Goal: Task Accomplishment & Management: Use online tool/utility

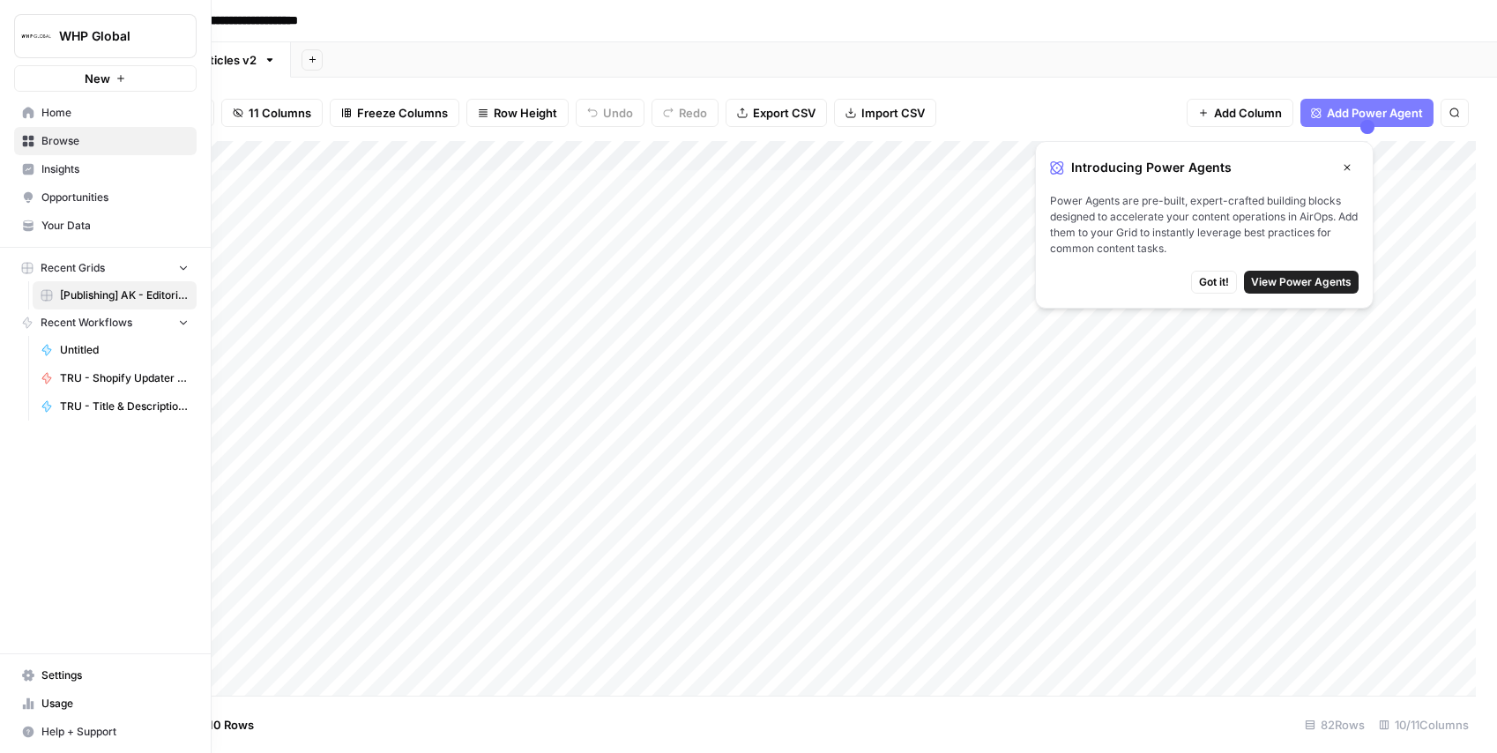
click at [44, 108] on span "Home" at bounding box center [114, 113] width 147 height 16
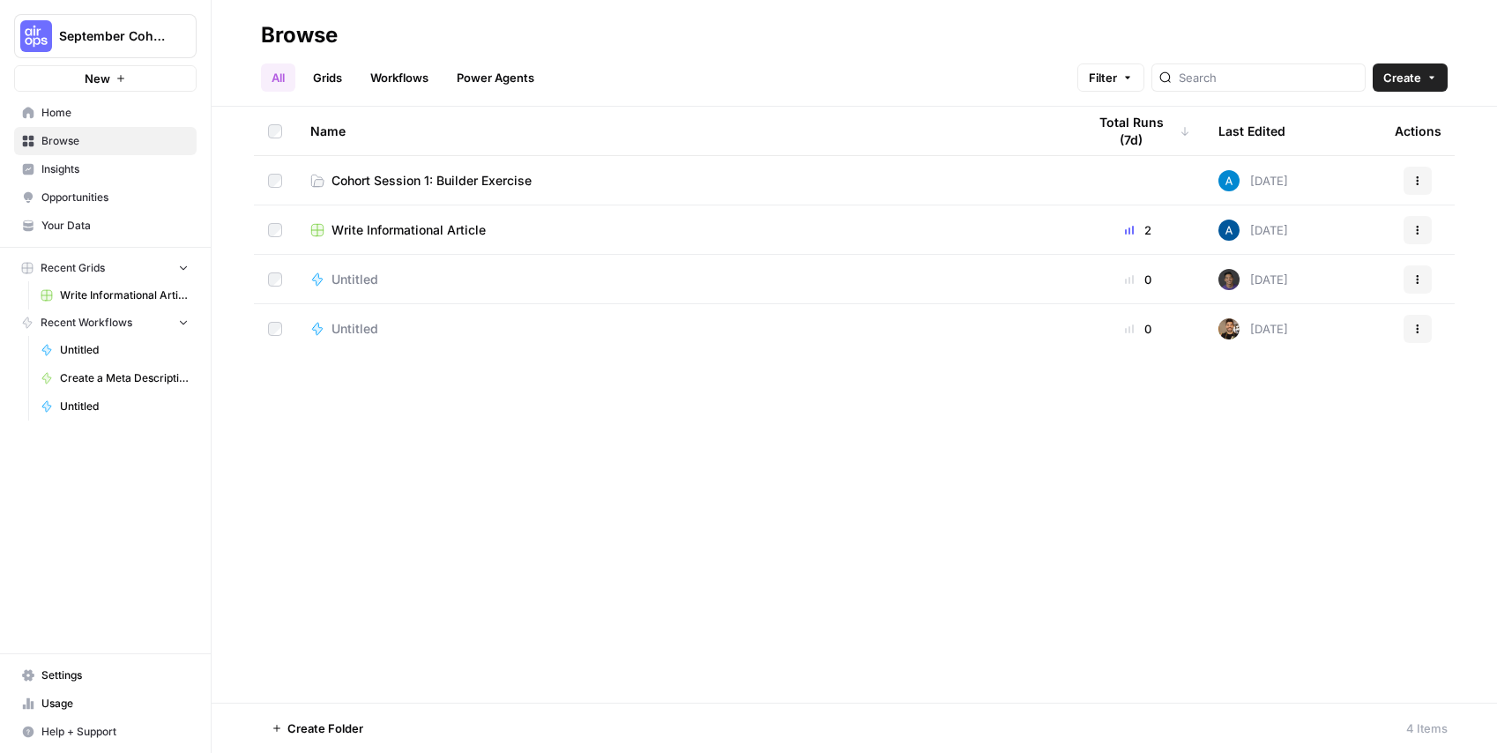
click at [394, 187] on span "Cohort Session 1: Builder Exercise" at bounding box center [432, 181] width 200 height 18
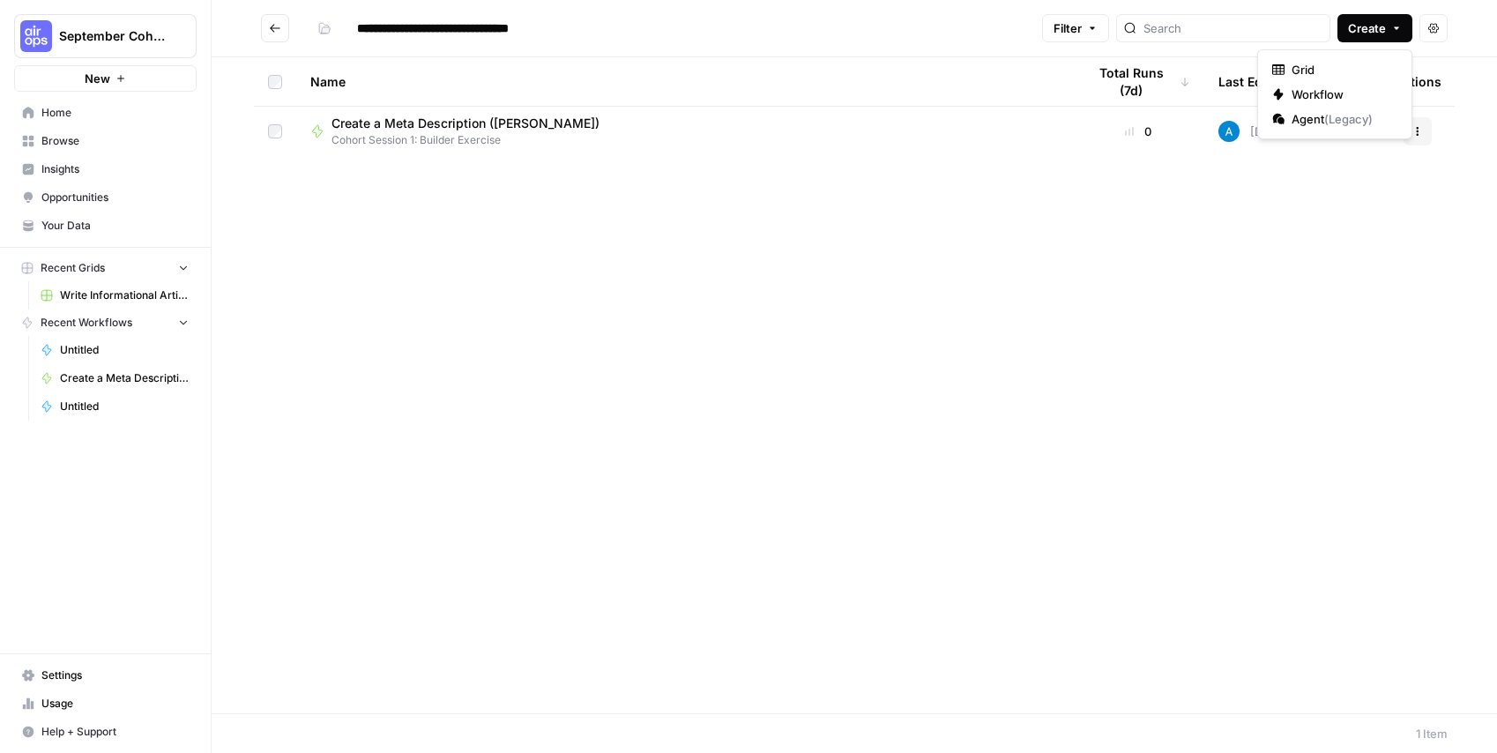
click at [1351, 33] on span "Create" at bounding box center [1367, 28] width 38 height 18
click at [1321, 94] on span "Workflow" at bounding box center [1341, 95] width 99 height 18
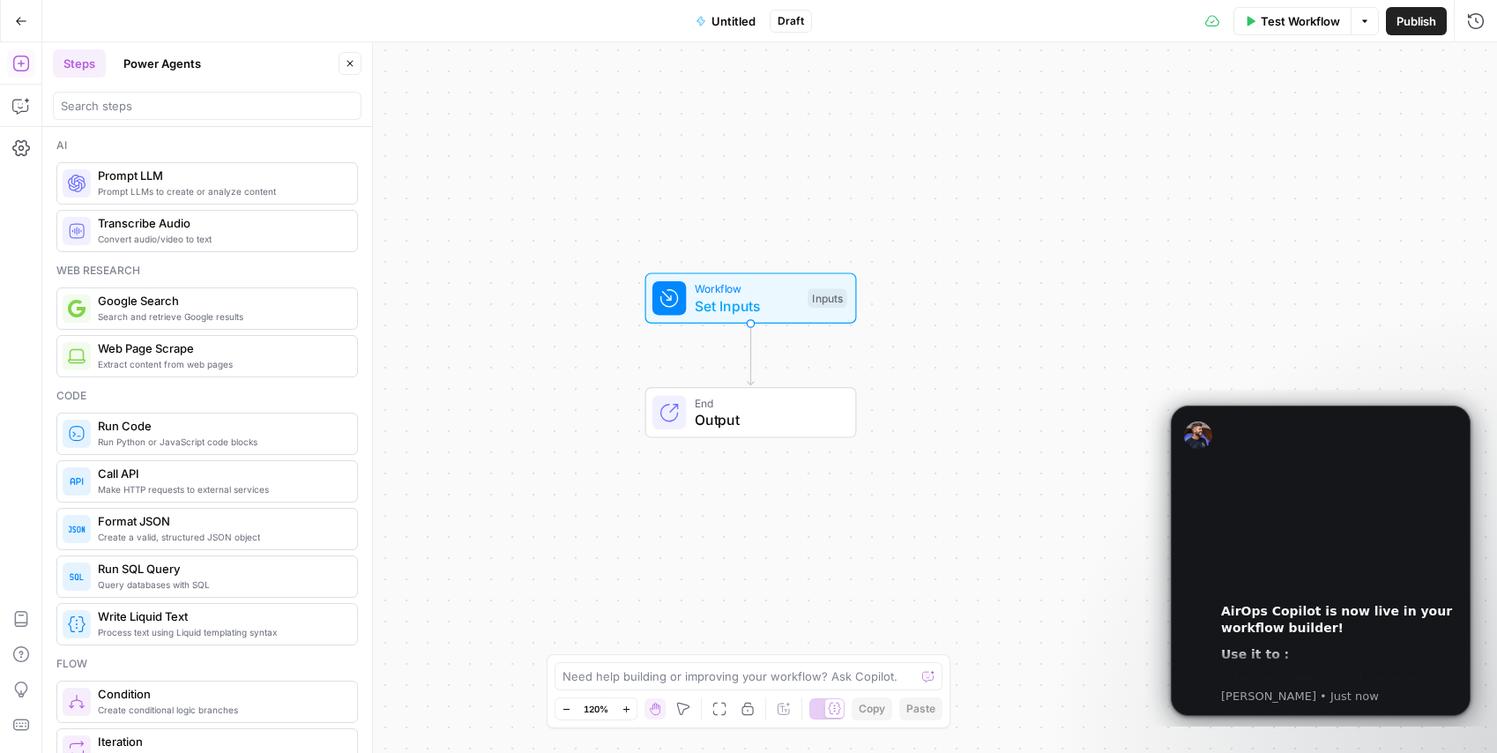
click at [725, 22] on span "Untitled" at bounding box center [734, 21] width 44 height 18
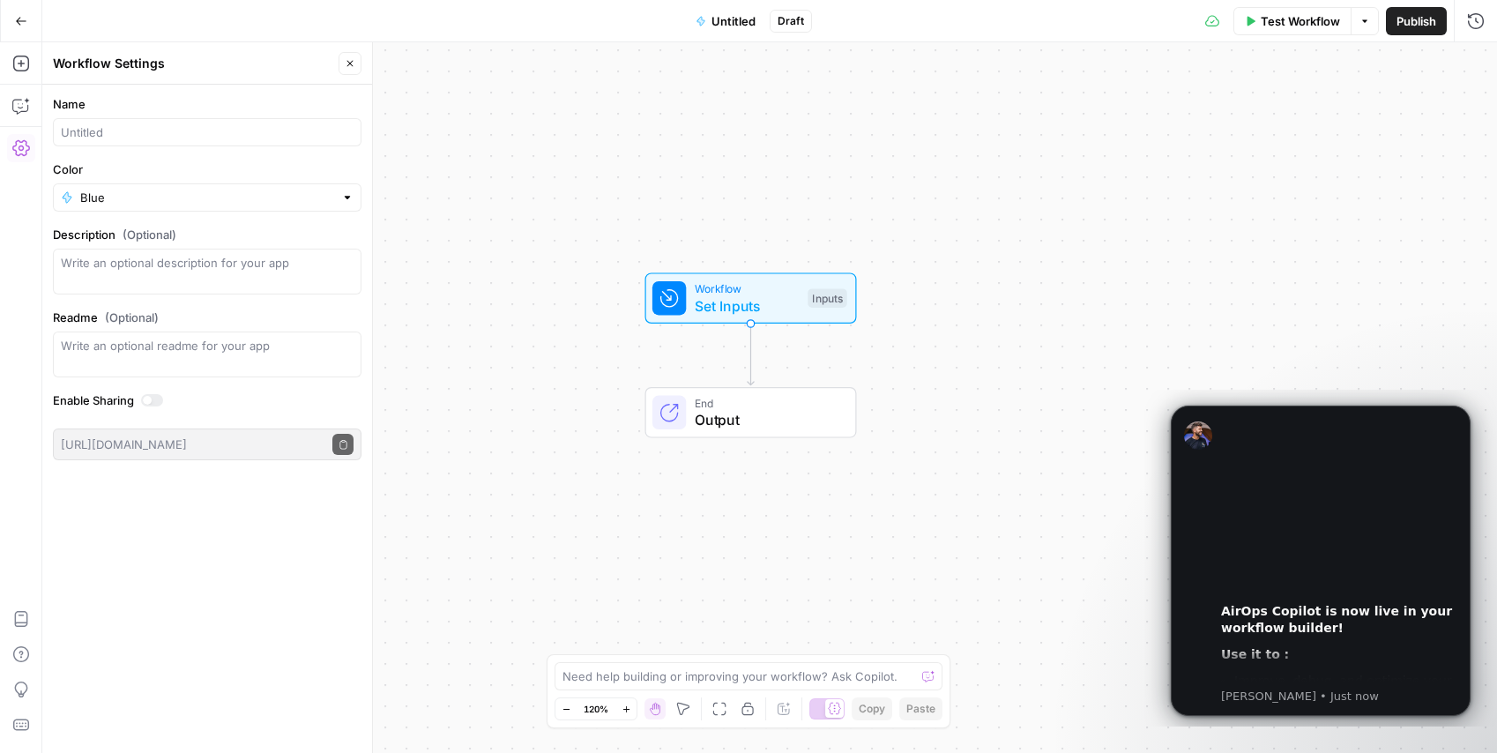
click at [176, 145] on div at bounding box center [207, 132] width 309 height 28
type input "Create a Meta Description (Helena)"
click at [100, 197] on input "Color" at bounding box center [207, 198] width 254 height 18
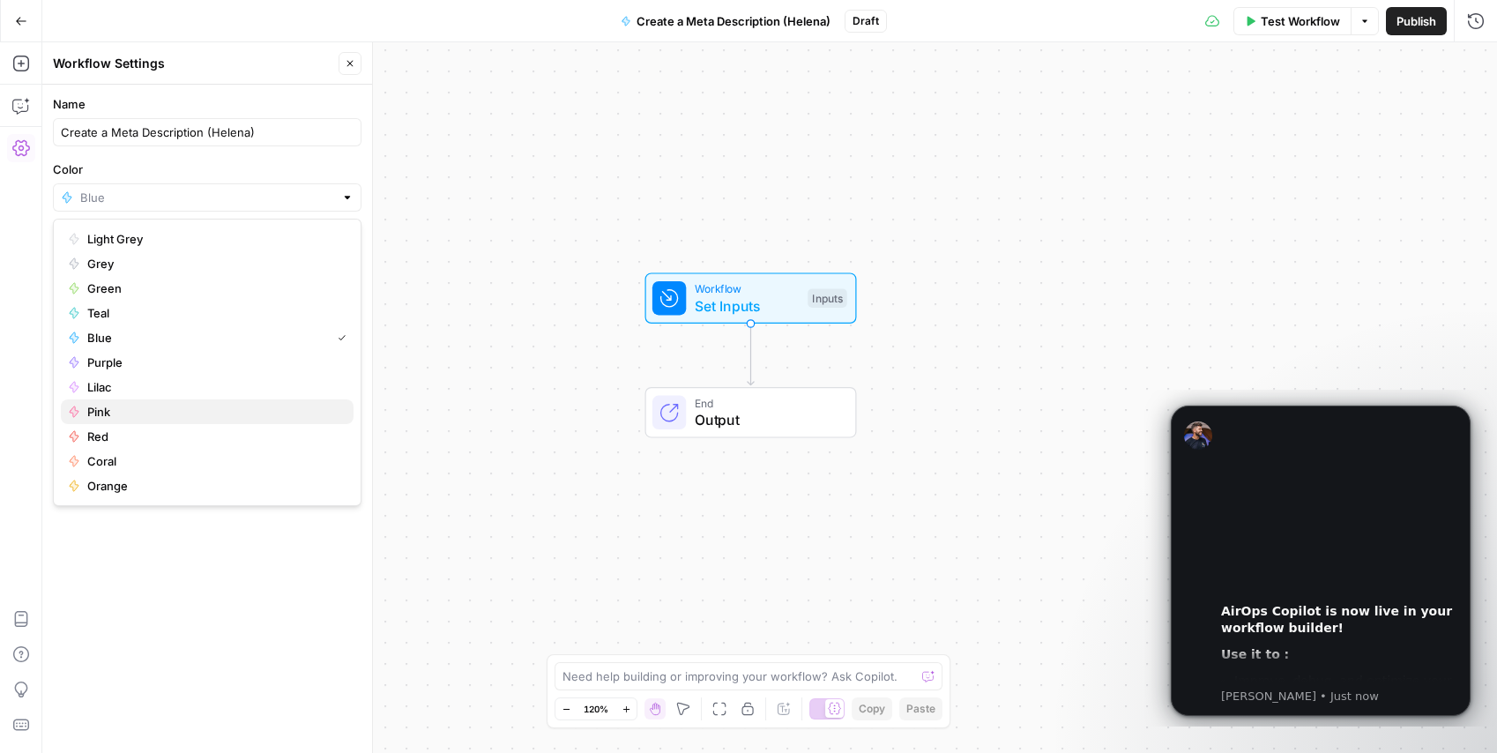
click at [97, 405] on span "Pink" at bounding box center [213, 412] width 252 height 18
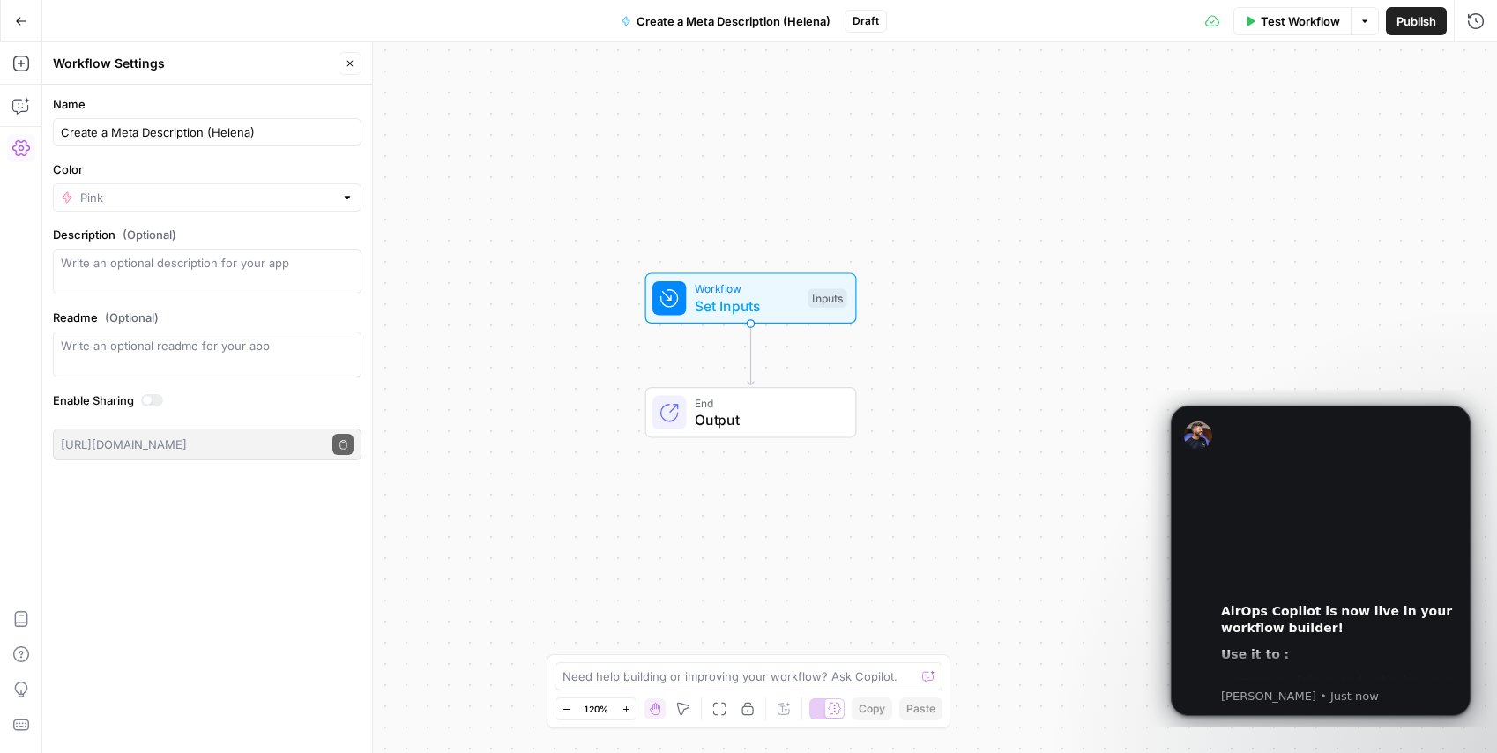
type input "Pink"
click at [725, 305] on span "Set Inputs" at bounding box center [747, 305] width 105 height 21
click at [1281, 114] on span "Add Field" at bounding box center [1298, 120] width 51 height 18
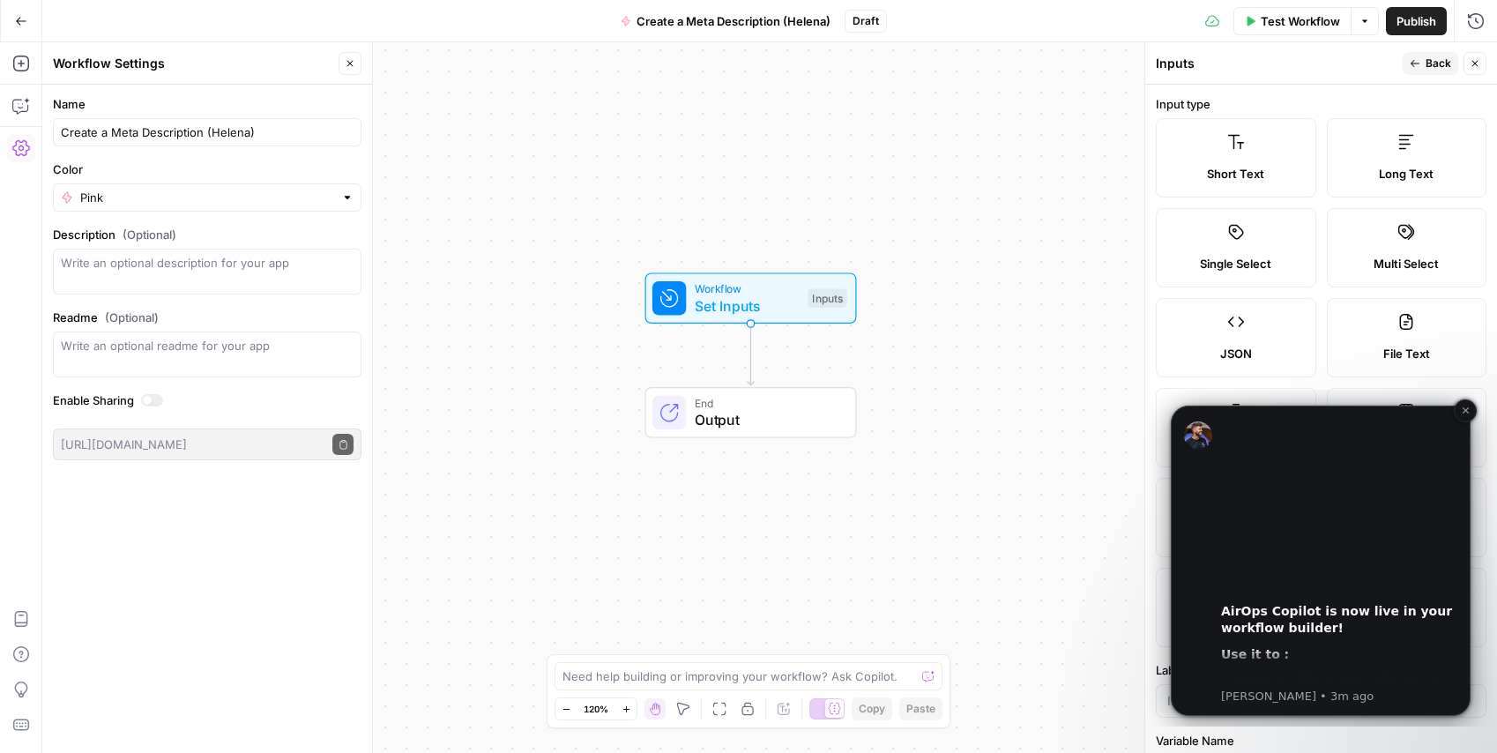
drag, startPoint x: 43, startPoint y: 45, endPoint x: 343, endPoint y: 44, distance: 299.8
click at [1461, 408] on icon "Dismiss notification" at bounding box center [1466, 411] width 10 height 10
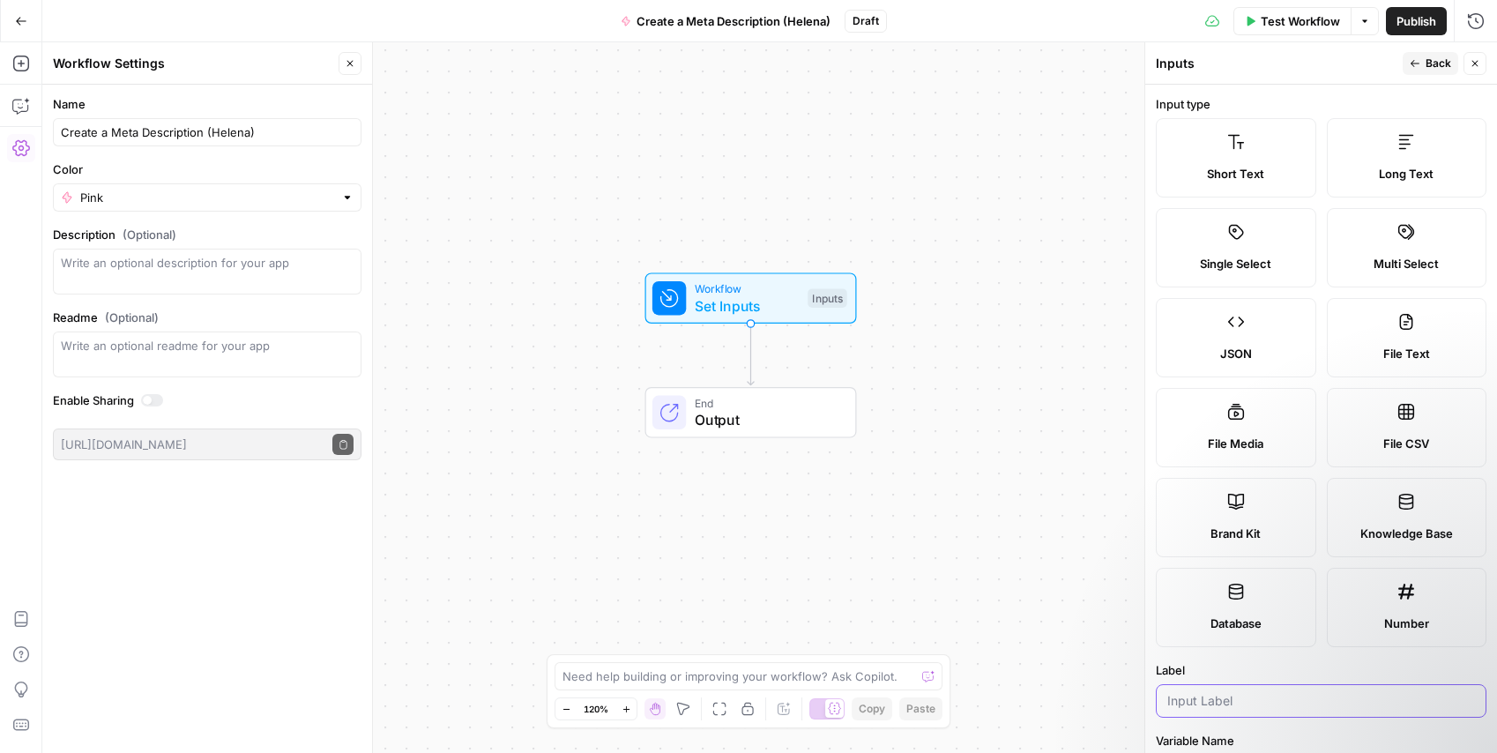
click at [1224, 695] on input "Label" at bounding box center [1321, 701] width 308 height 18
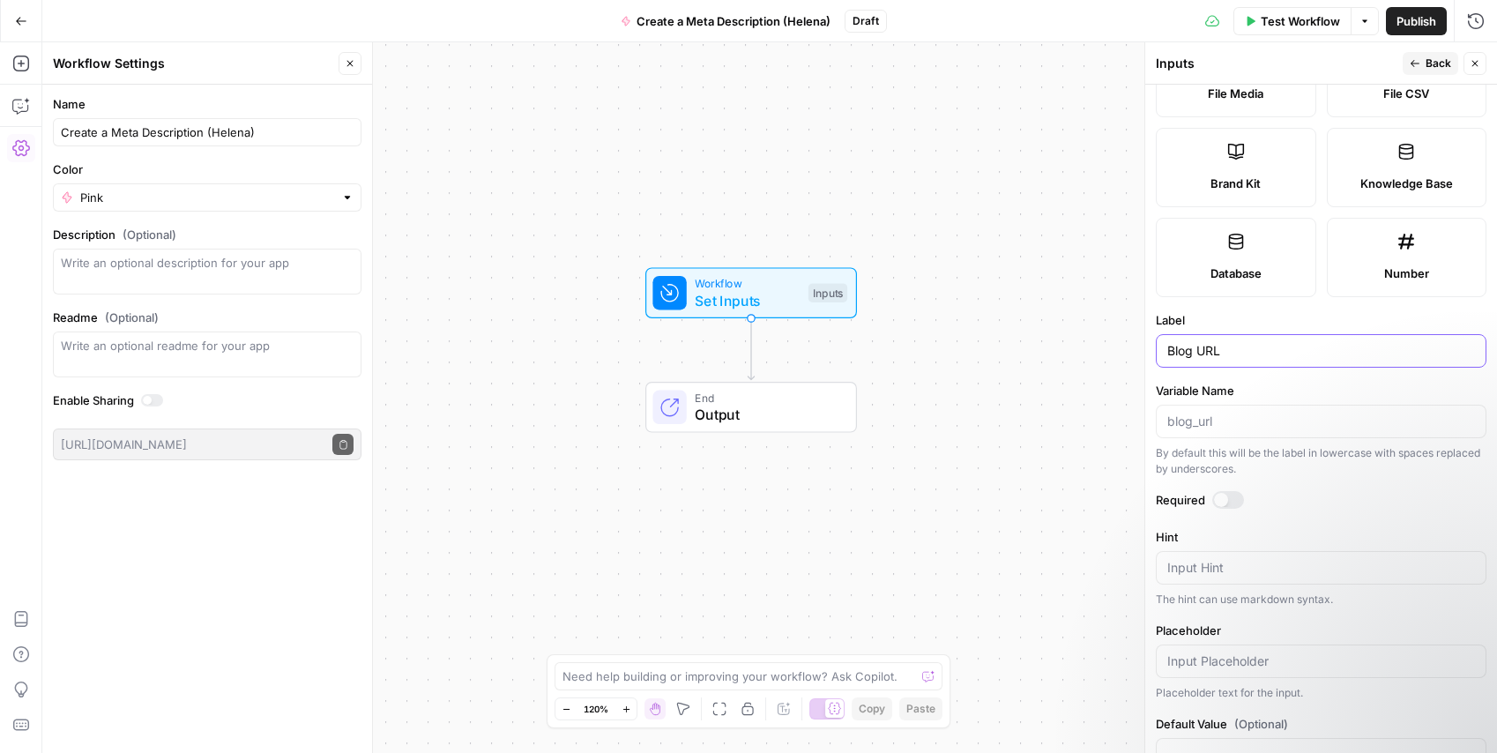
scroll to position [404, 0]
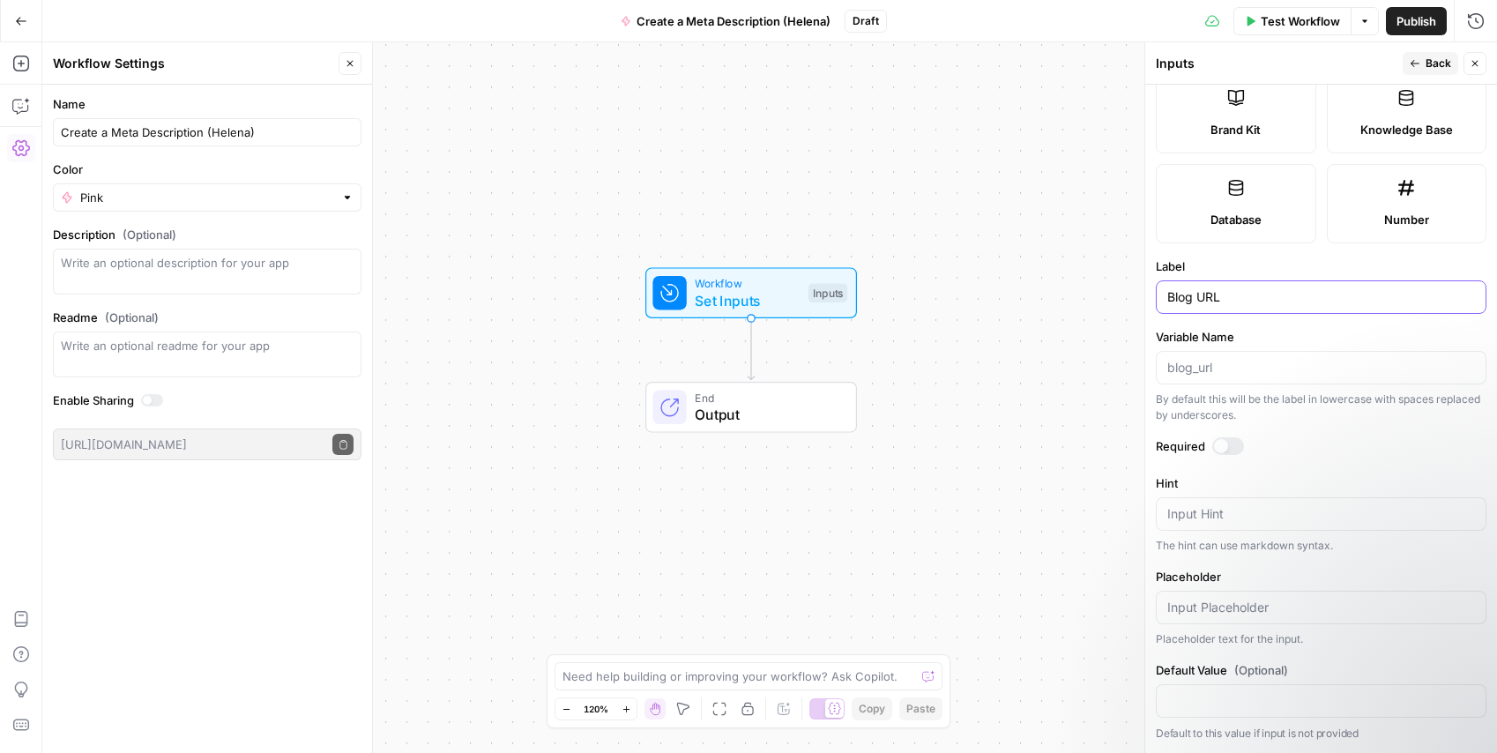
type input "Blog URL"
click at [1226, 446] on div at bounding box center [1221, 446] width 14 height 14
click at [1426, 62] on span "Back" at bounding box center [1439, 64] width 26 height 16
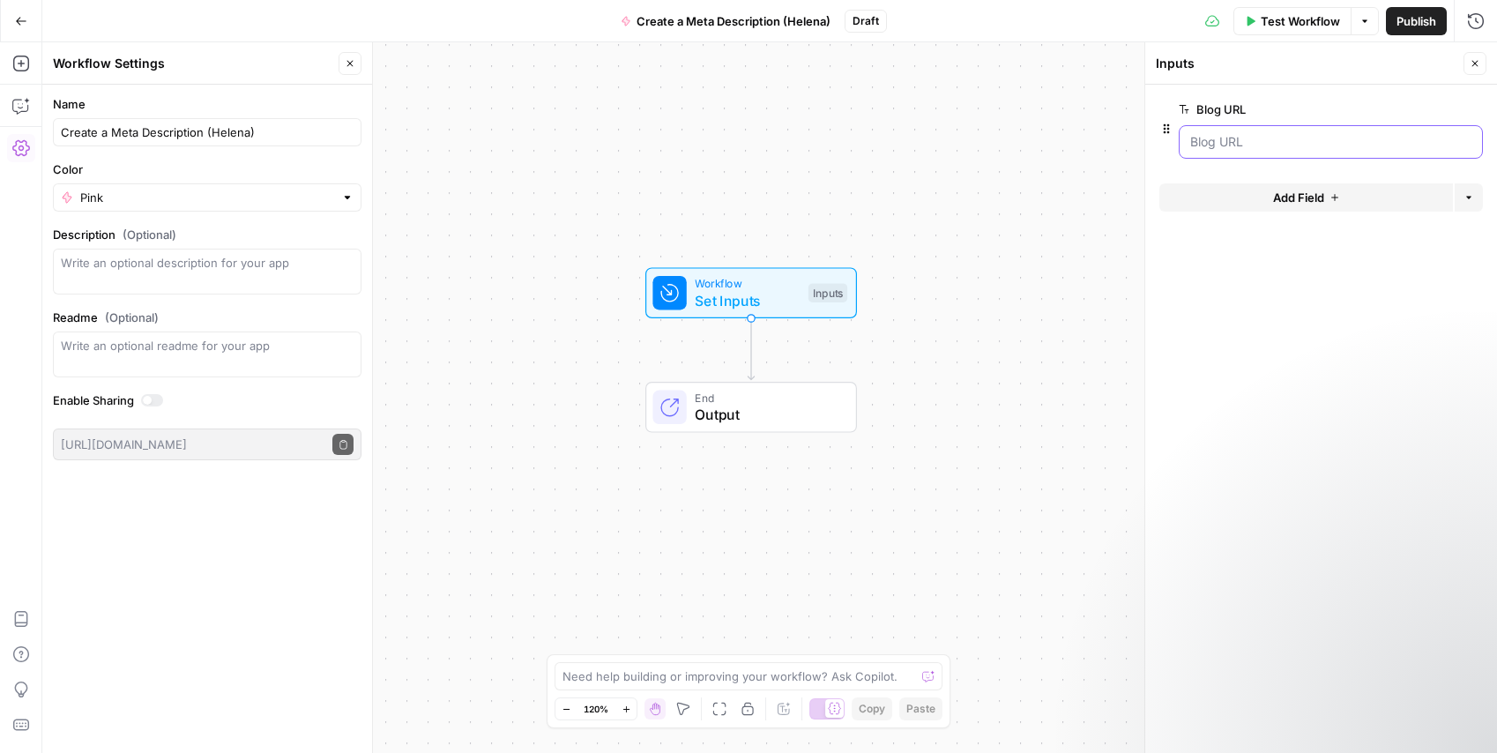
click at [1279, 149] on URL "Blog URL" at bounding box center [1330, 142] width 281 height 18
click at [1476, 62] on icon "button" at bounding box center [1475, 64] width 6 height 6
click at [1263, 21] on span "Test Workflow" at bounding box center [1300, 21] width 79 height 18
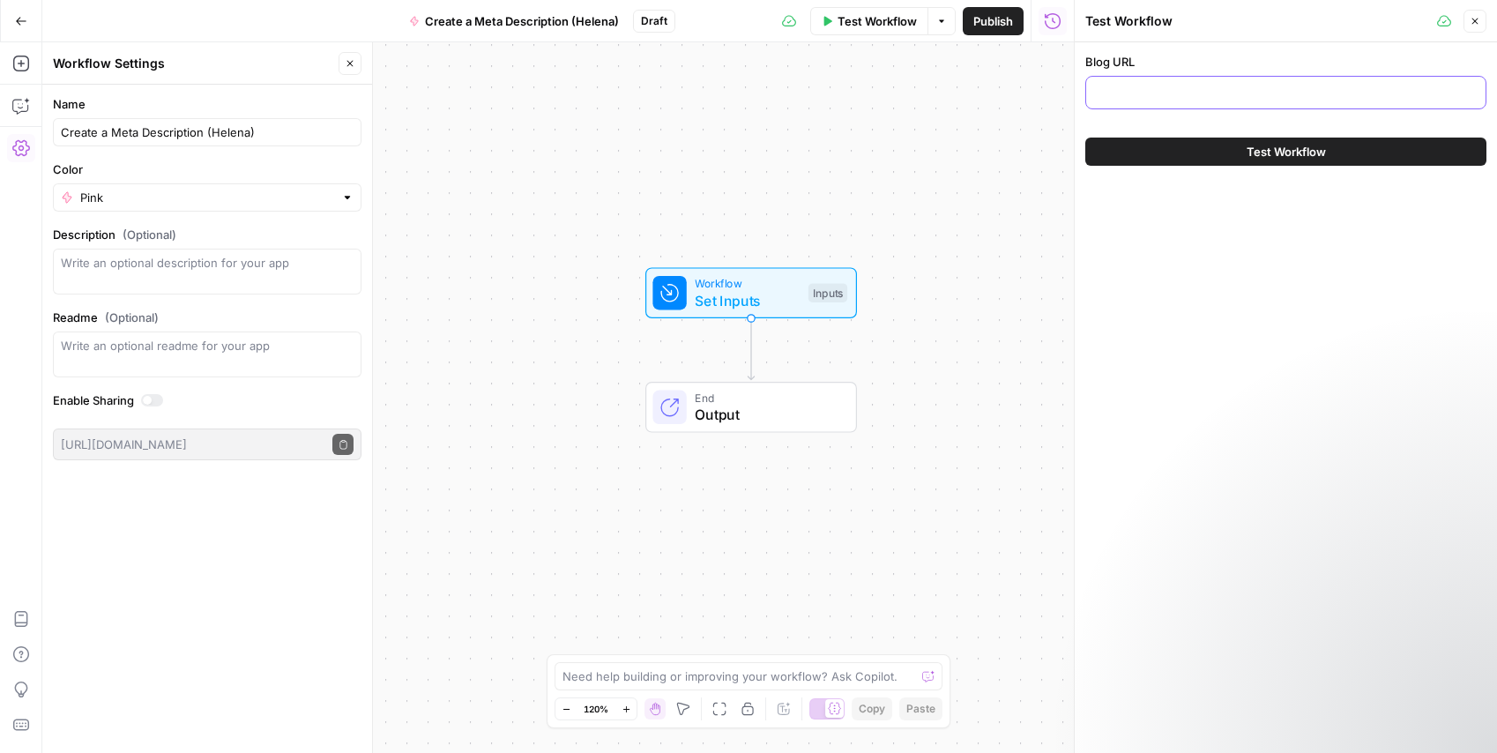
click at [1253, 93] on input "Blog URL" at bounding box center [1286, 93] width 378 height 18
paste input "[URL][DOMAIN_NAME][PERSON_NAME][PERSON_NAME]"
type input "[URL][DOMAIN_NAME][PERSON_NAME][PERSON_NAME]"
click at [1472, 20] on icon "button" at bounding box center [1475, 21] width 11 height 11
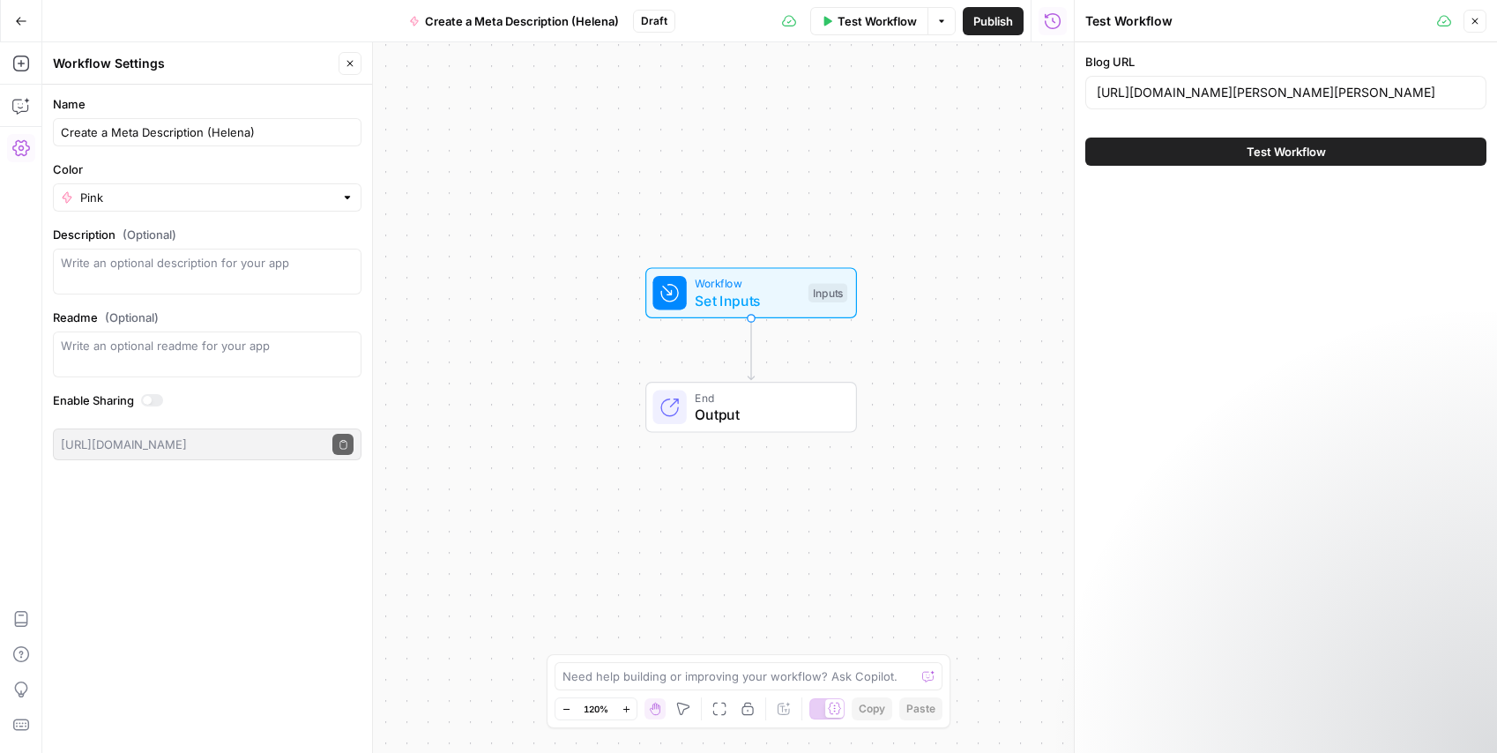
scroll to position [0, 0]
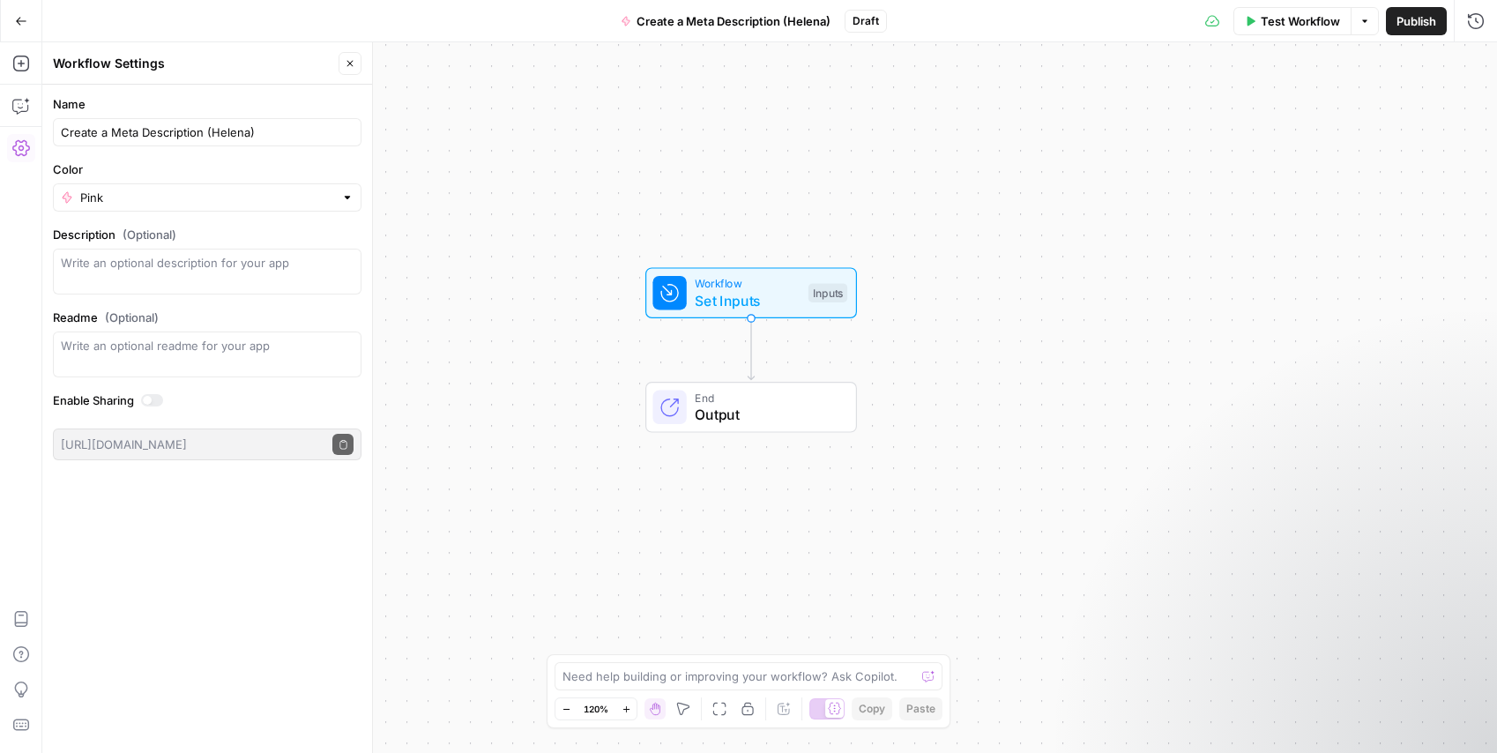
click at [645, 199] on div "Workflow Set Inputs Inputs End Output" at bounding box center [769, 397] width 1455 height 711
click at [754, 351] on icon "Edge from start to end" at bounding box center [751, 349] width 6 height 62
click at [26, 55] on icon "button" at bounding box center [21, 64] width 18 height 18
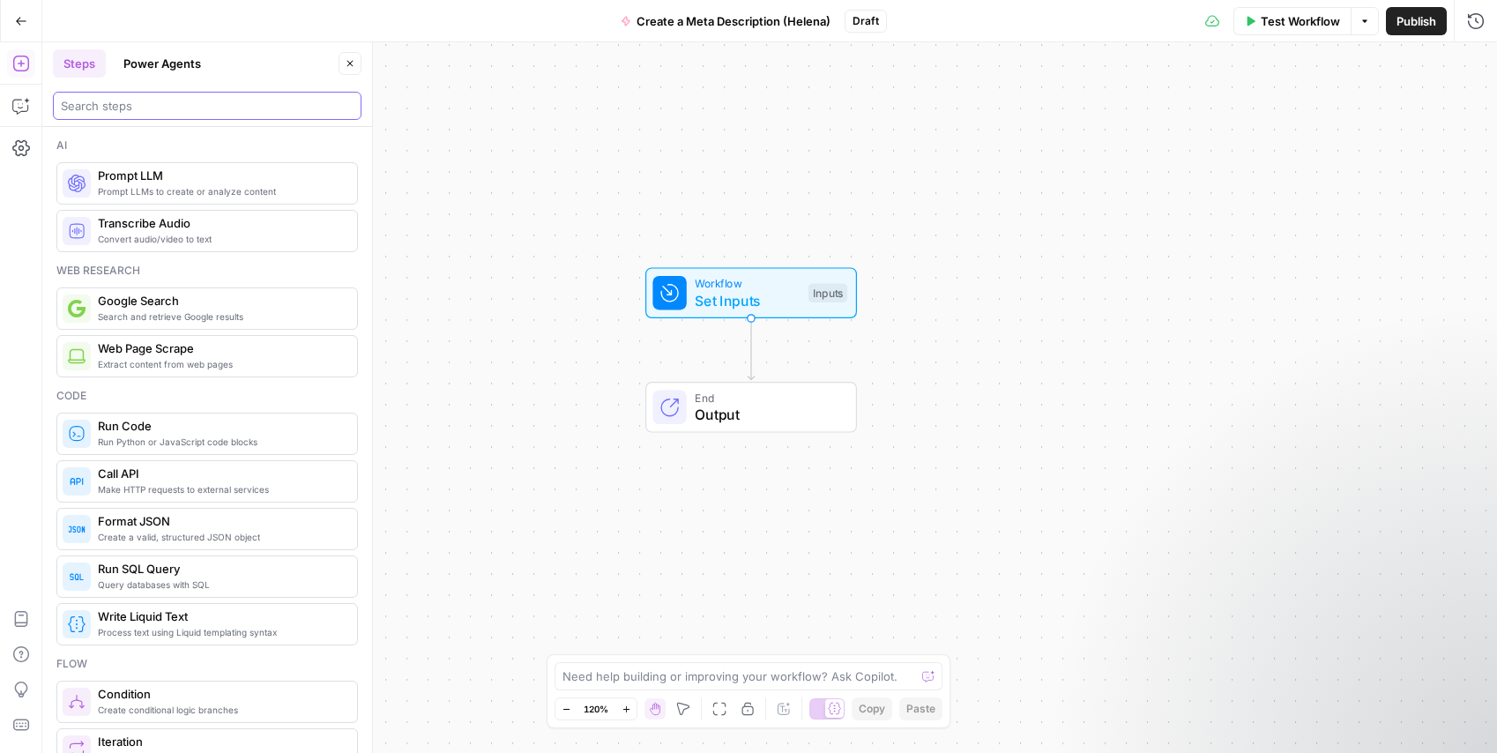
click at [235, 108] on input "search" at bounding box center [207, 106] width 293 height 18
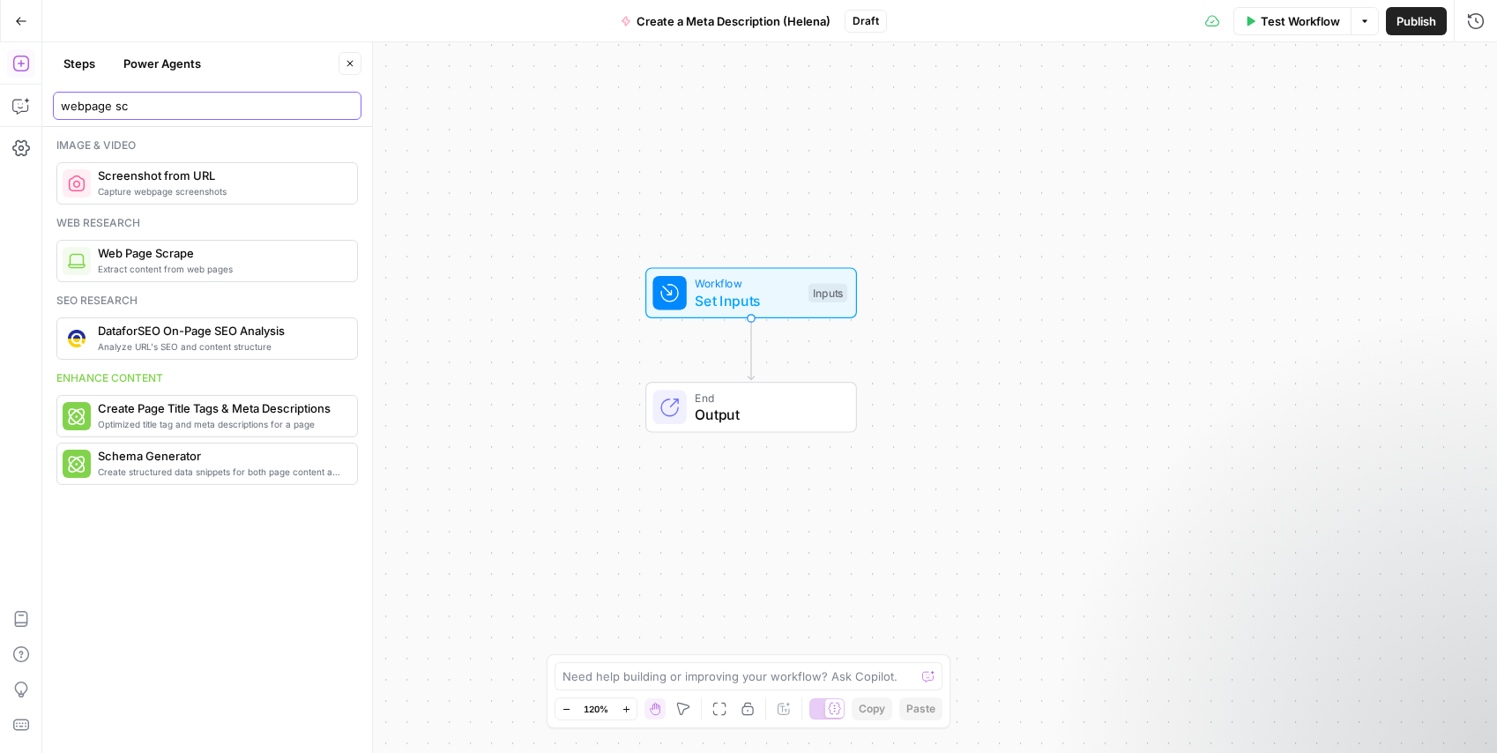
type input "webpage sc"
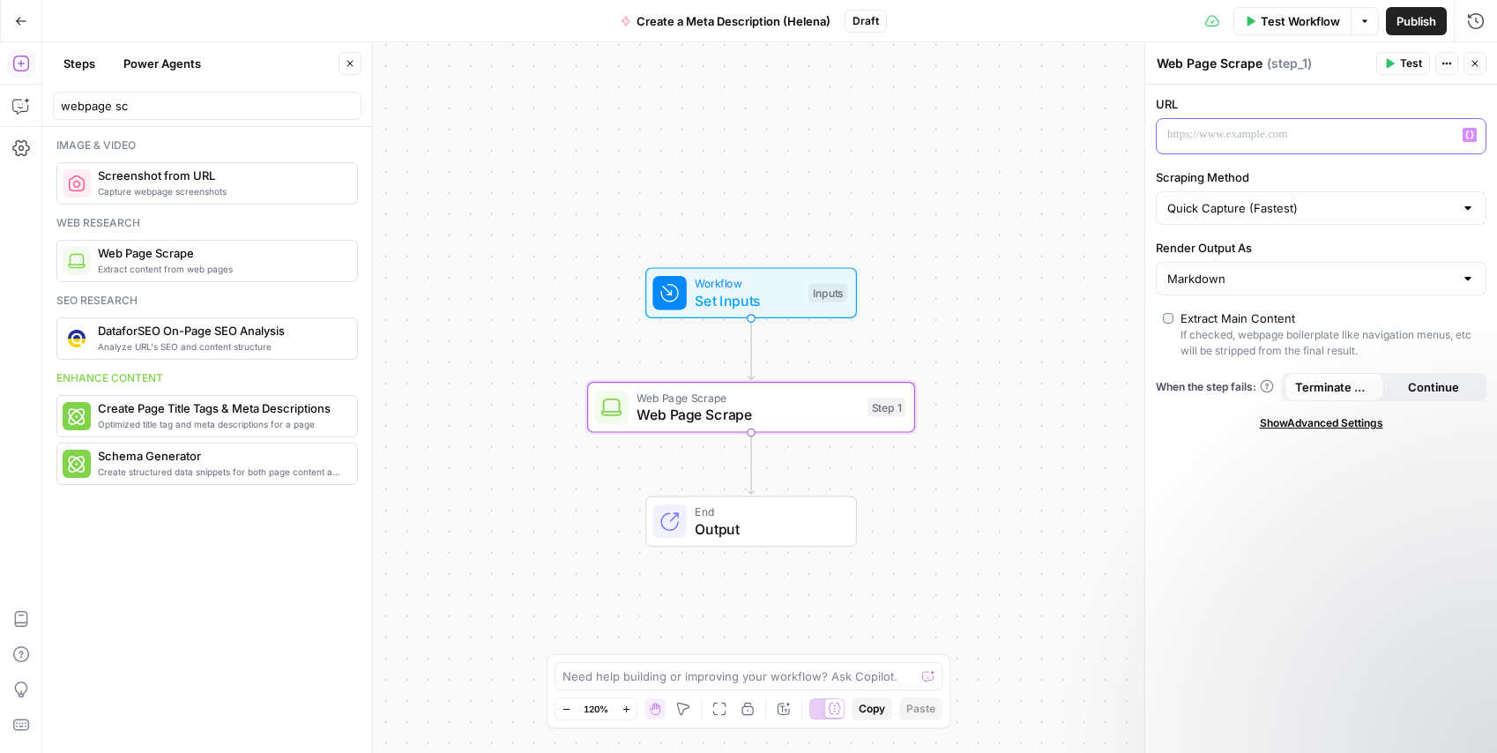
click at [1182, 143] on p at bounding box center [1307, 135] width 280 height 18
click at [1470, 138] on icon "button" at bounding box center [1469, 134] width 9 height 9
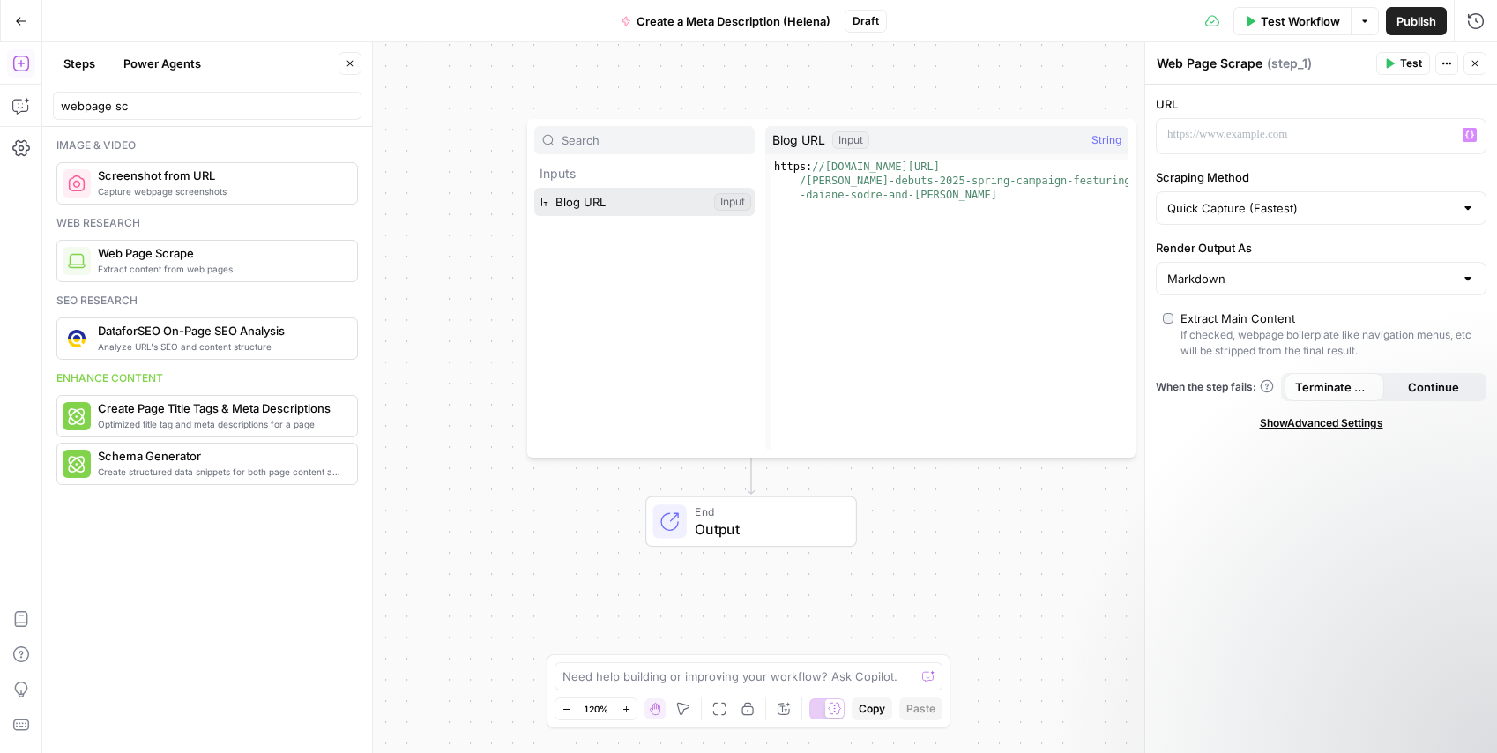
click at [596, 192] on button "Select variable Blog URL" at bounding box center [644, 202] width 220 height 28
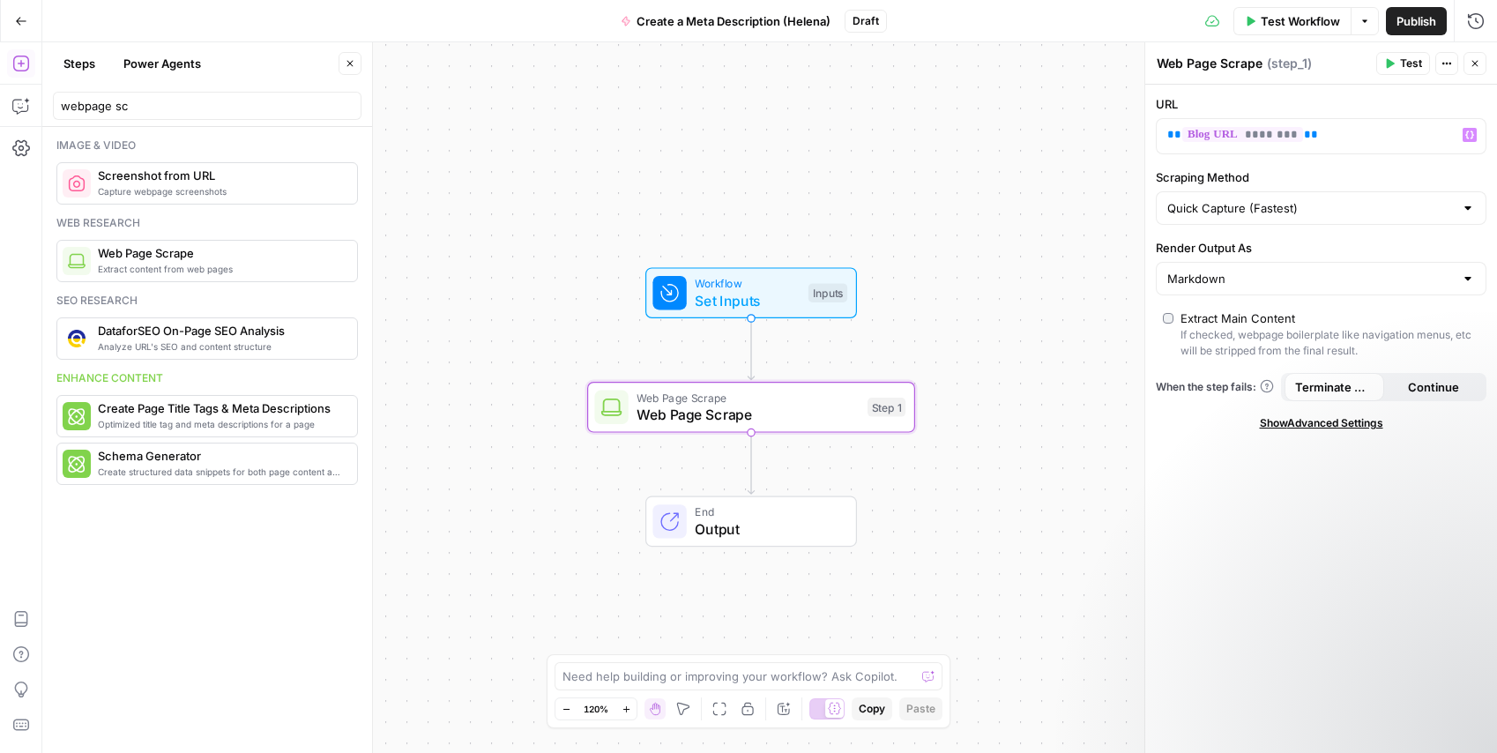
click at [1239, 481] on div "URL ** ******** ** Variables Menu Scraping Method Quick Capture (Fastest) Rende…" at bounding box center [1321, 419] width 352 height 668
click at [1301, 23] on span "Test Workflow" at bounding box center [1300, 21] width 79 height 18
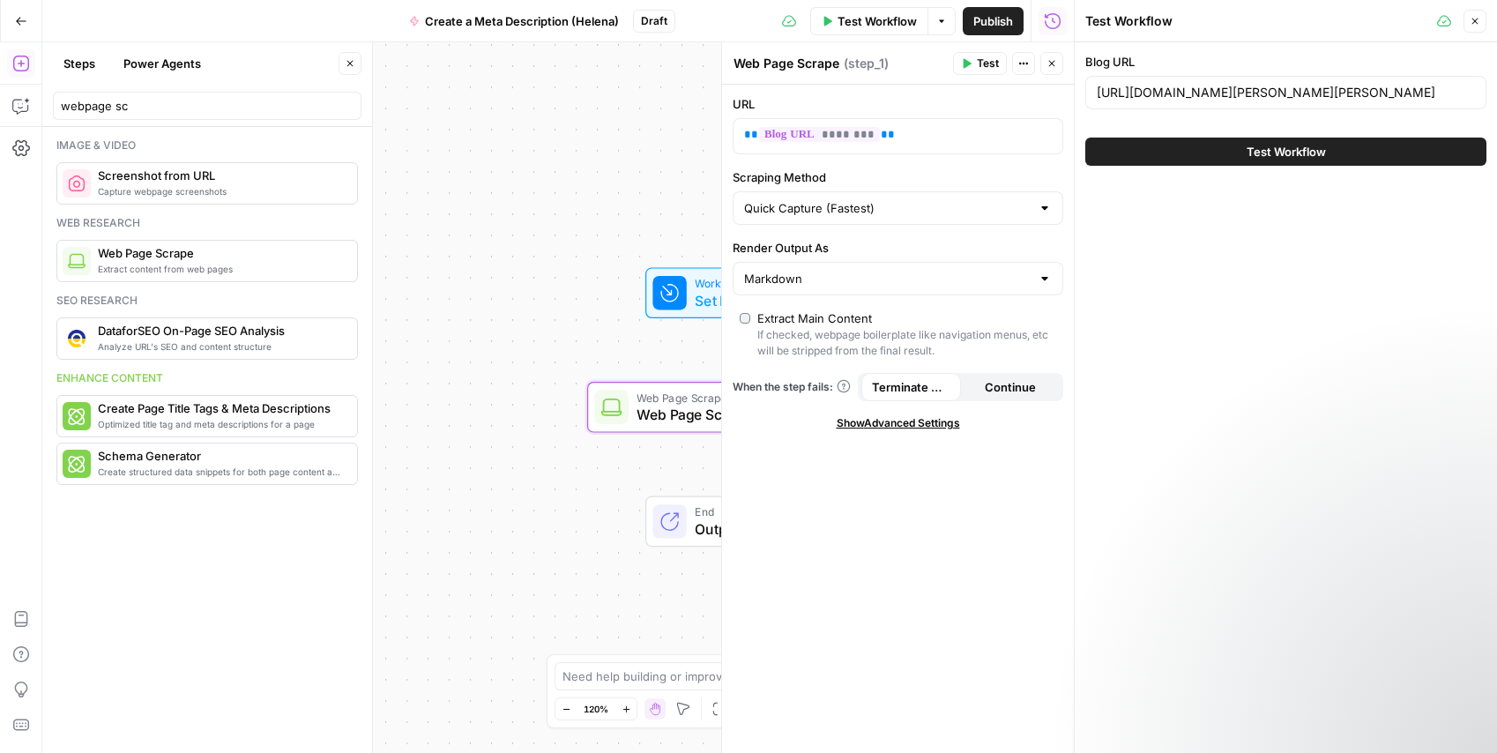
click at [1190, 149] on button "Test Workflow" at bounding box center [1285, 152] width 401 height 28
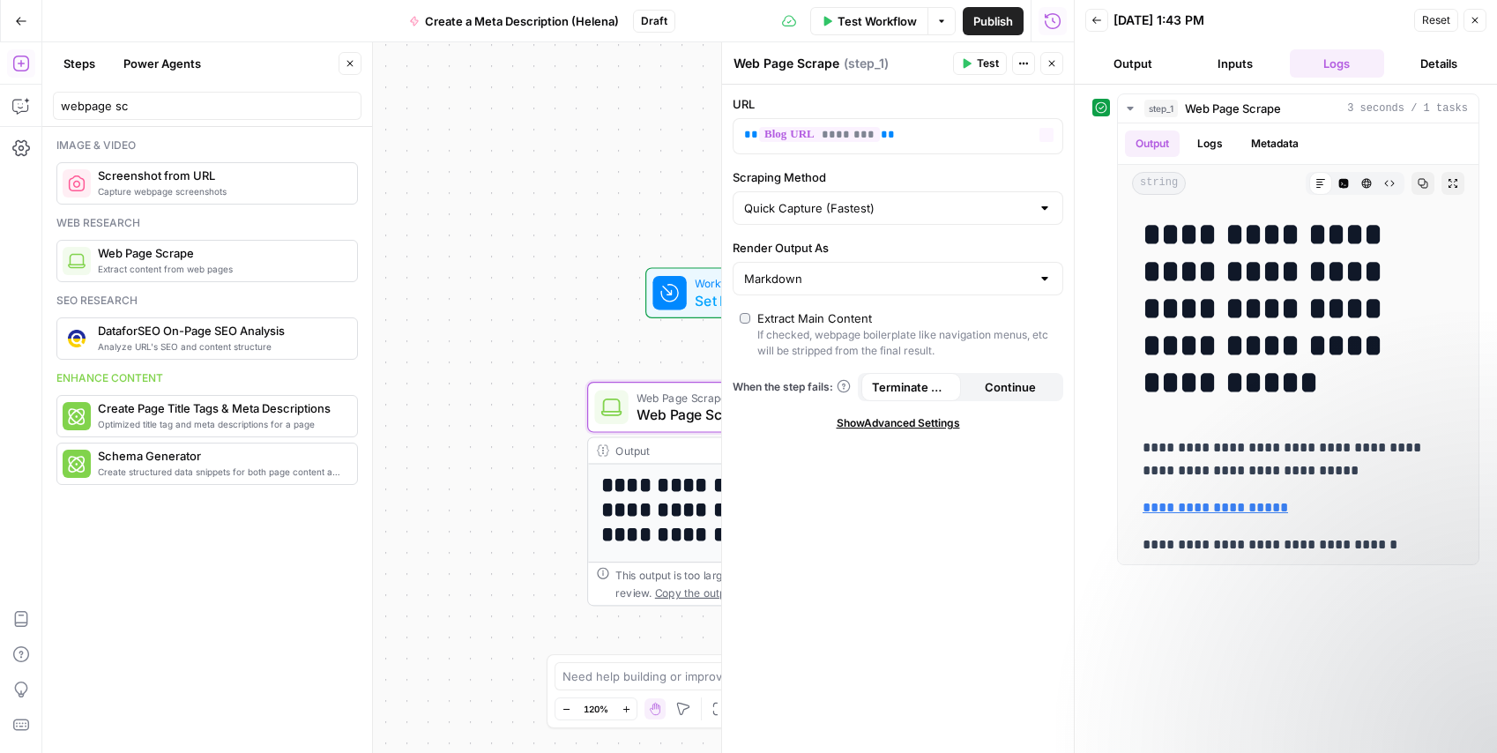
click at [550, 169] on div "**********" at bounding box center [558, 397] width 1032 height 711
click at [642, 128] on div "**********" at bounding box center [558, 397] width 1032 height 711
click at [1085, 26] on button "Back" at bounding box center [1096, 20] width 23 height 23
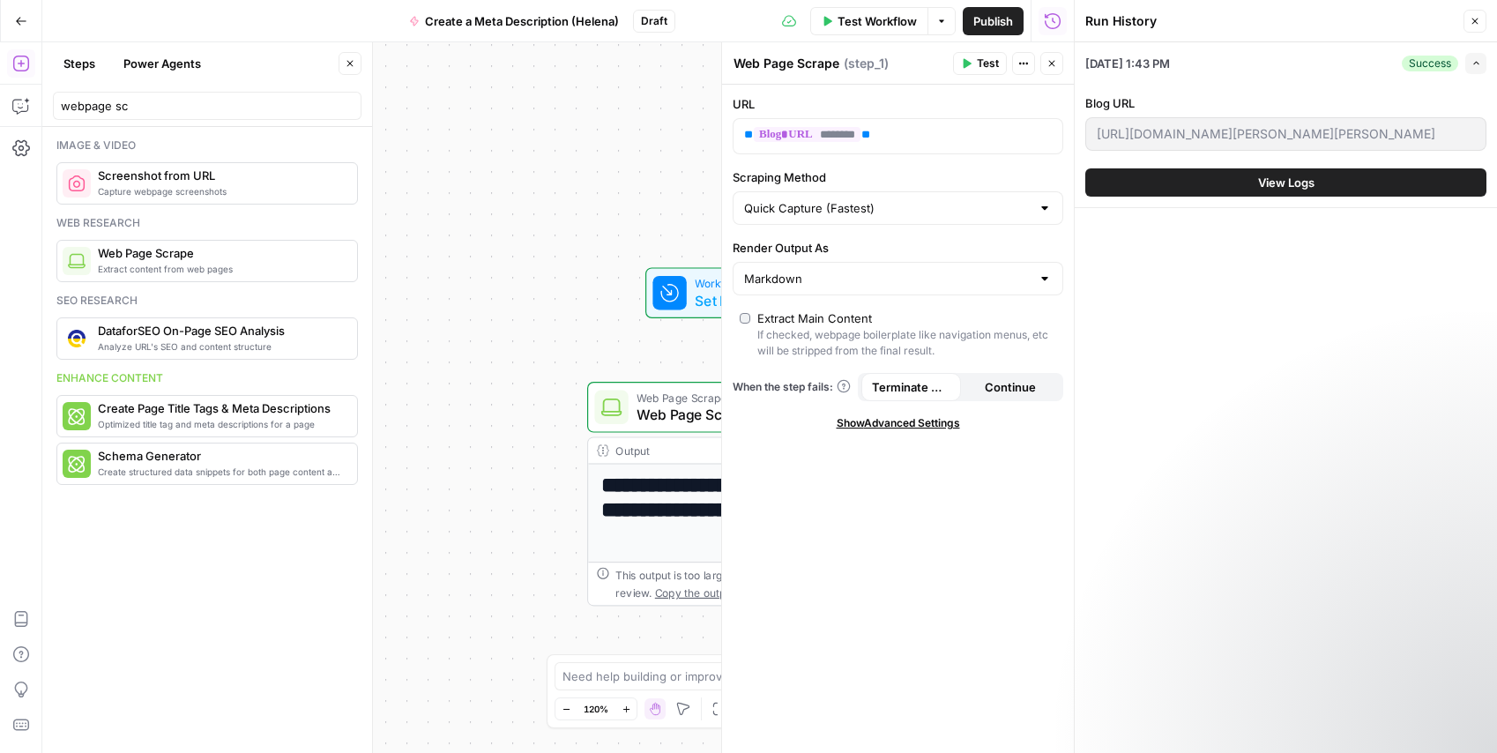
click at [518, 271] on div "**********" at bounding box center [558, 397] width 1032 height 711
click at [1480, 22] on button "Close" at bounding box center [1475, 21] width 23 height 23
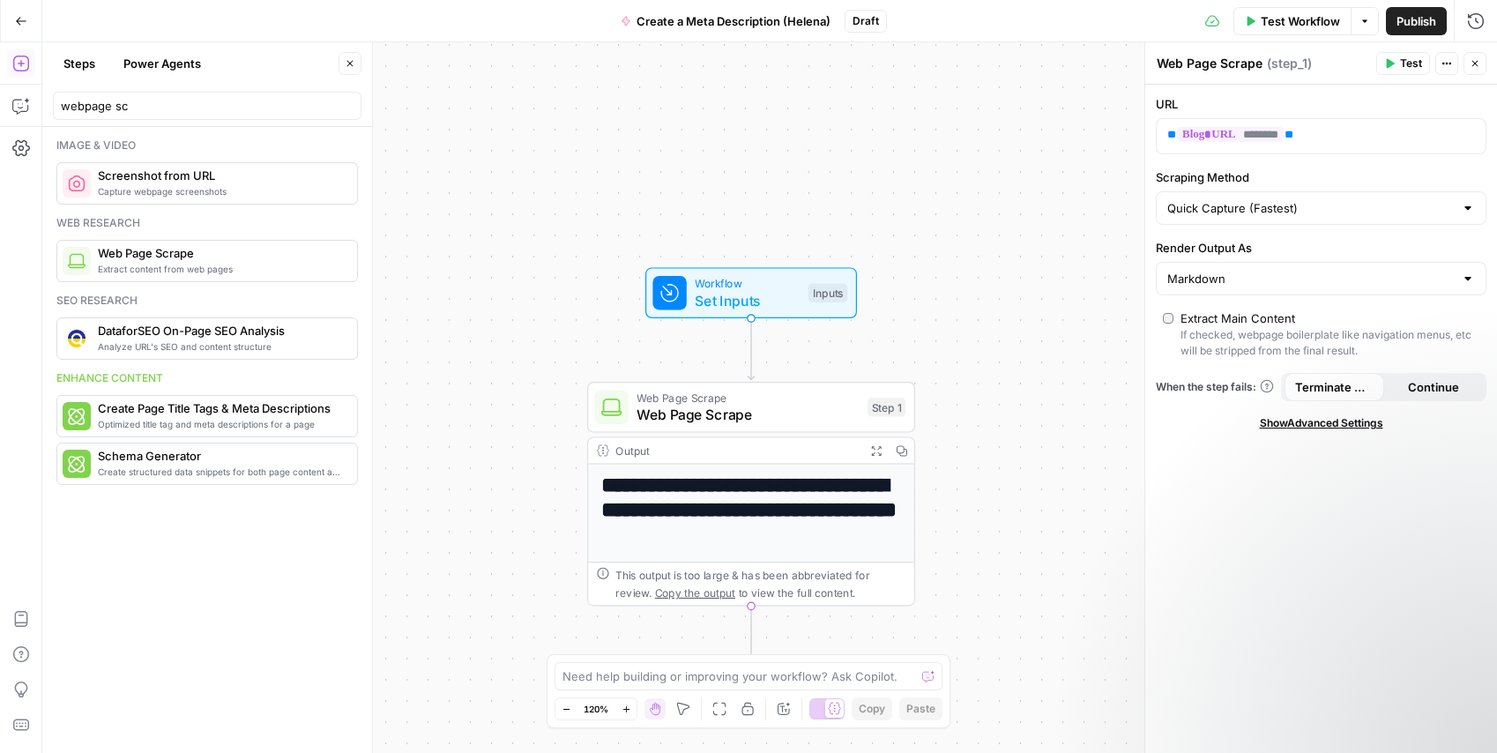
click at [830, 553] on div "**********" at bounding box center [751, 722] width 326 height 515
click at [772, 520] on h1 "**********" at bounding box center [751, 510] width 301 height 75
click at [721, 414] on span "Web Page Scrape" at bounding box center [748, 414] width 222 height 21
click at [729, 466] on div "**********" at bounding box center [751, 722] width 326 height 515
click at [730, 496] on h1 "**********" at bounding box center [751, 510] width 301 height 75
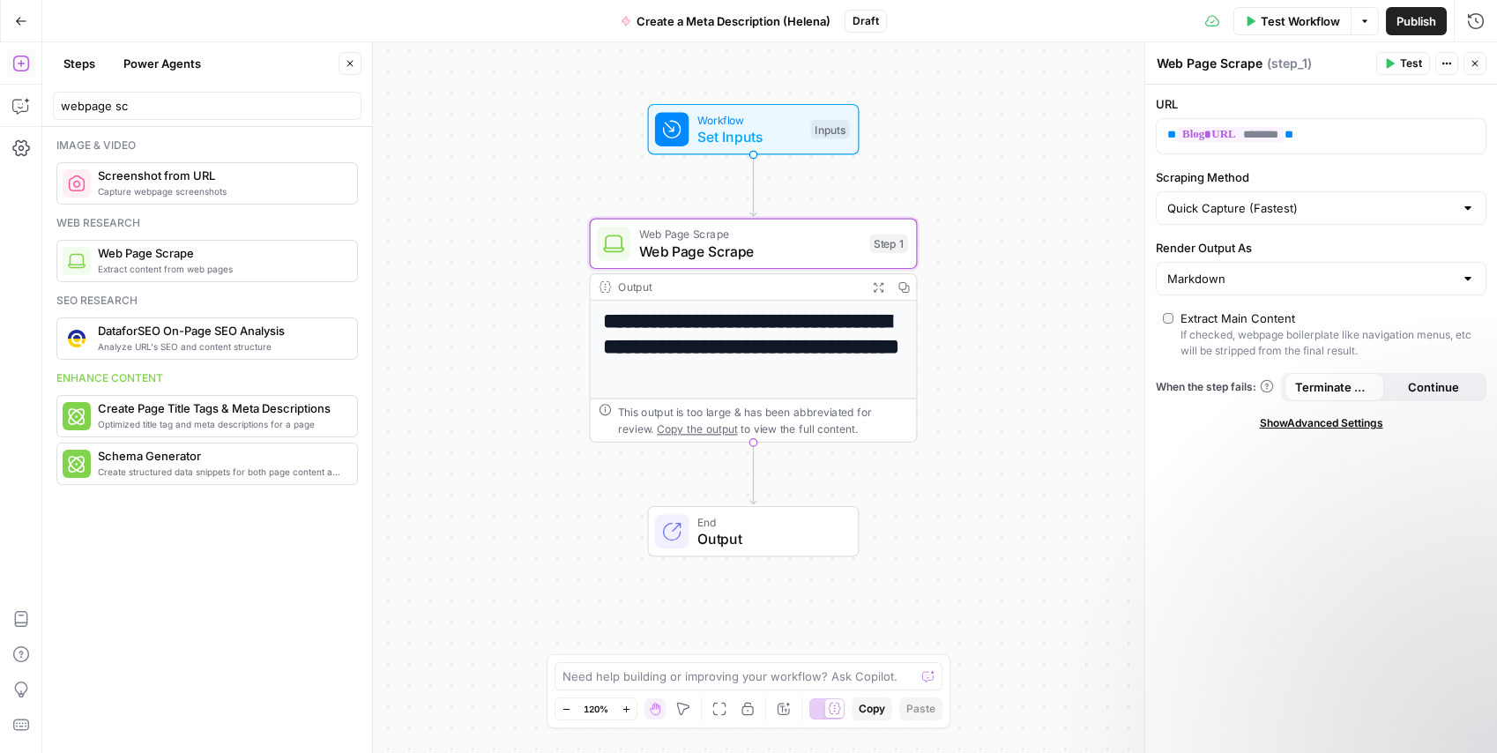
click at [1474, 61] on icon "button" at bounding box center [1475, 63] width 11 height 11
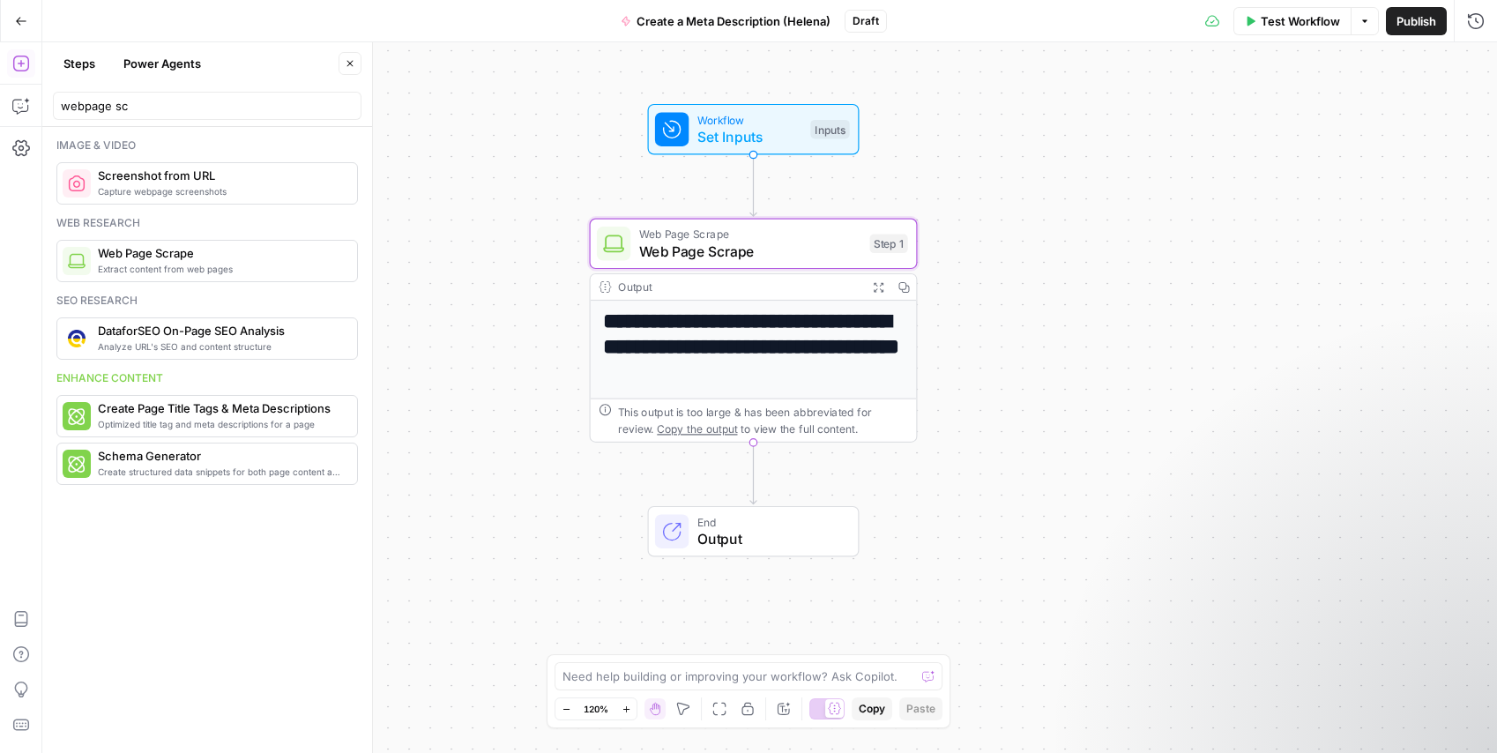
click at [755, 320] on h1 "**********" at bounding box center [753, 346] width 301 height 75
click at [817, 287] on div "Output" at bounding box center [739, 287] width 242 height 17
click at [883, 287] on span "Expand Output" at bounding box center [883, 287] width 1 height 1
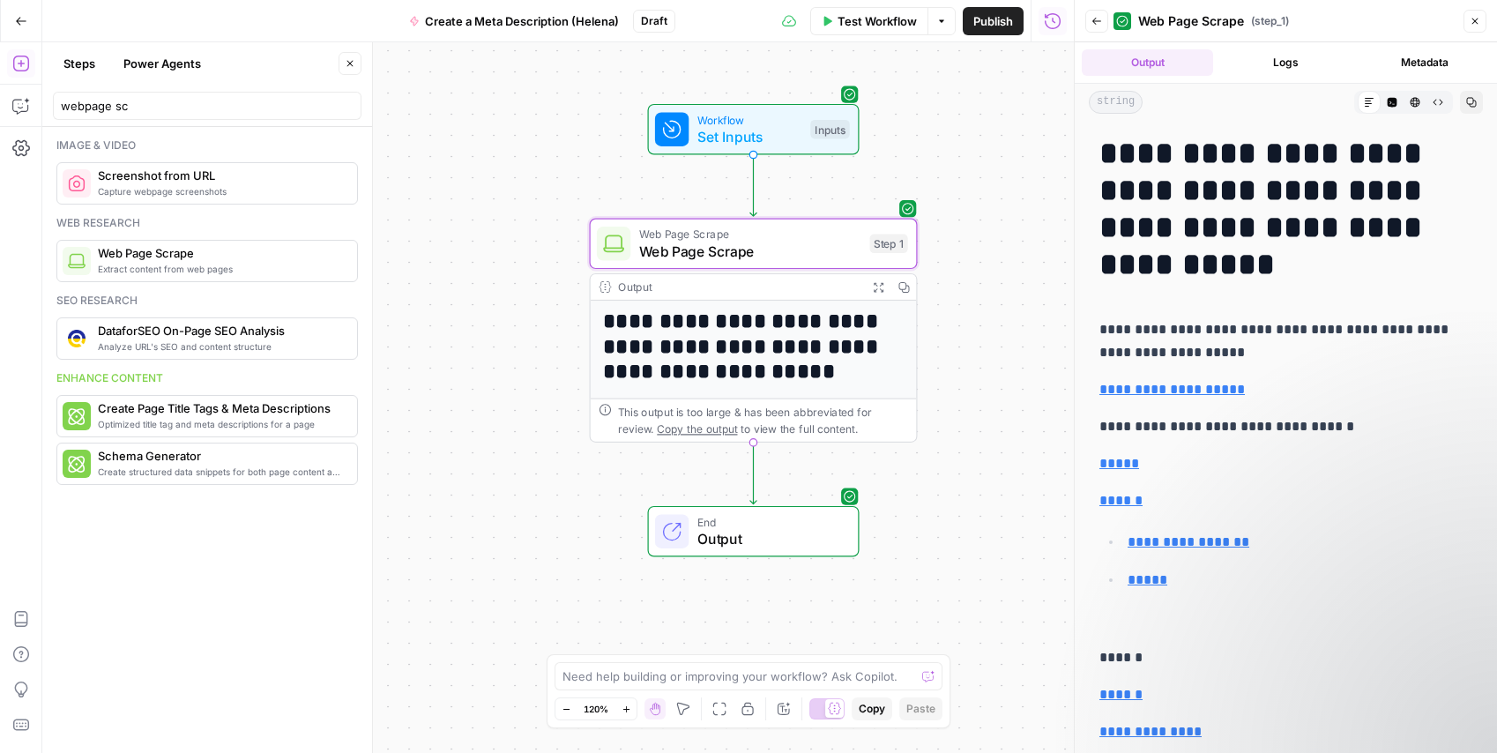
click at [1277, 86] on div "string Markdown Code Editor HTML Viewer Raw Output Copy" at bounding box center [1286, 102] width 422 height 37
click at [1278, 67] on button "Logs" at bounding box center [1285, 62] width 131 height 26
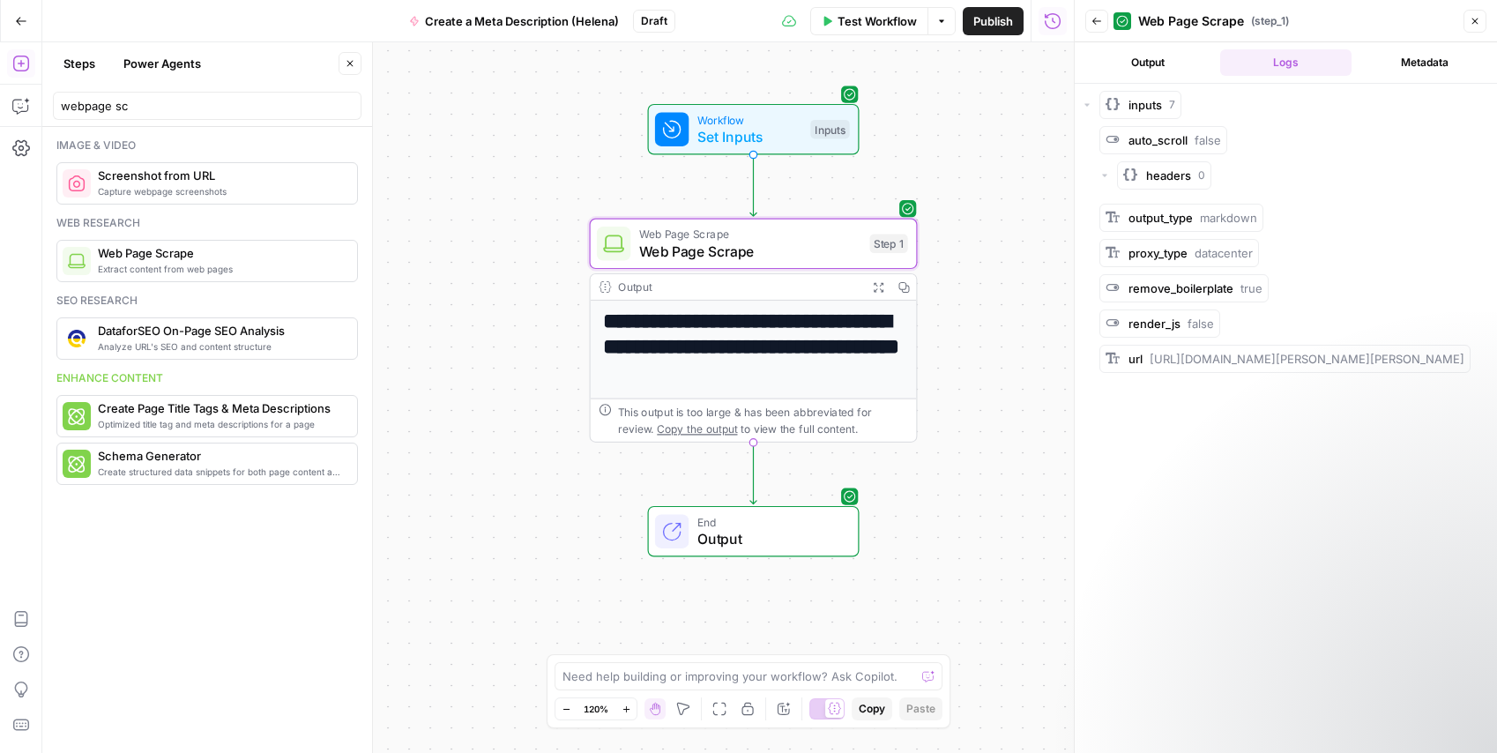
click at [710, 544] on span "Output" at bounding box center [769, 538] width 144 height 21
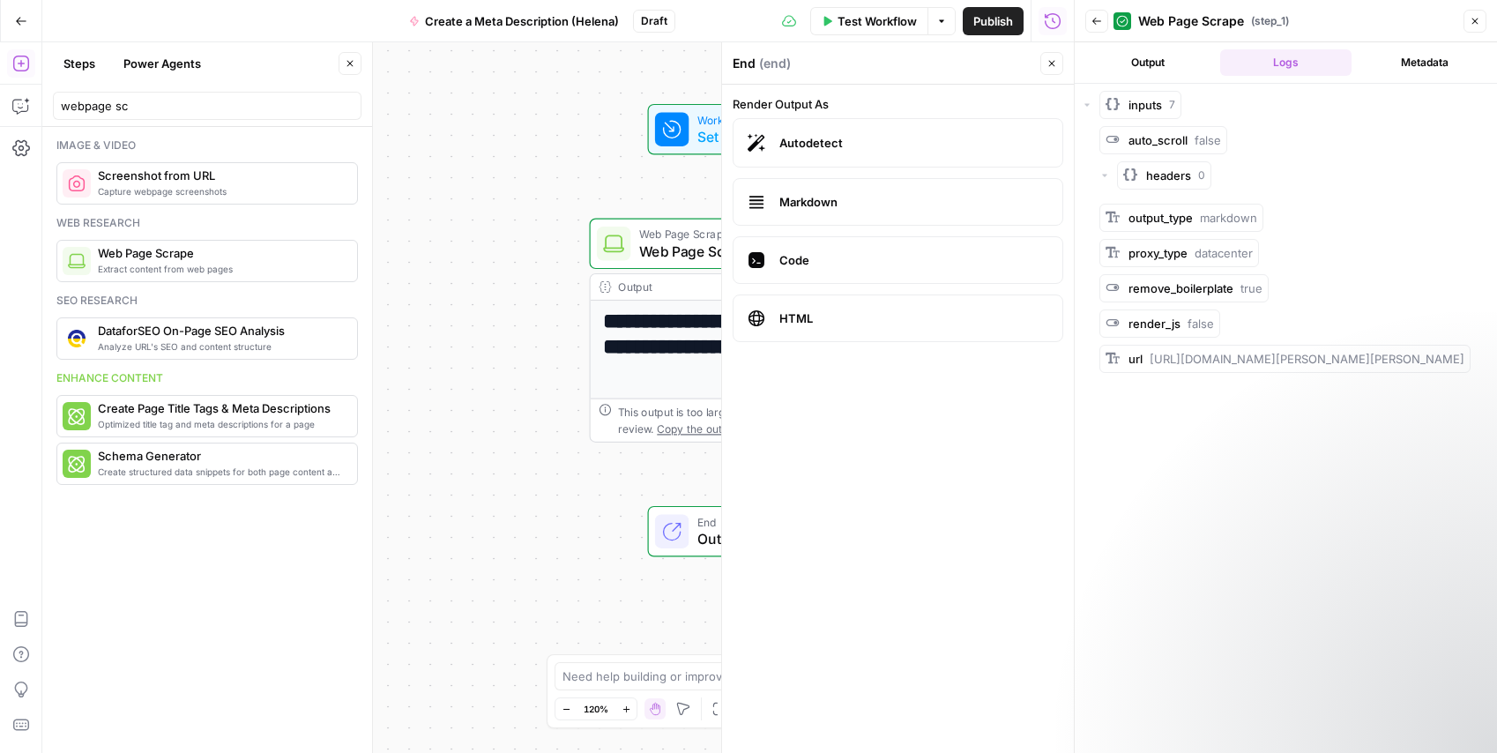
click at [742, 529] on form "Render Output As Autodetect Markdown Code HTML" at bounding box center [898, 419] width 352 height 668
click at [711, 533] on span "Output" at bounding box center [769, 538] width 144 height 21
drag, startPoint x: 1475, startPoint y: 21, endPoint x: 1254, endPoint y: 129, distance: 246.1
click at [1475, 21] on icon "button" at bounding box center [1475, 22] width 6 height 6
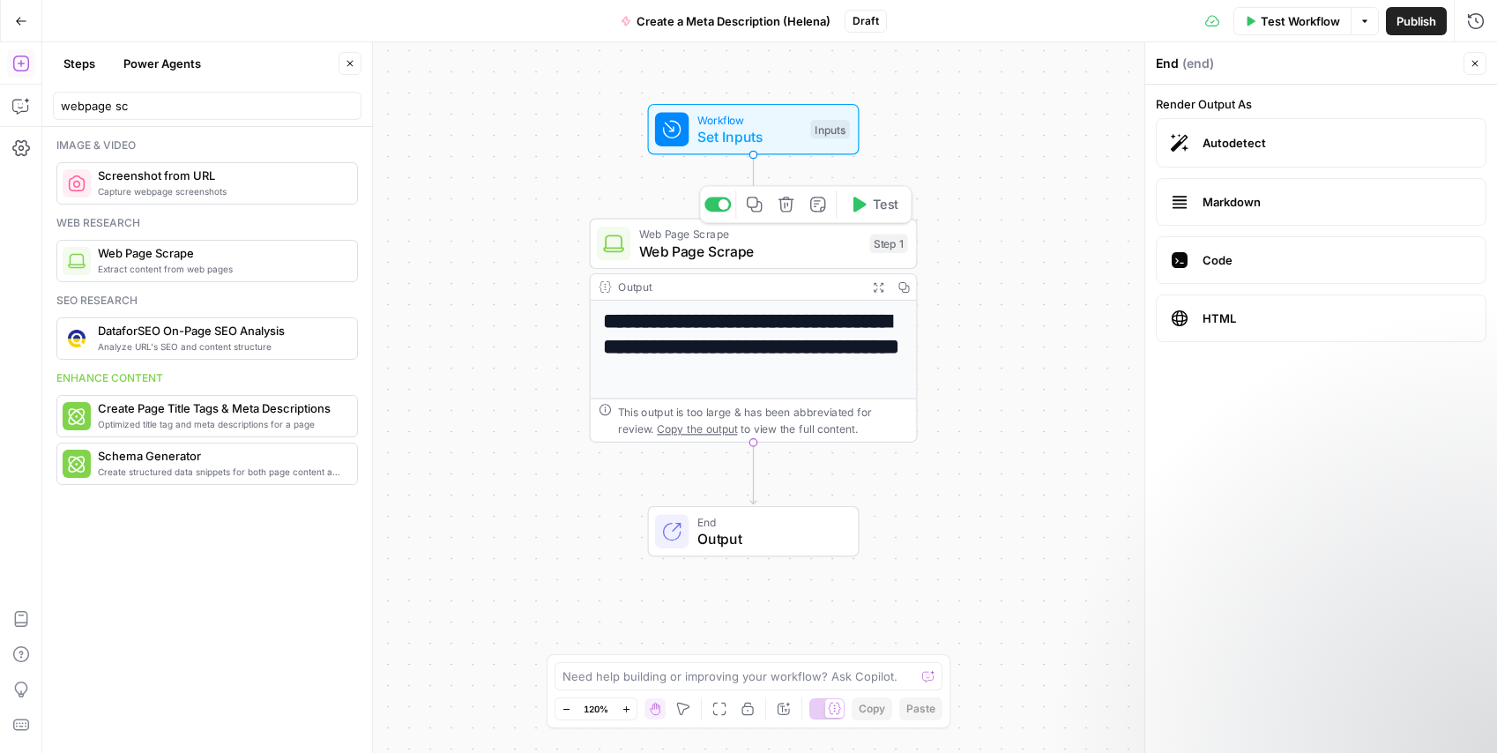
click at [762, 260] on span "Web Page Scrape" at bounding box center [750, 251] width 222 height 21
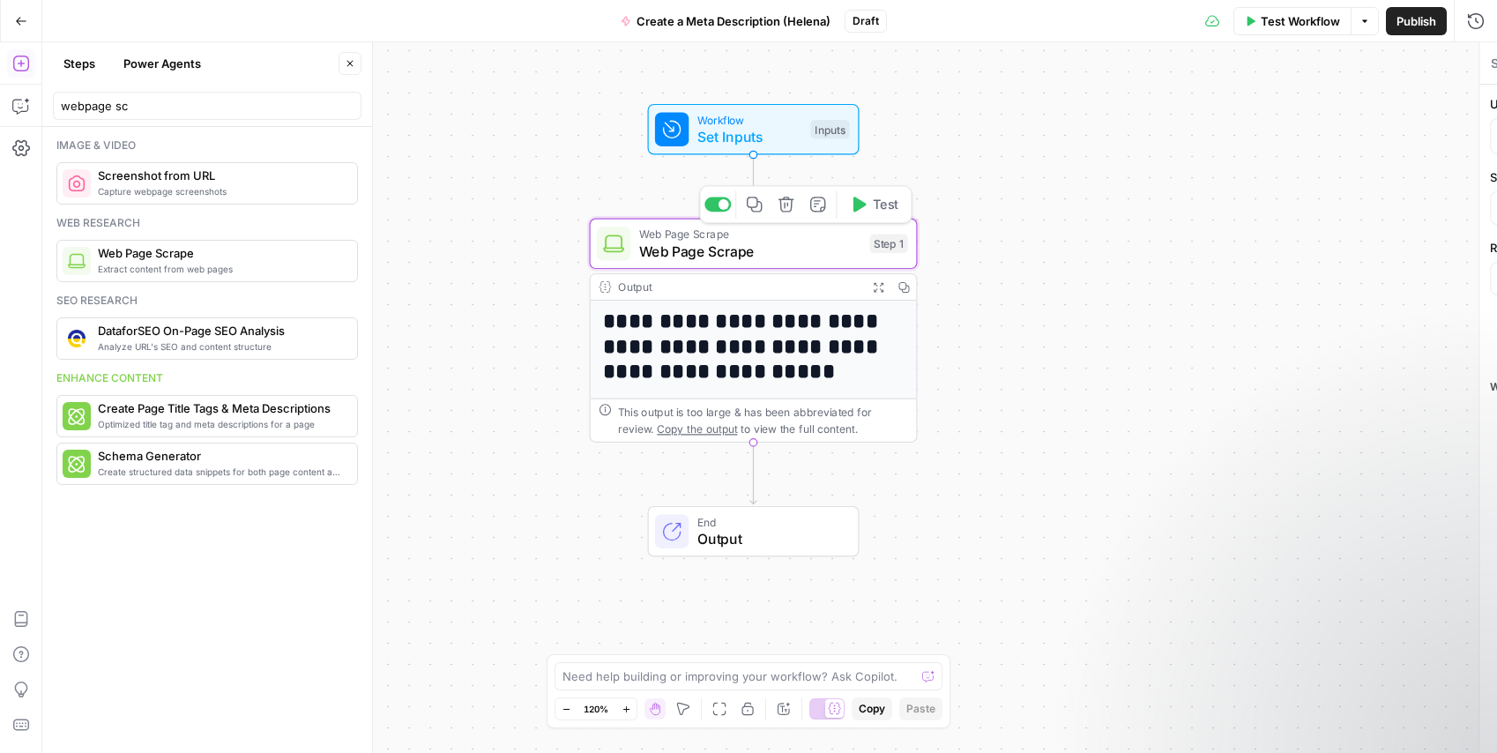
type textarea "Web Page Scrape"
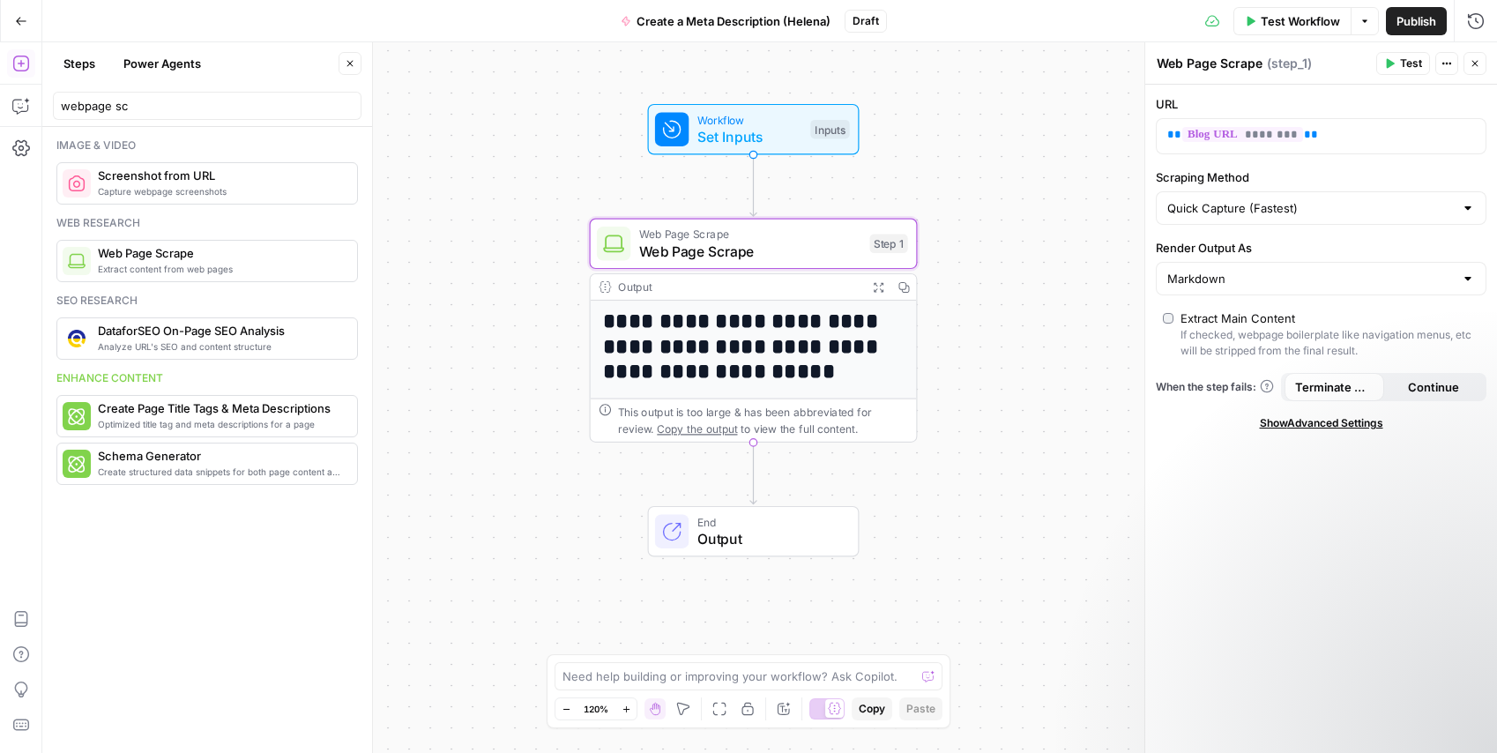
click at [1386, 56] on button "Test" at bounding box center [1403, 63] width 54 height 23
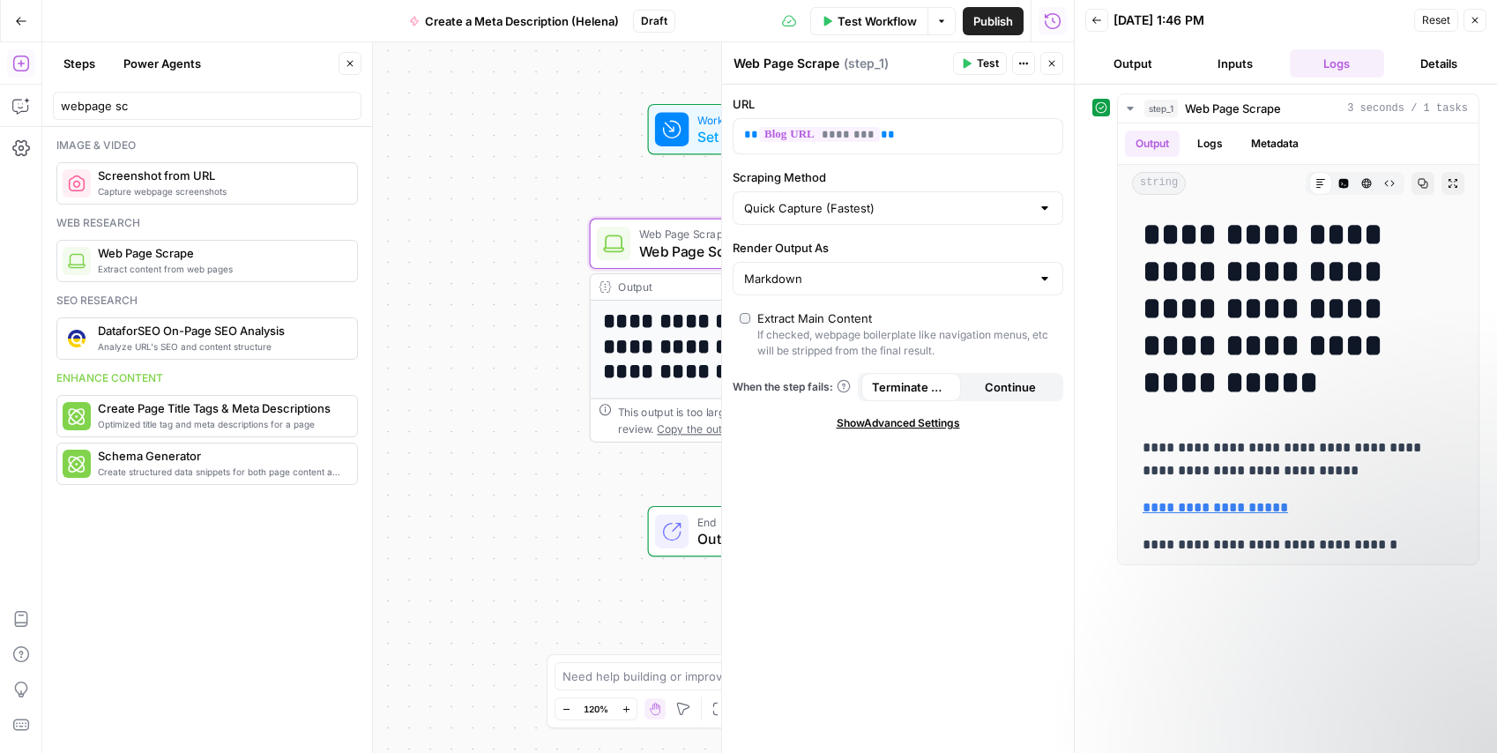
click at [504, 540] on div "**********" at bounding box center [558, 397] width 1032 height 711
drag, startPoint x: 491, startPoint y: 518, endPoint x: 540, endPoint y: 496, distance: 54.1
click at [491, 518] on div "**********" at bounding box center [558, 397] width 1032 height 711
click at [1477, 22] on icon "button" at bounding box center [1475, 21] width 6 height 6
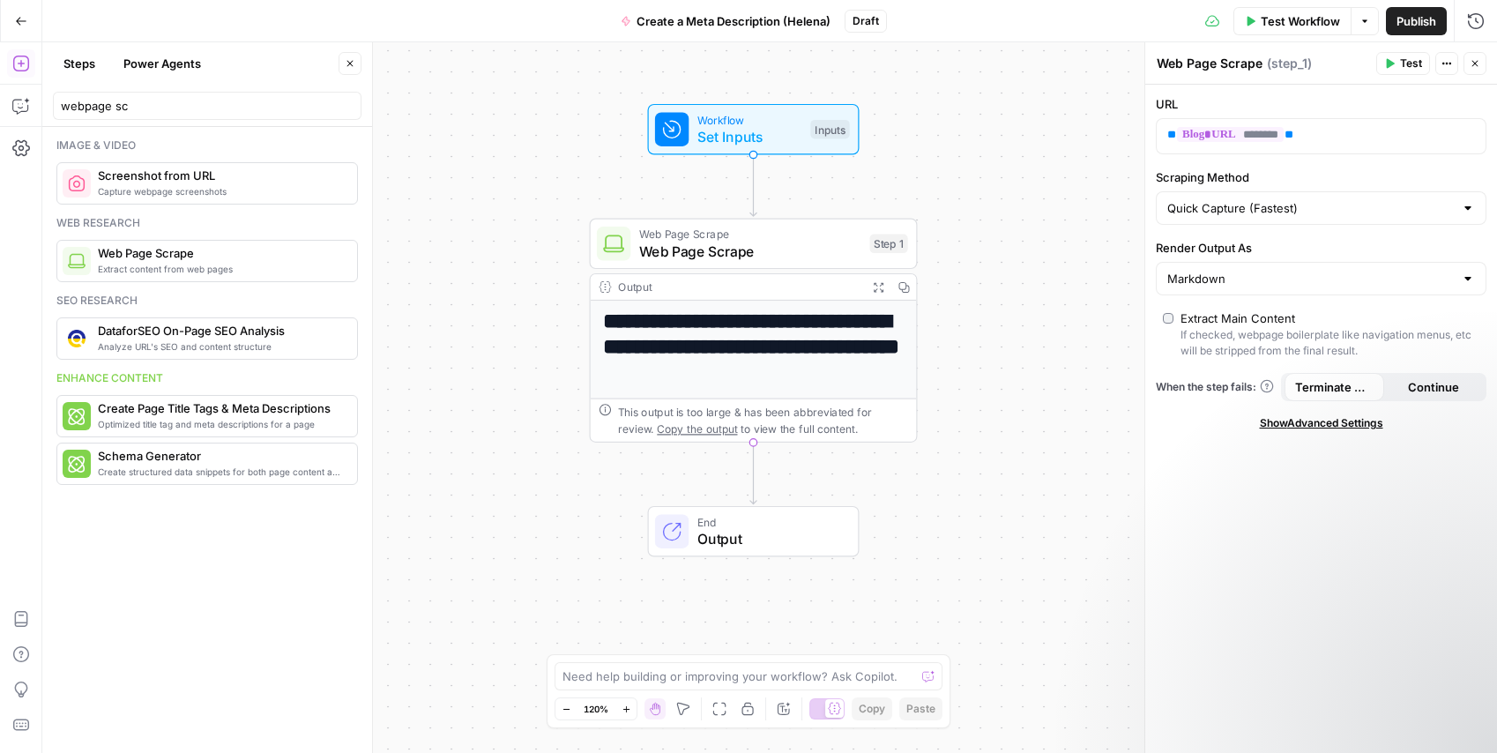
click at [691, 472] on div "**********" at bounding box center [769, 397] width 1455 height 711
click at [83, 63] on button "Steps" at bounding box center [79, 63] width 53 height 28
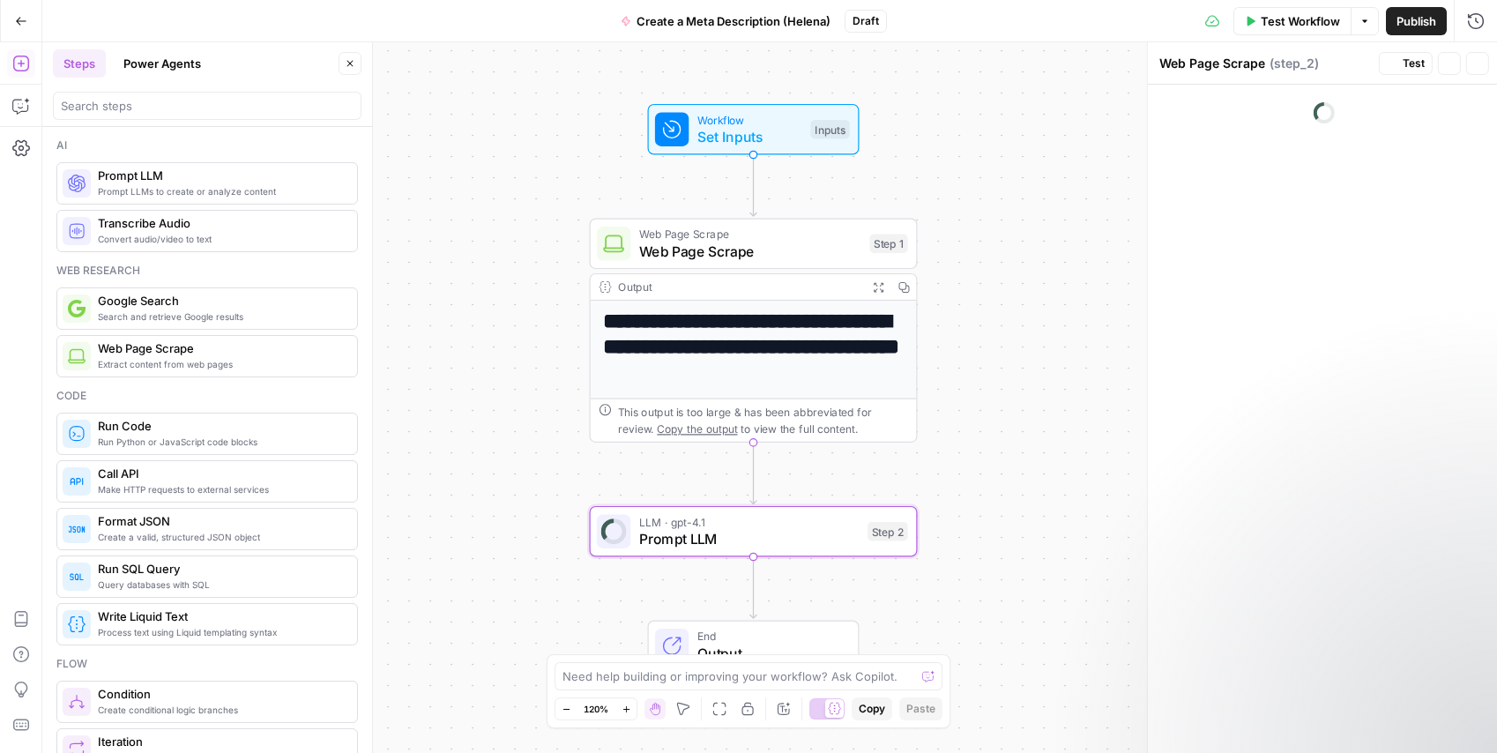
type textarea "Prompt LLM"
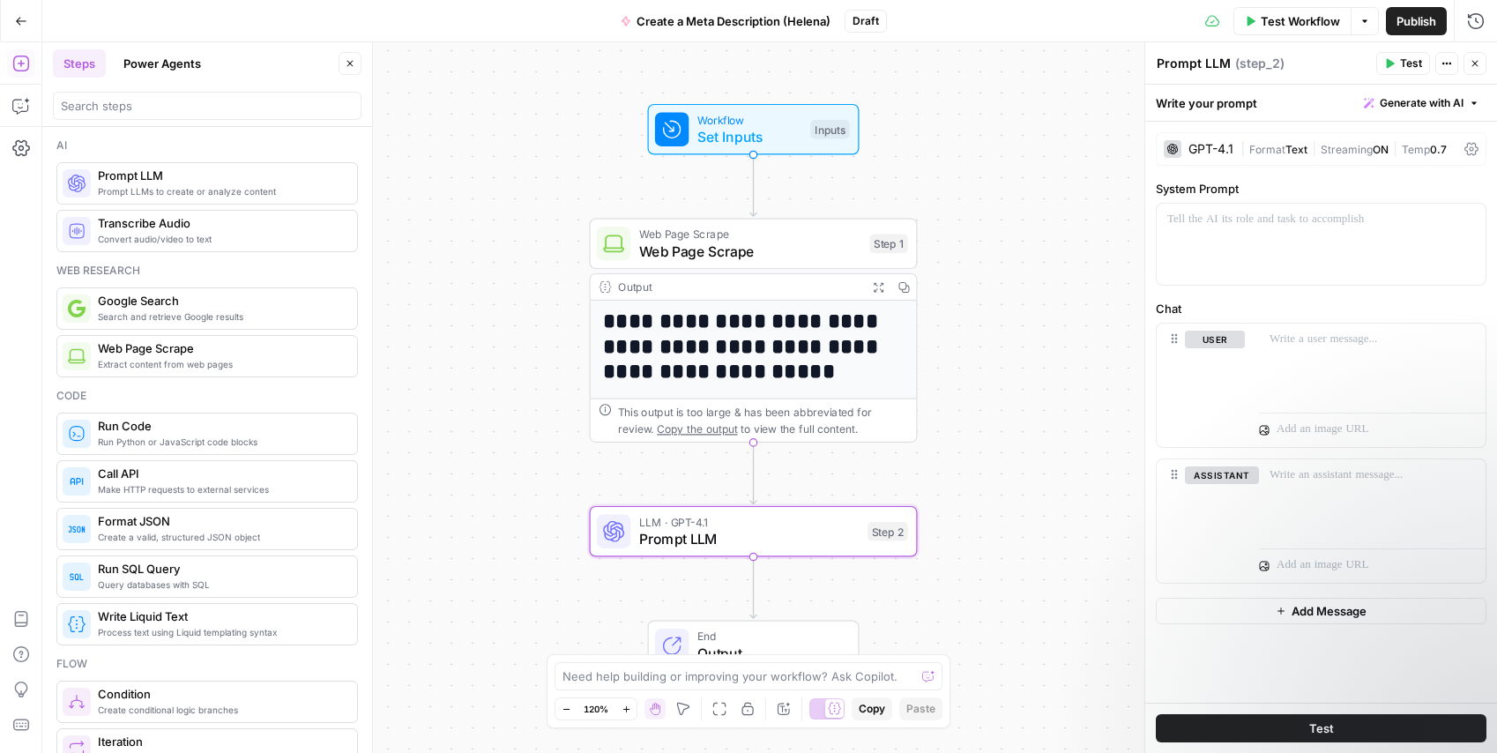
click at [1209, 148] on div "GPT-4.1" at bounding box center [1211, 149] width 45 height 12
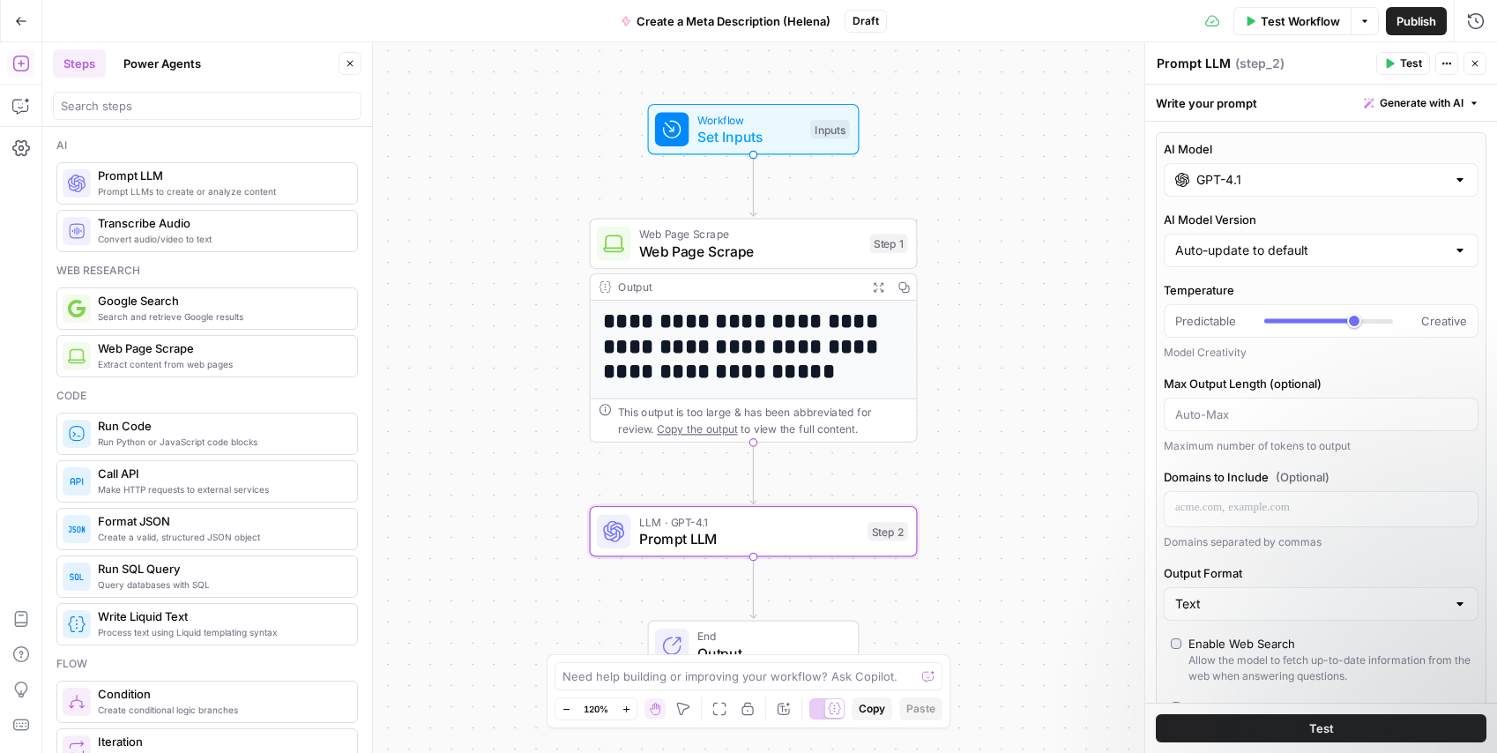
click at [1211, 190] on div "GPT-4.1" at bounding box center [1321, 180] width 315 height 34
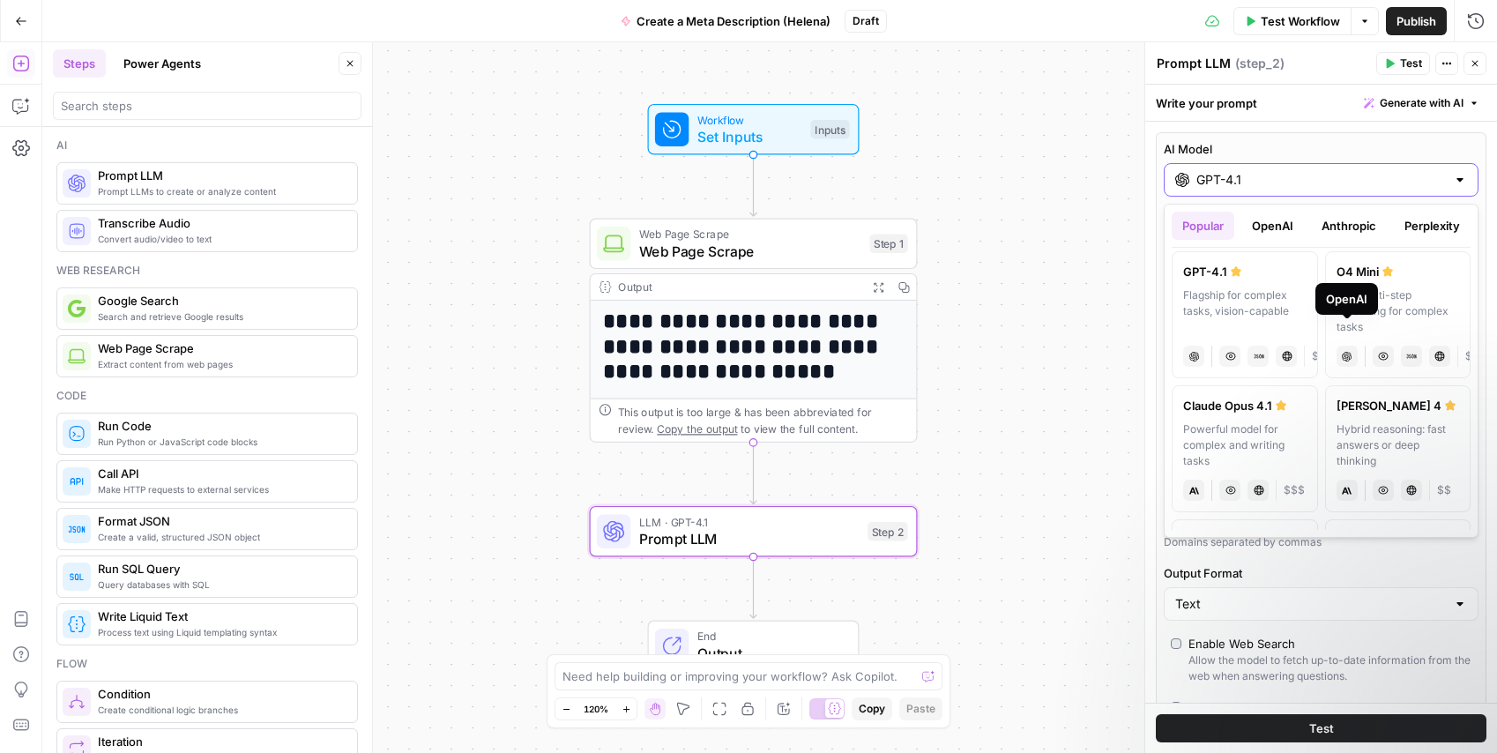
scroll to position [177, 0]
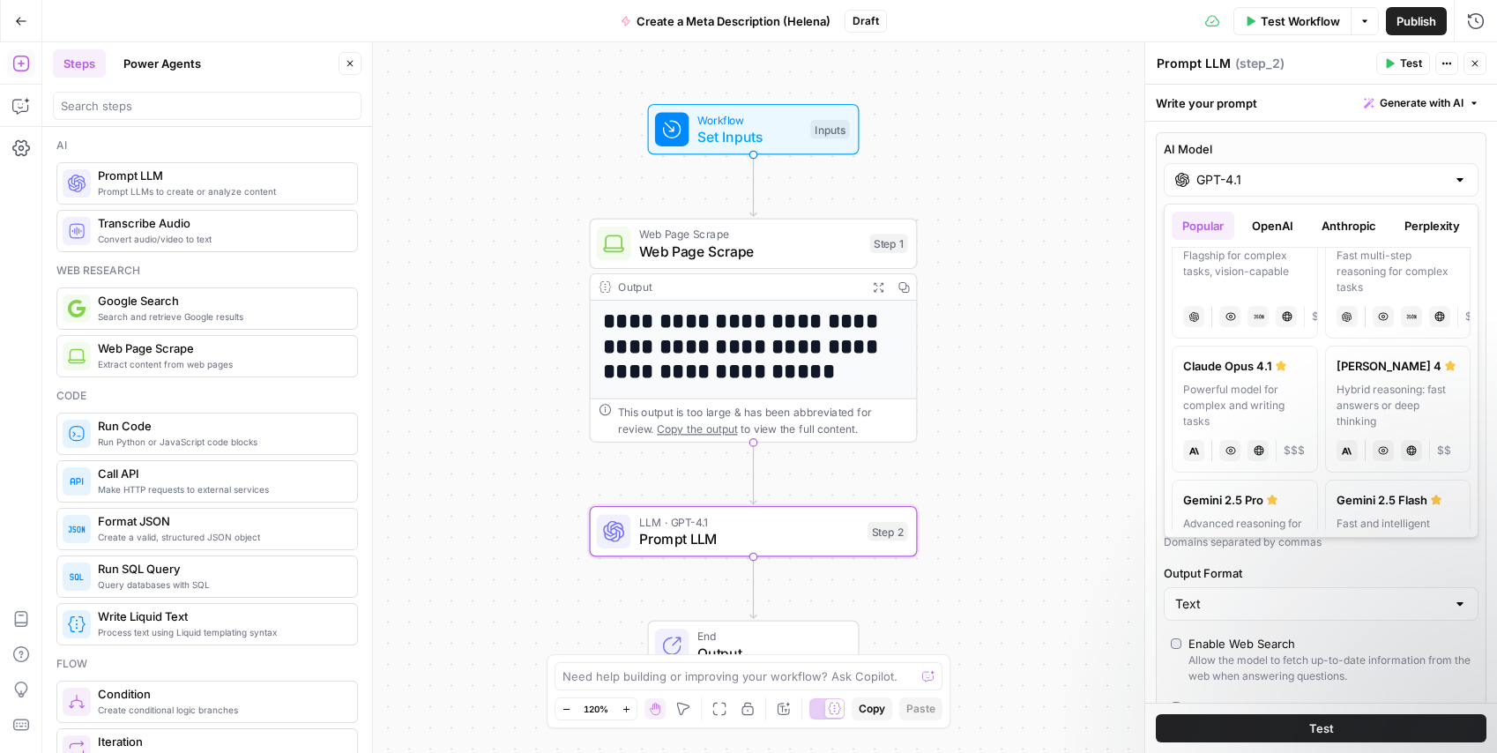
click at [1440, 377] on label "[PERSON_NAME] 4 Hybrid reasoning: fast answers or deep thinking anthropic Visio…" at bounding box center [1398, 409] width 146 height 127
type input "[PERSON_NAME] 4"
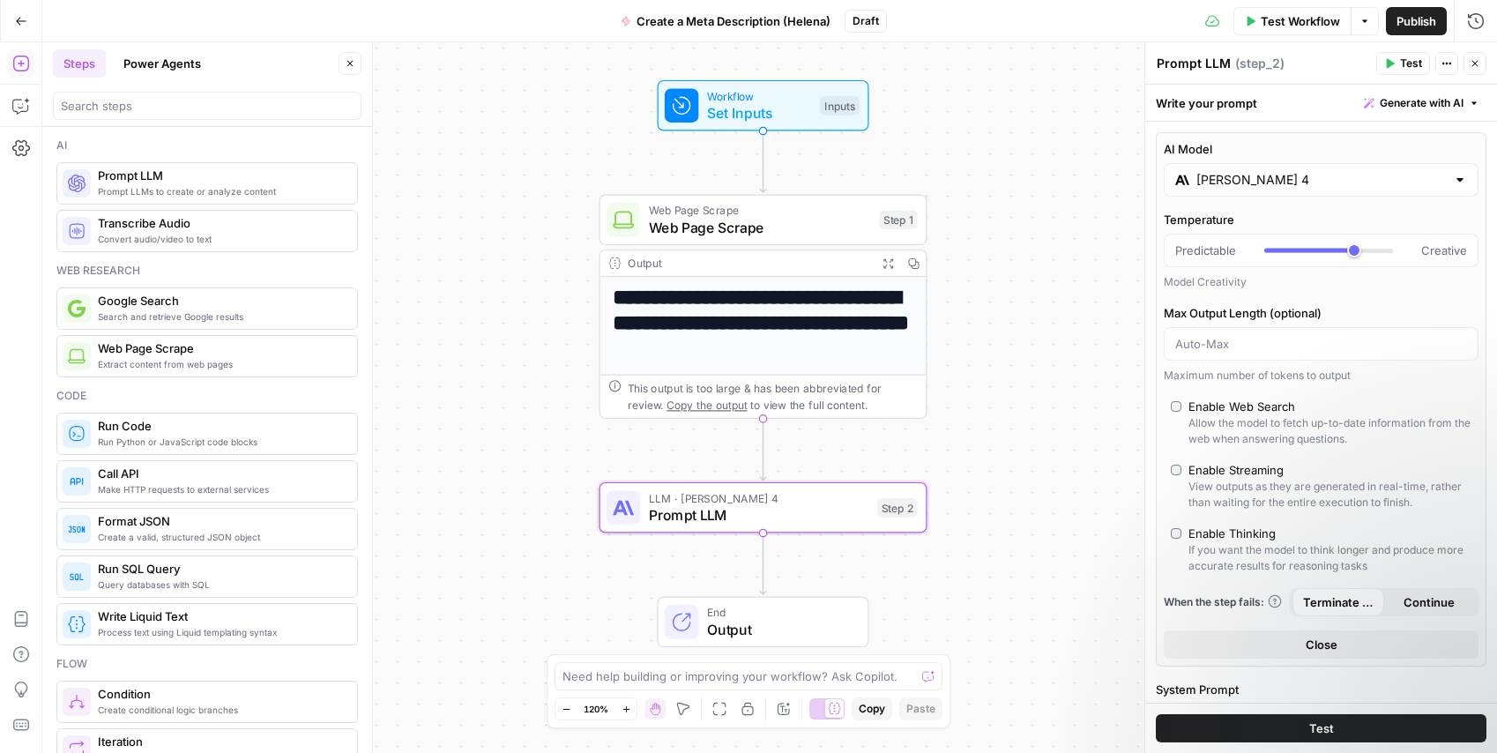
drag, startPoint x: 924, startPoint y: 371, endPoint x: 915, endPoint y: 345, distance: 27.9
click at [915, 345] on div "**********" at bounding box center [769, 397] width 1455 height 711
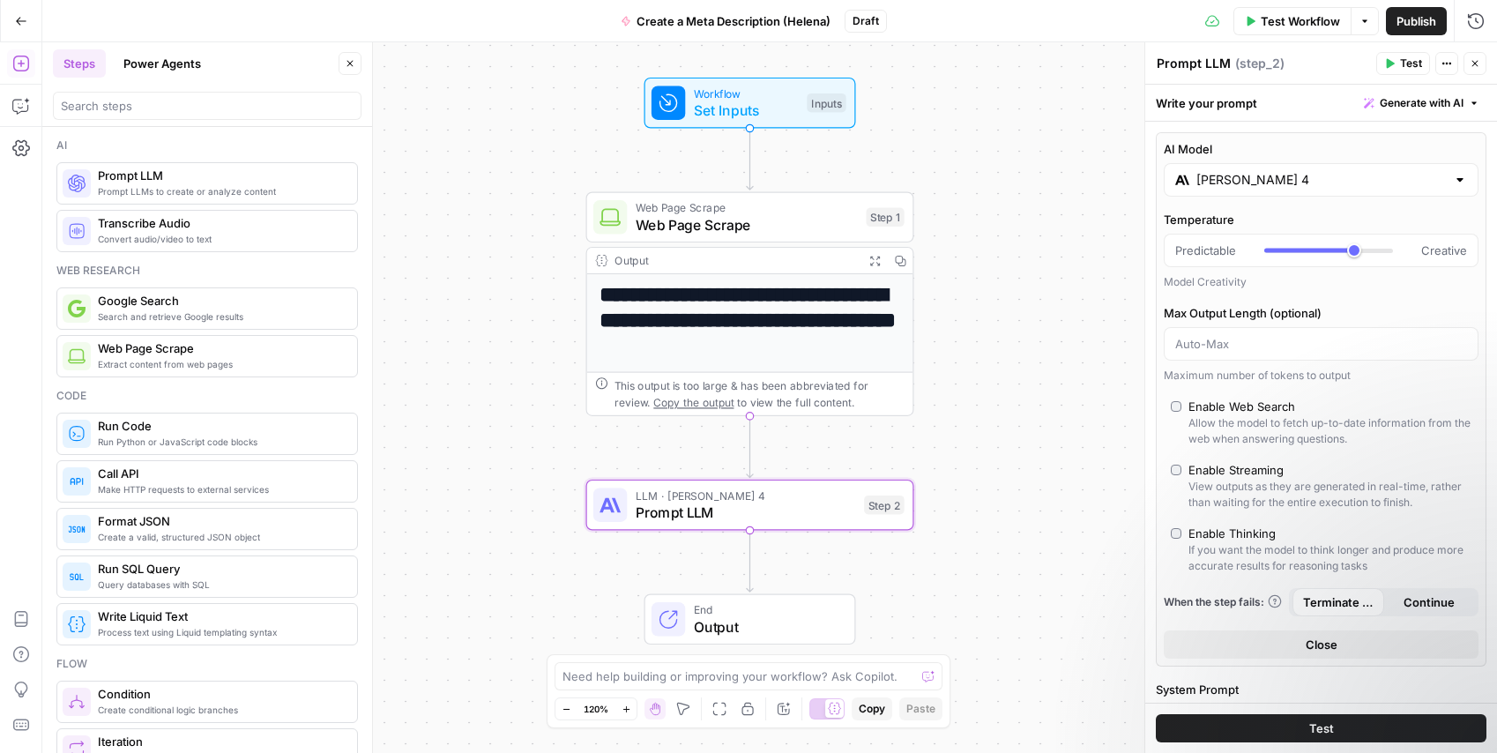
click at [850, 332] on h1 "**********" at bounding box center [750, 320] width 301 height 75
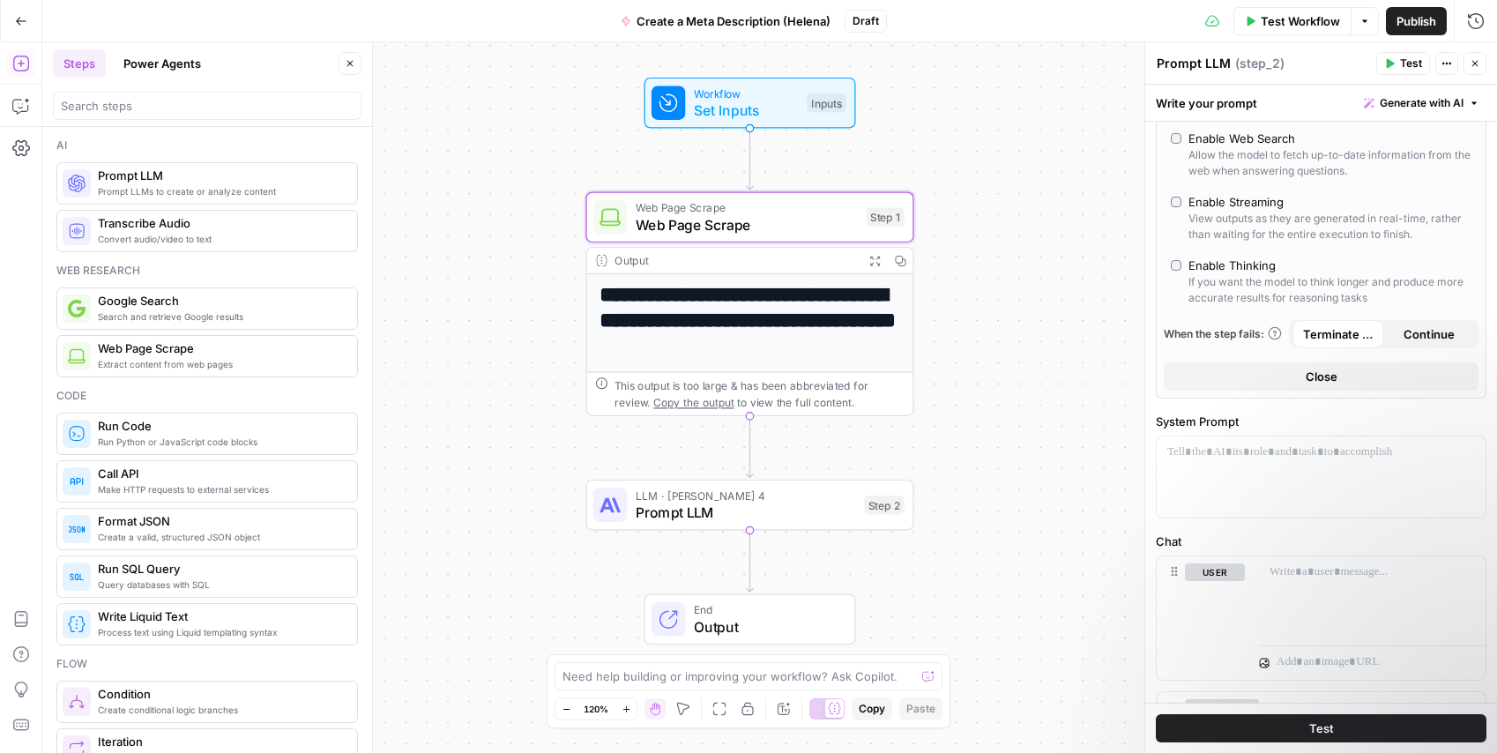
scroll to position [272, 0]
click at [1270, 481] on div at bounding box center [1321, 473] width 329 height 81
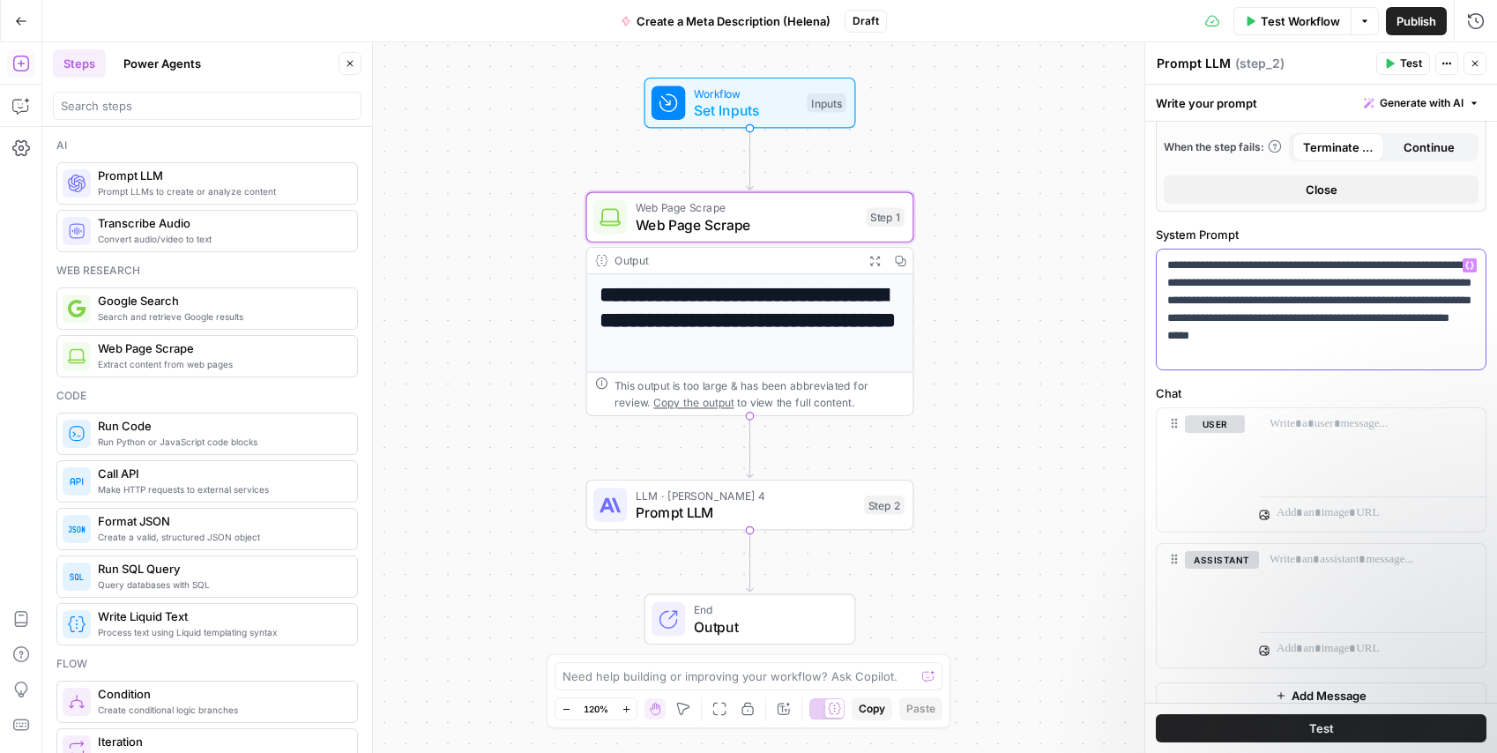
scroll to position [472, 0]
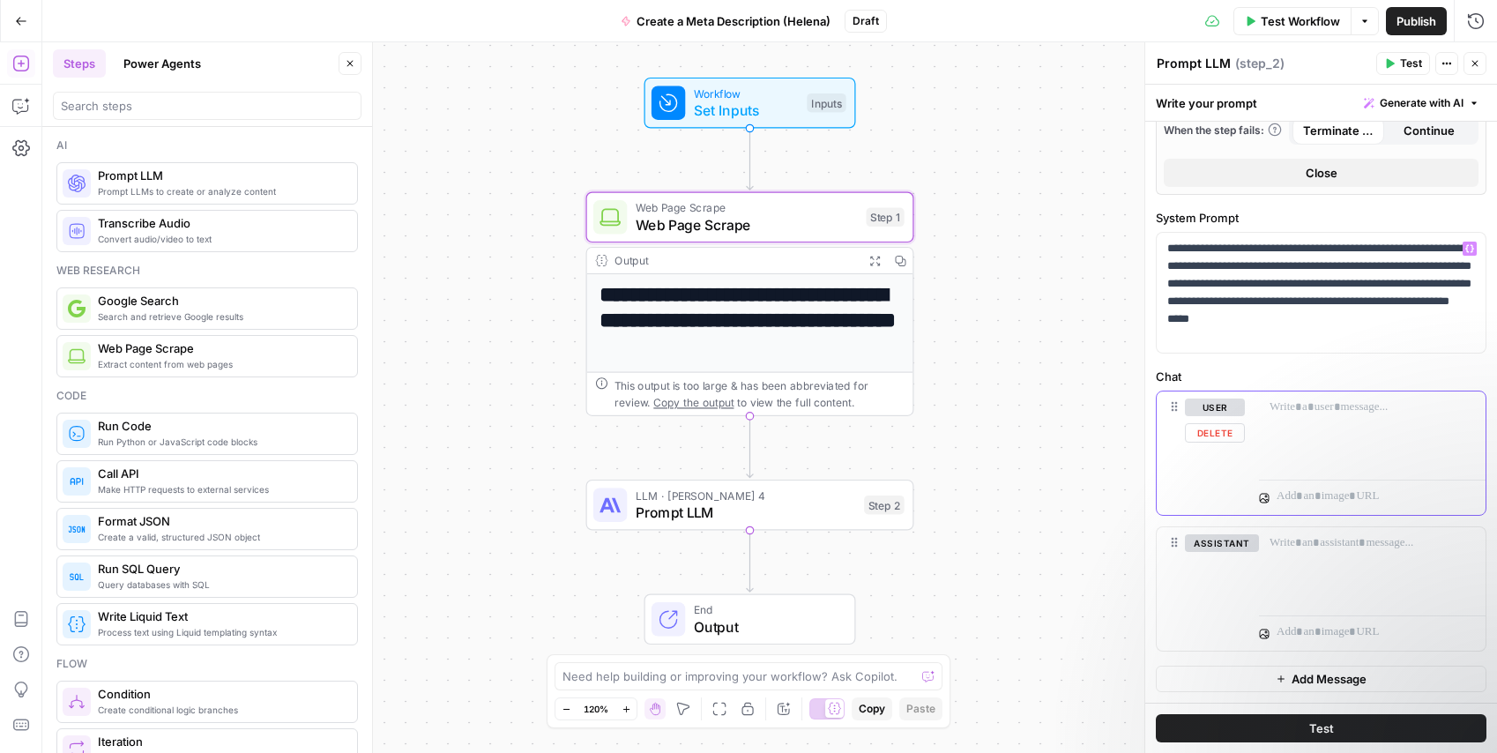
click at [1339, 427] on div at bounding box center [1372, 431] width 227 height 81
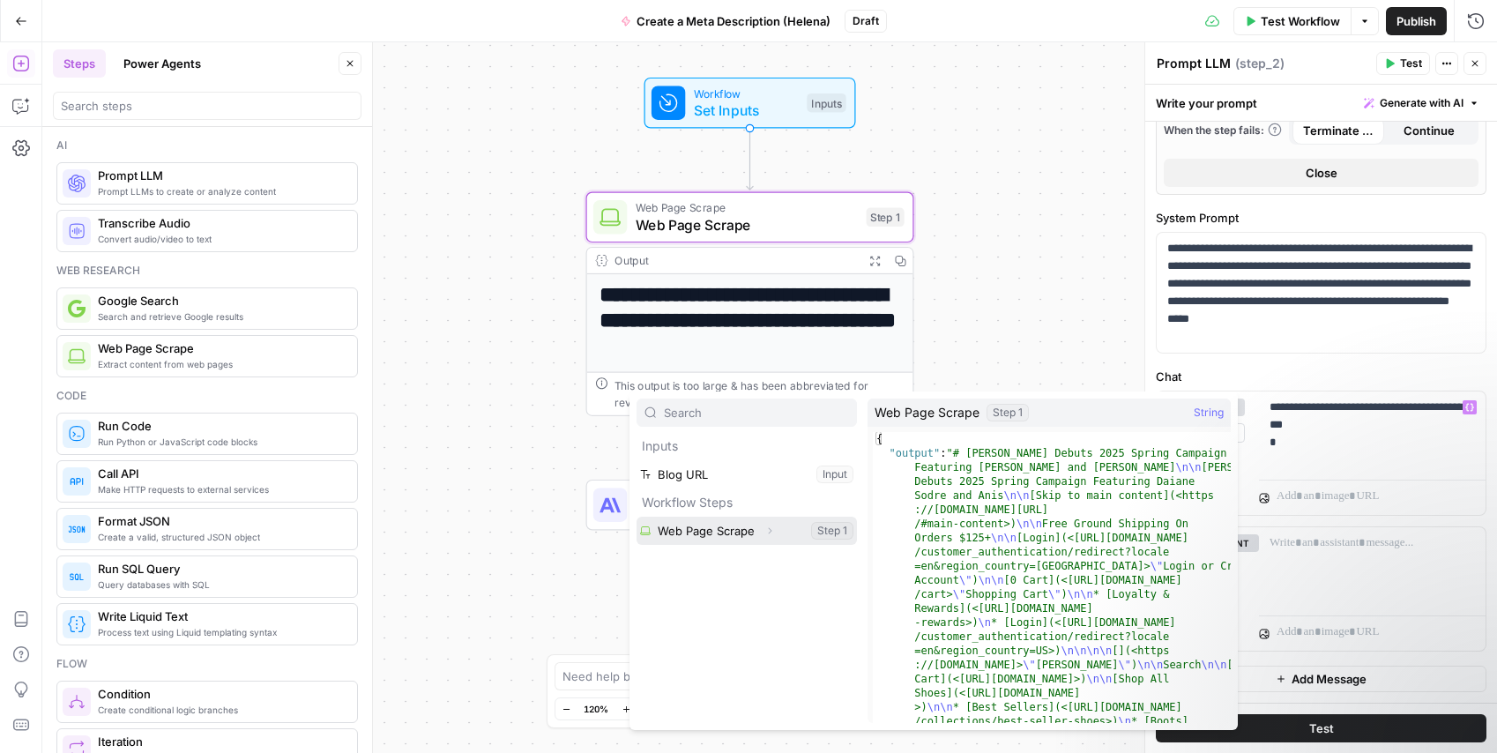
click at [717, 537] on button "Select variable Web Page Scrape" at bounding box center [747, 531] width 220 height 28
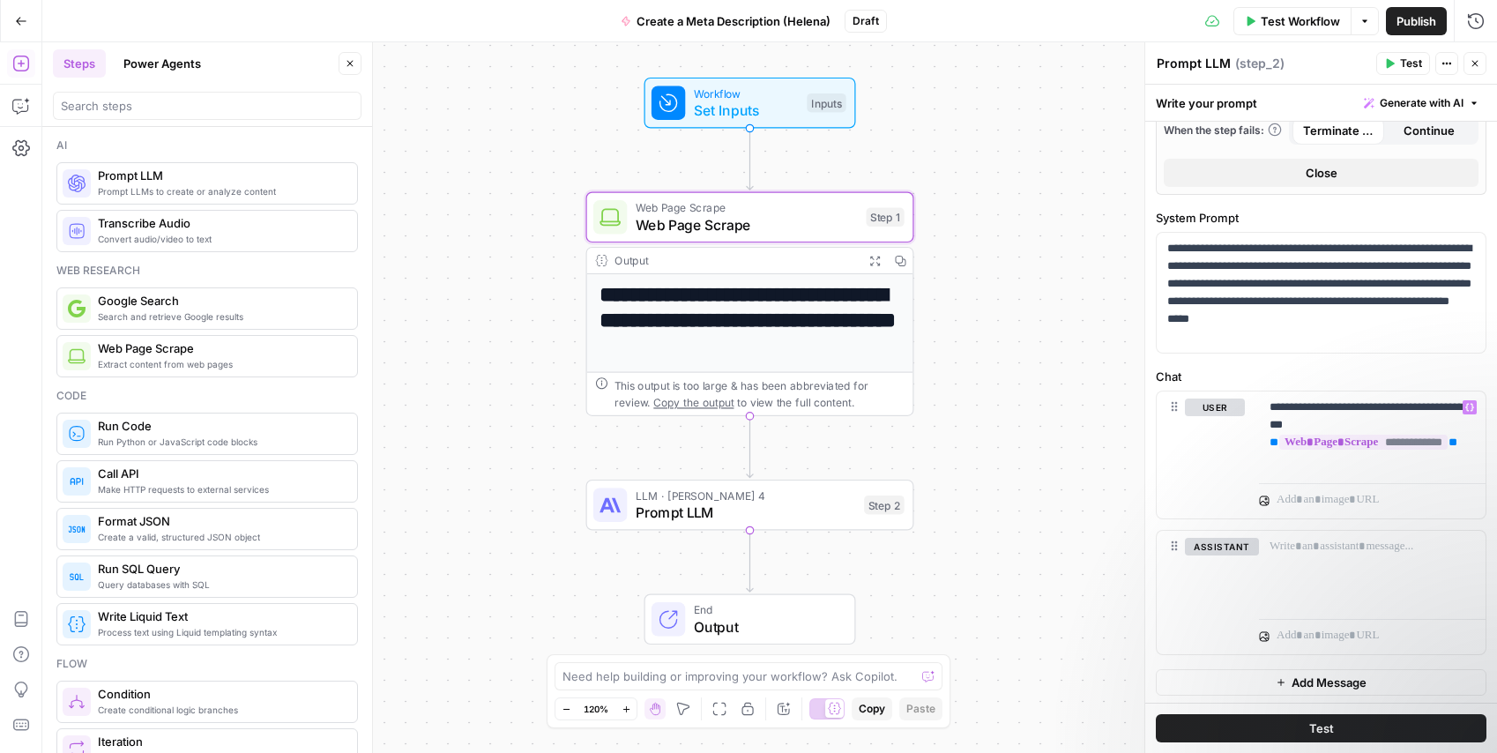
drag, startPoint x: 1304, startPoint y: 724, endPoint x: 956, endPoint y: 600, distance: 369.5
click at [1304, 724] on button "Test" at bounding box center [1321, 728] width 331 height 28
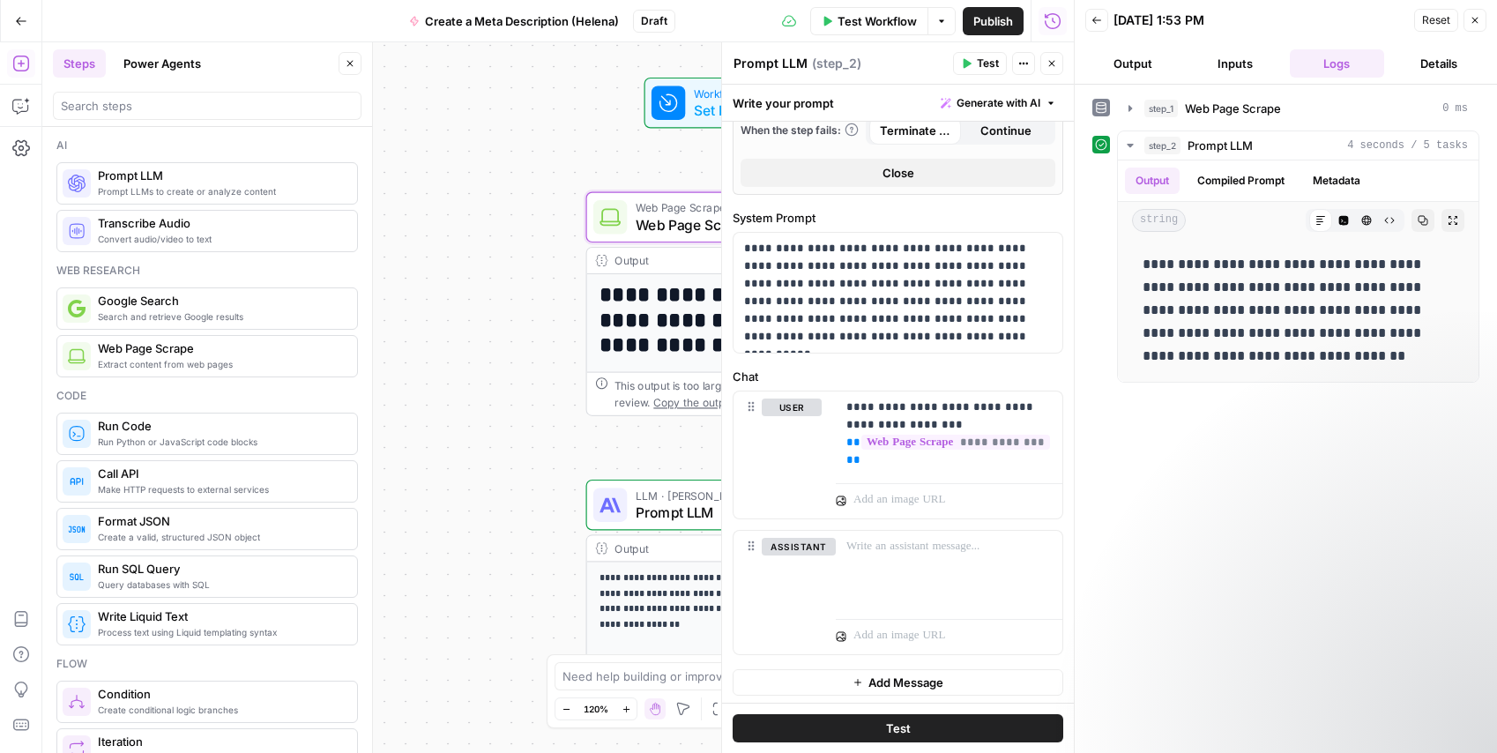
drag, startPoint x: 959, startPoint y: 63, endPoint x: 926, endPoint y: 162, distance: 104.3
click at [959, 63] on button "Test" at bounding box center [980, 63] width 54 height 23
click at [1464, 21] on button "Close" at bounding box center [1475, 20] width 23 height 23
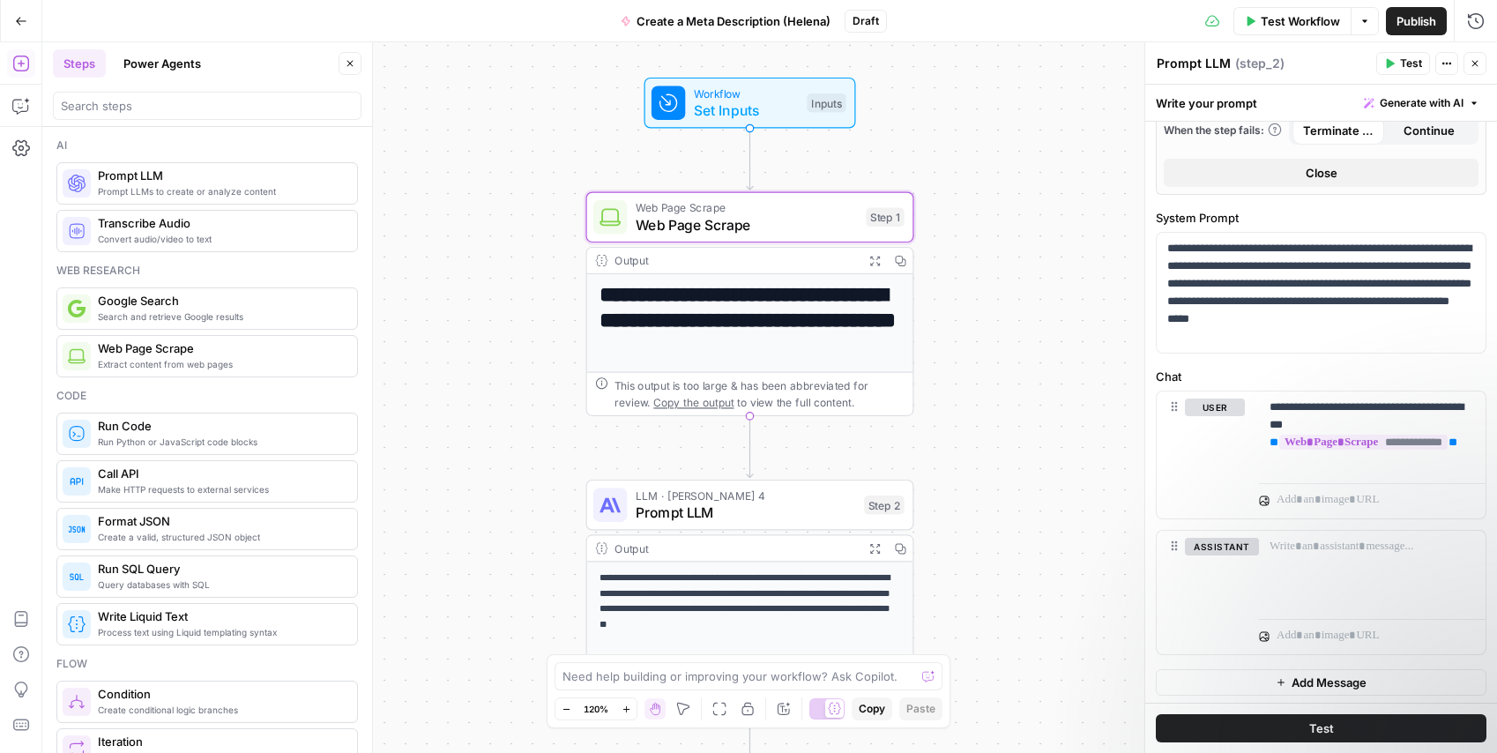
click at [1480, 65] on button "Close" at bounding box center [1475, 63] width 23 height 23
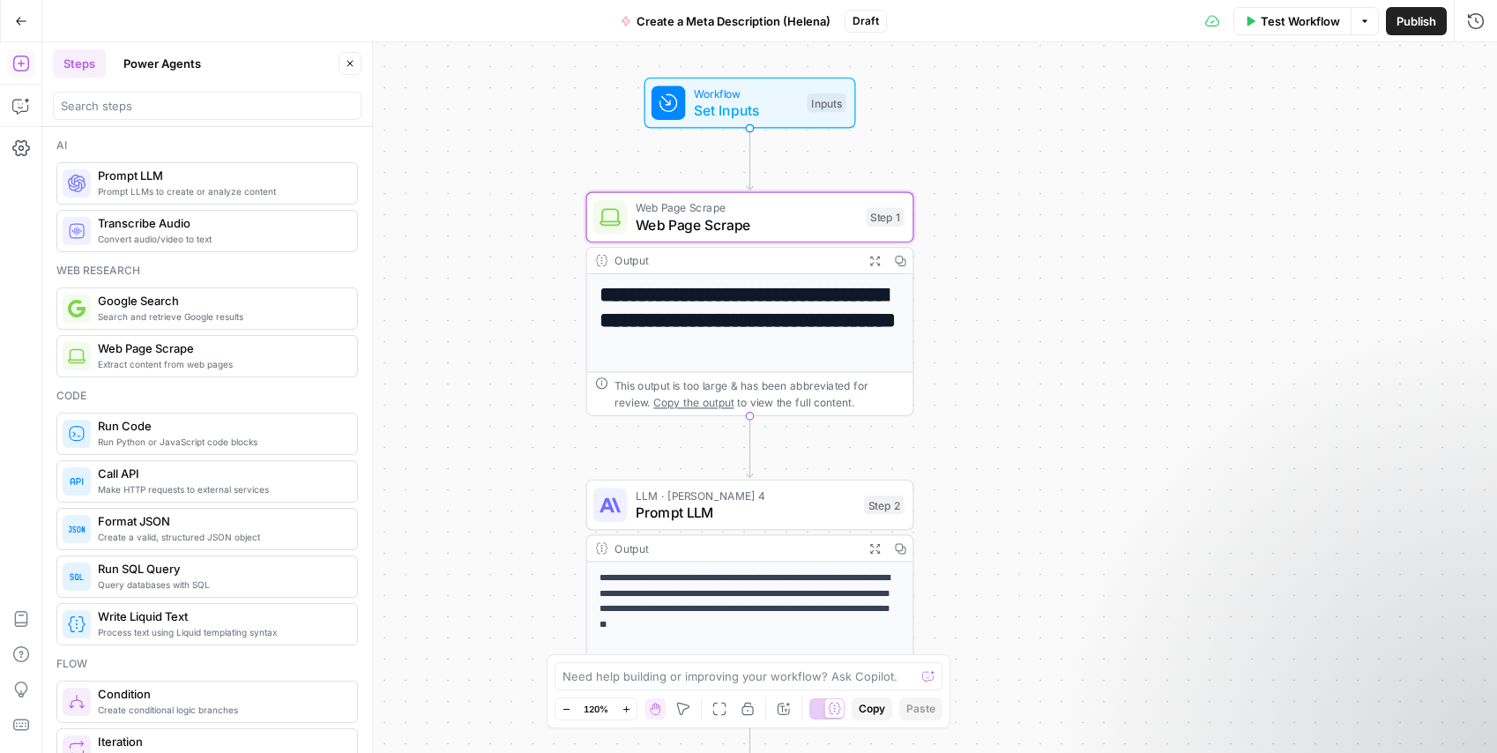
click at [1278, 21] on span "Test Workflow" at bounding box center [1300, 21] width 79 height 18
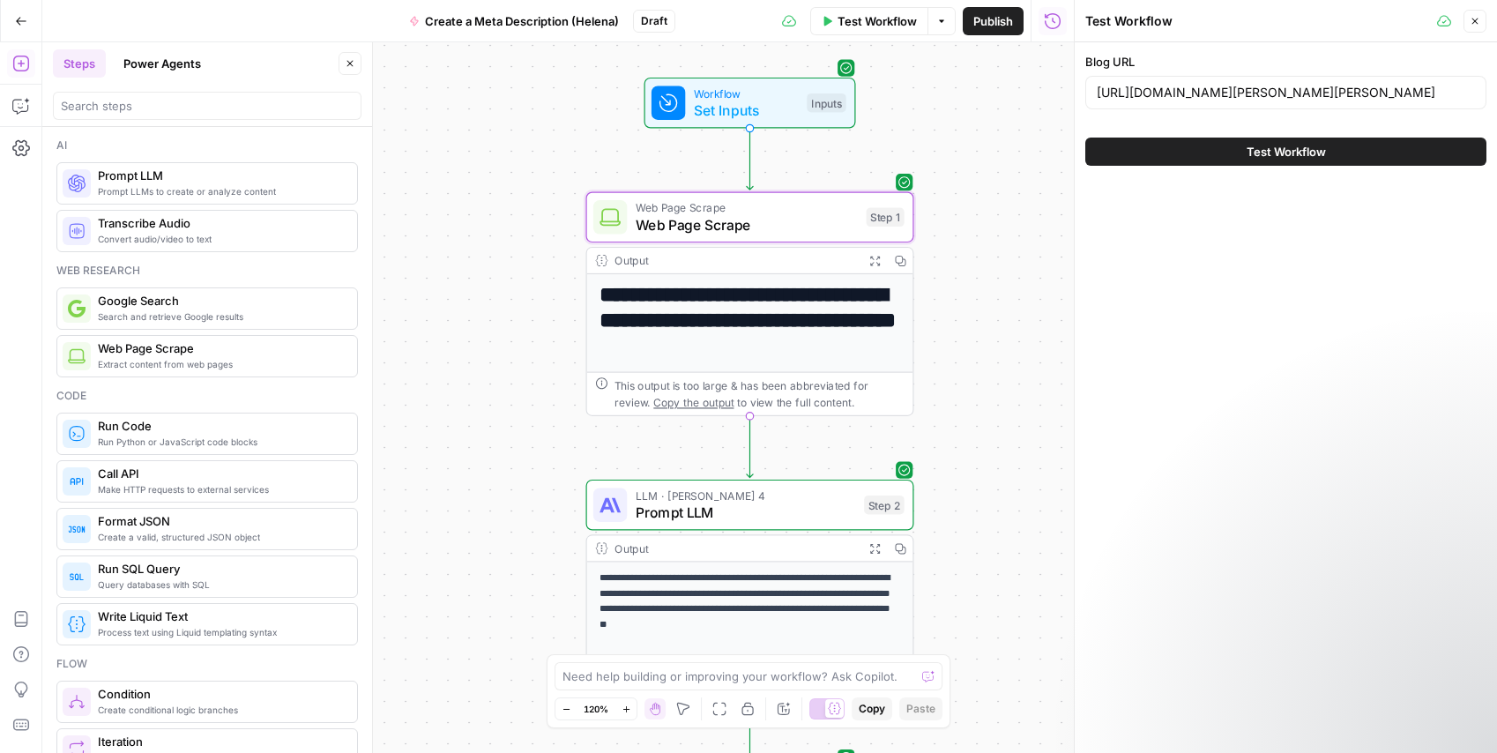
click at [1219, 138] on button "Test Workflow" at bounding box center [1285, 152] width 401 height 28
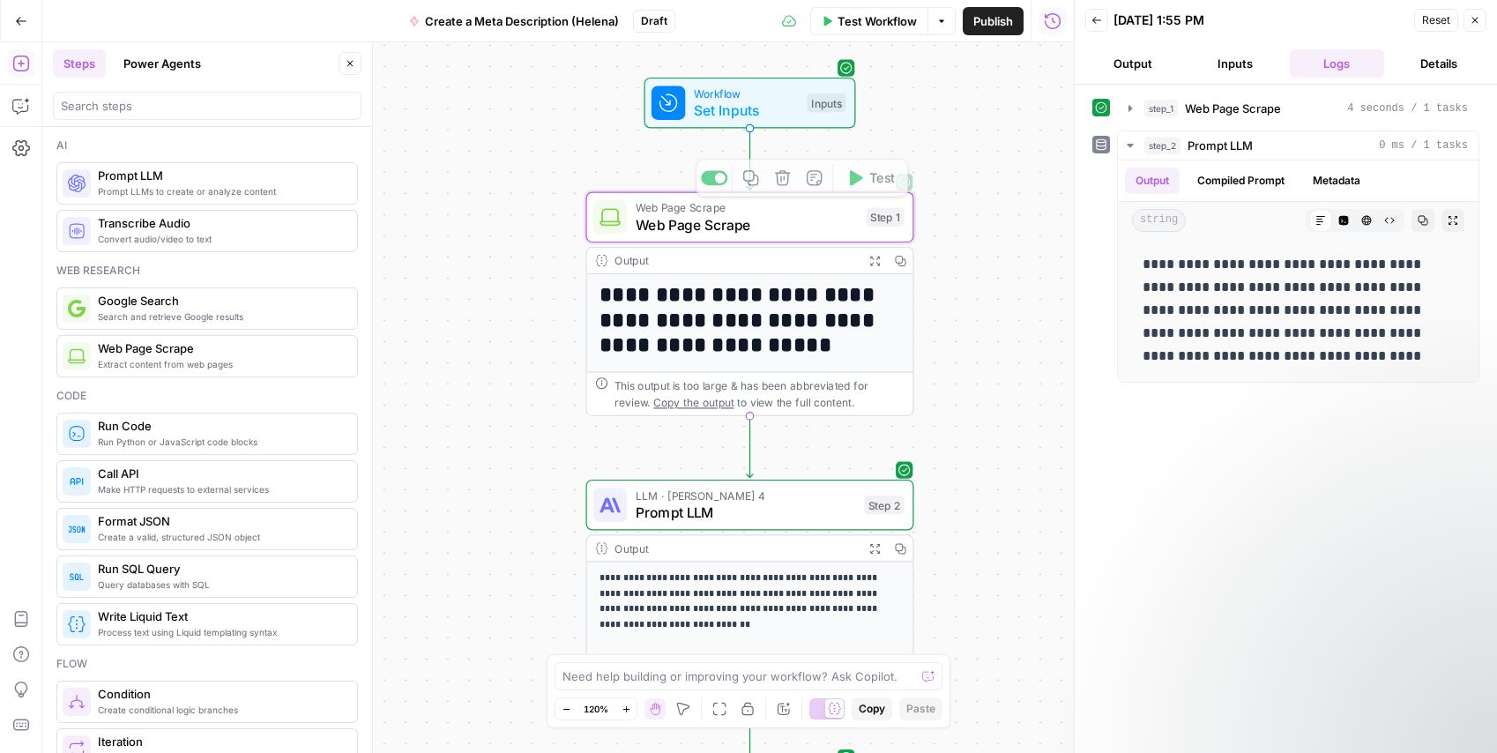
click at [472, 119] on div "**********" at bounding box center [558, 397] width 1032 height 711
click at [202, 101] on input "search" at bounding box center [207, 106] width 293 height 18
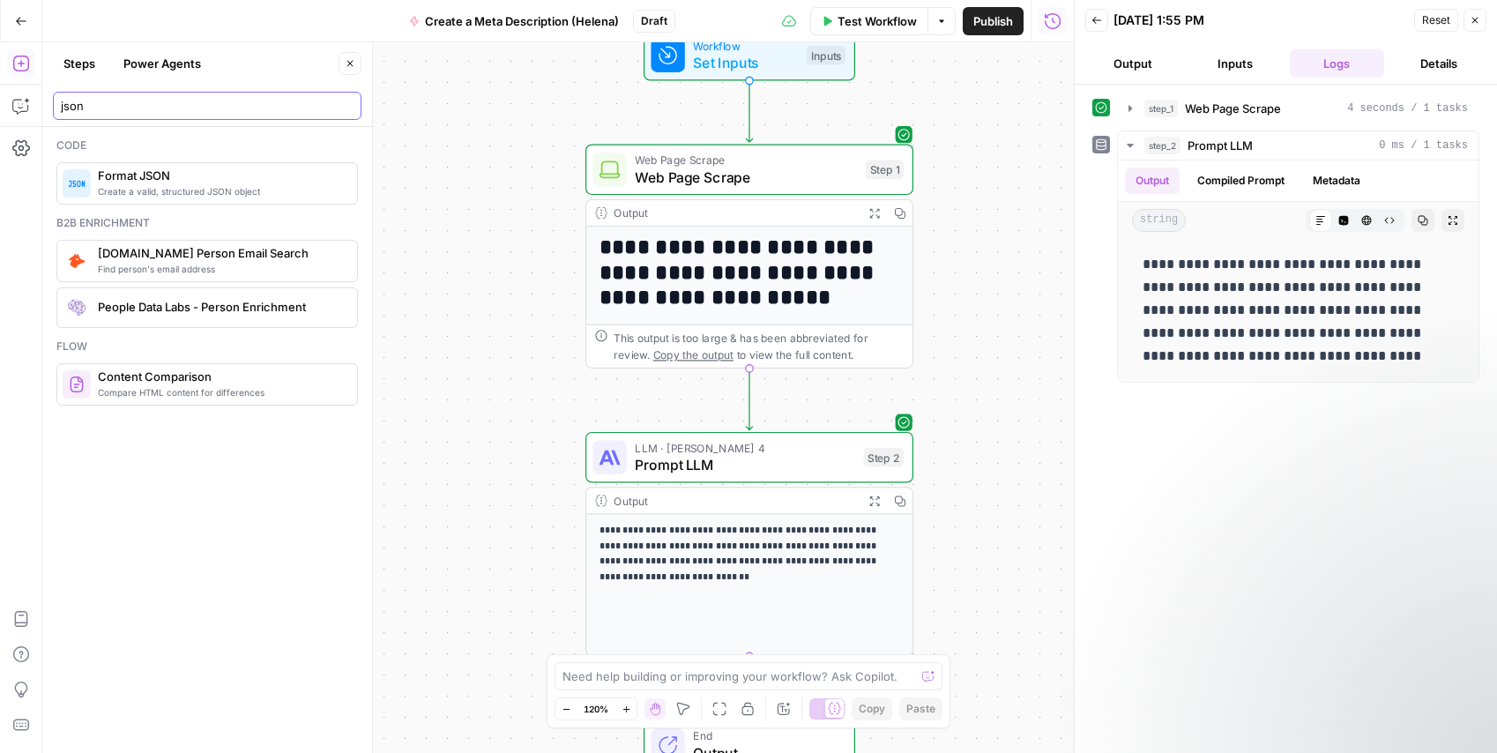
type input "json"
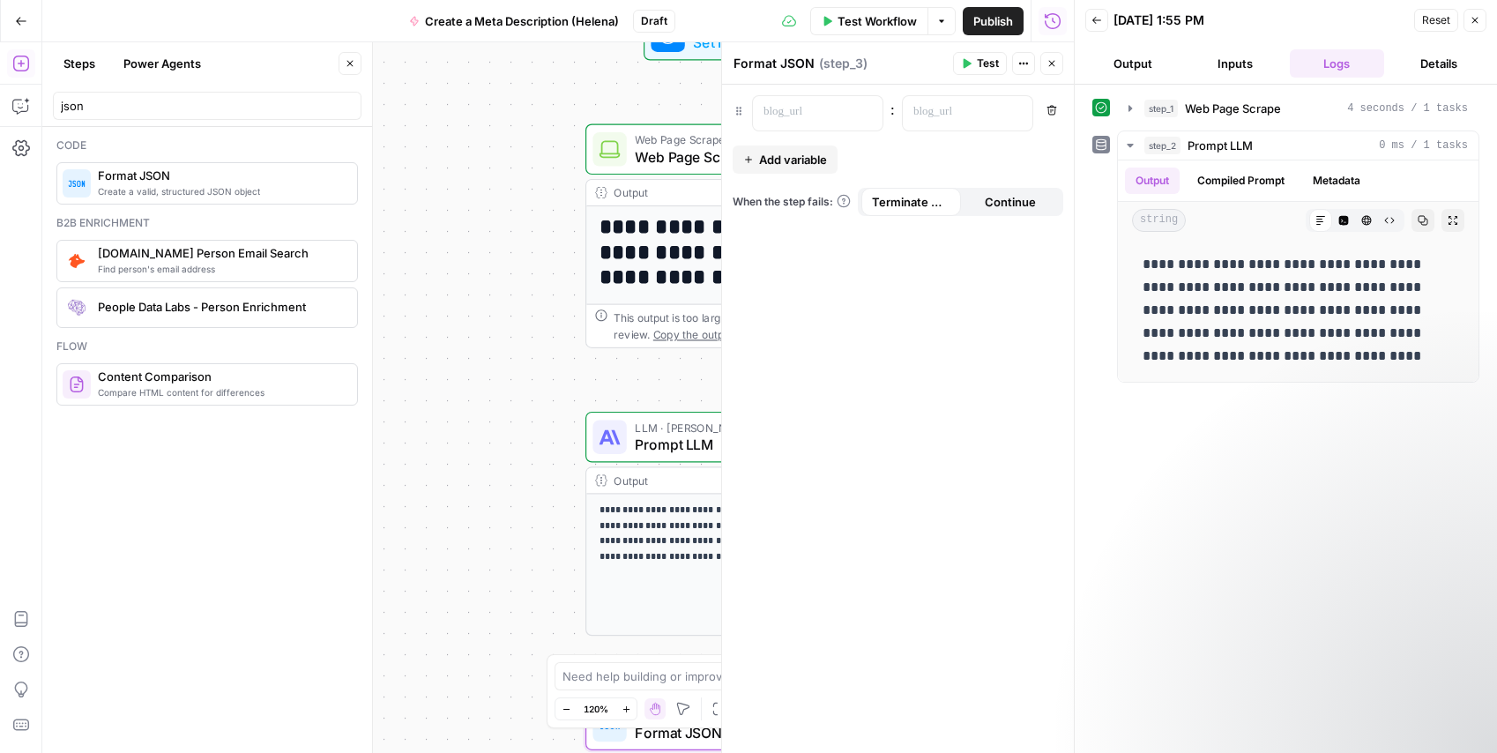
click at [487, 573] on div "**********" at bounding box center [558, 397] width 1032 height 711
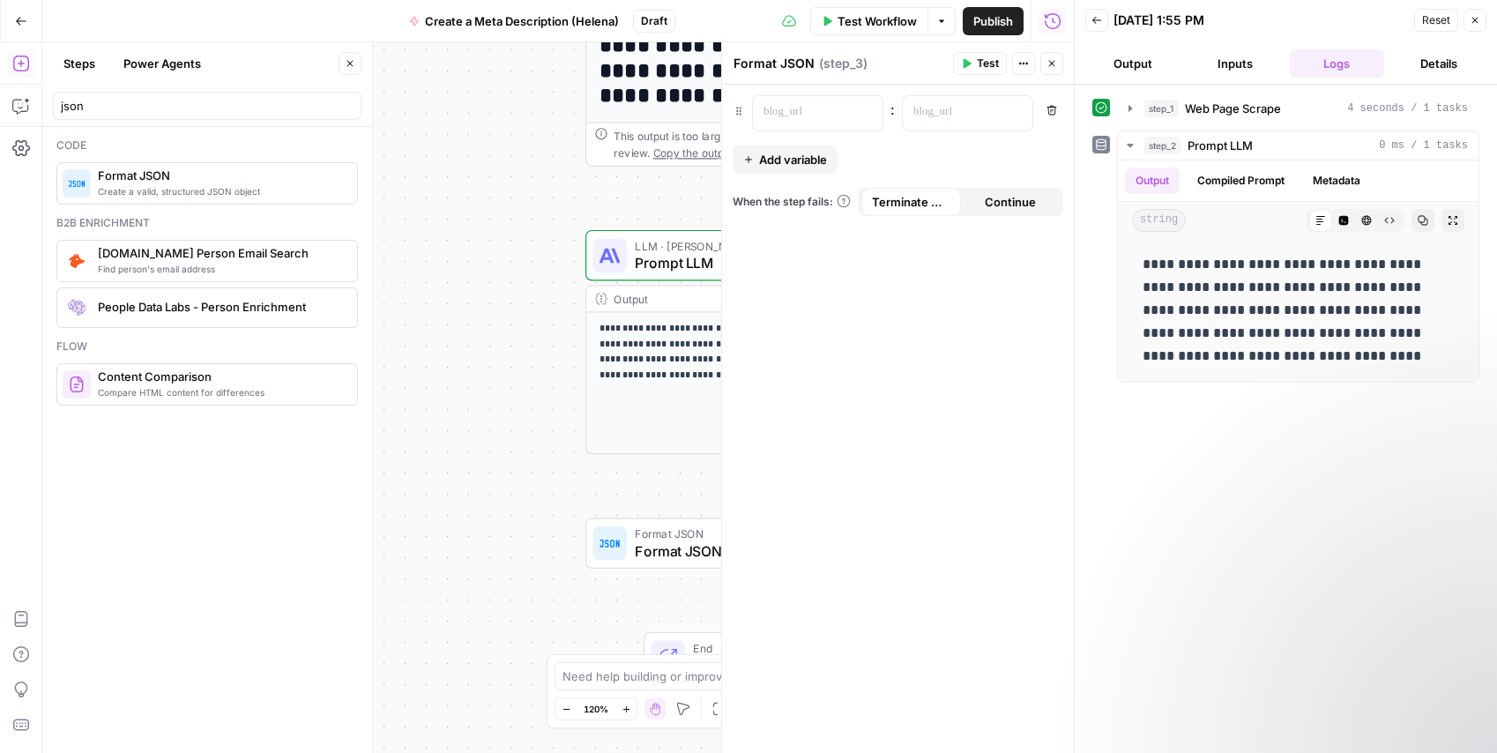
click at [674, 558] on span "Format JSON" at bounding box center [745, 550] width 220 height 21
click at [831, 116] on p at bounding box center [804, 112] width 80 height 18
click at [1480, 19] on button "Close" at bounding box center [1475, 20] width 23 height 23
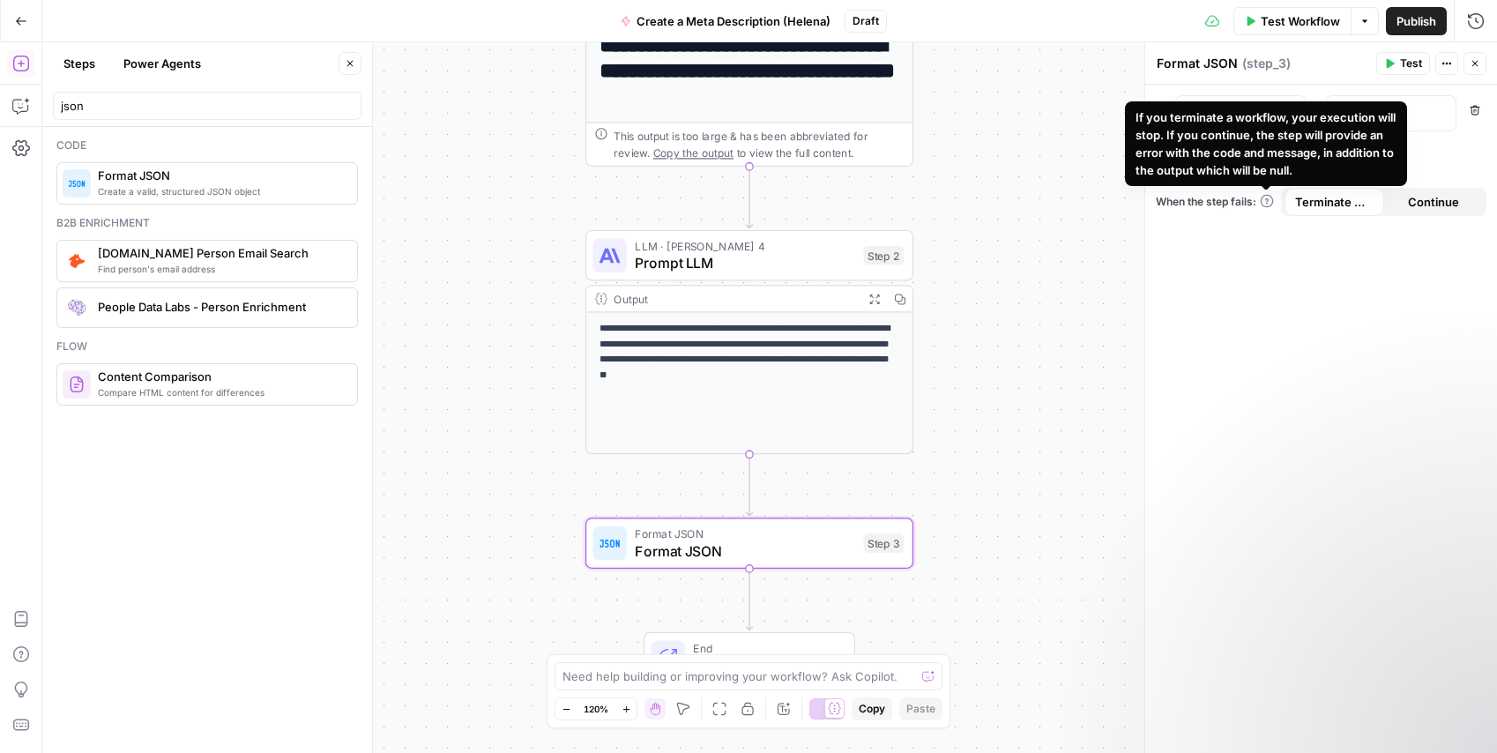
click at [1202, 117] on div "If you terminate a workflow, your execution will stop. If you continue, the ste…" at bounding box center [1266, 143] width 261 height 71
drag, startPoint x: 1310, startPoint y: 400, endPoint x: 1254, endPoint y: 198, distance: 209.7
click at [1306, 394] on div ": Remove Add variable When the step fails: Terminate Workflow Continue" at bounding box center [1321, 419] width 352 height 668
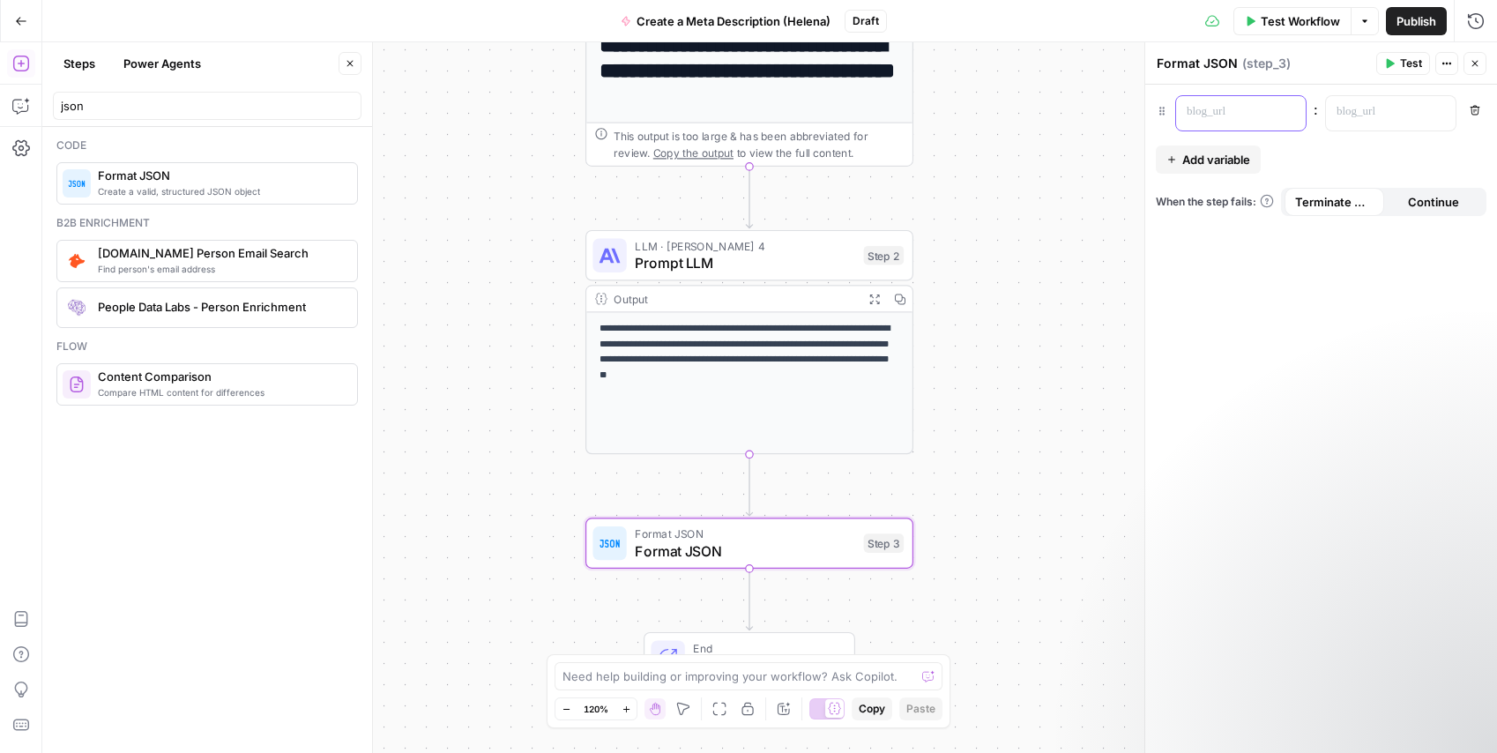
click at [1234, 109] on p at bounding box center [1227, 112] width 80 height 18
click at [1383, 117] on p at bounding box center [1377, 112] width 80 height 18
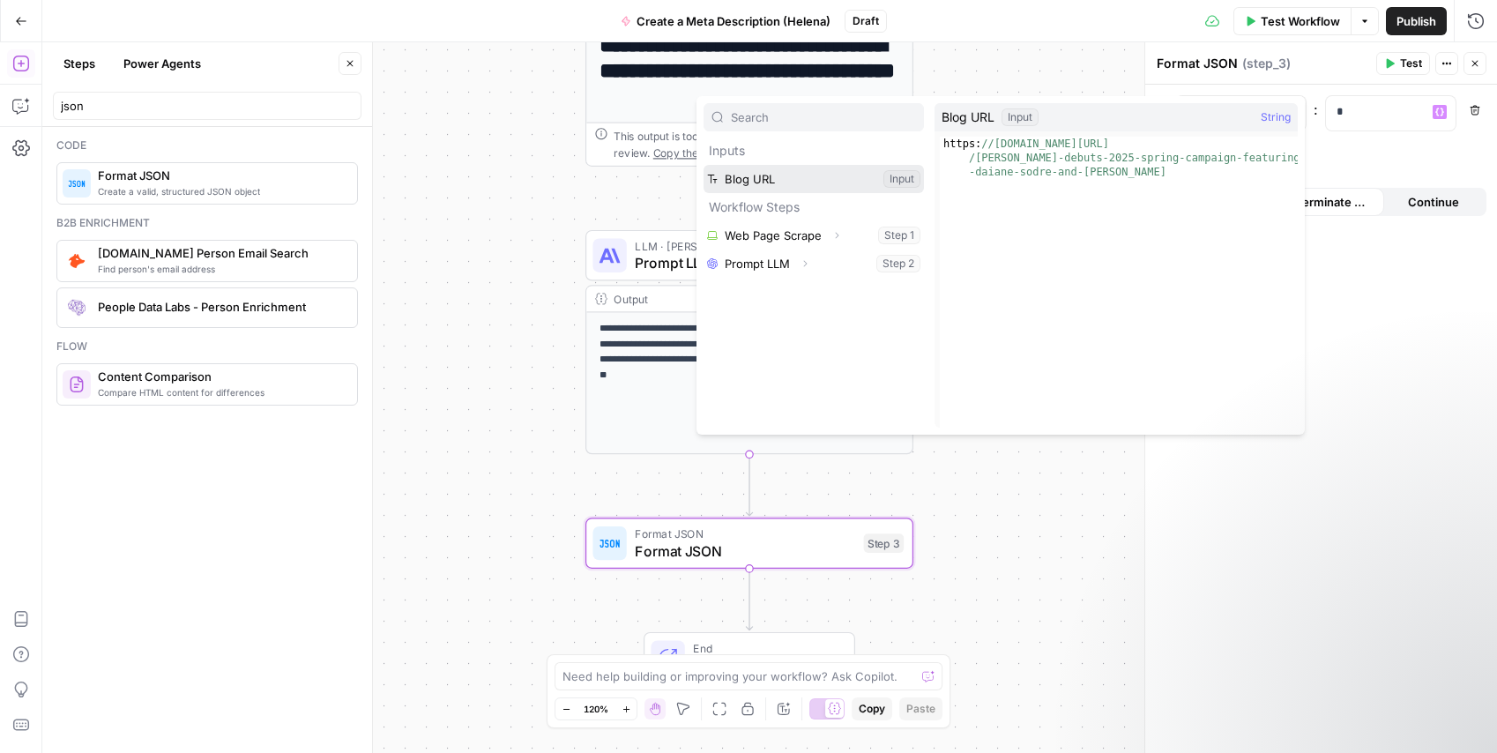
click at [779, 190] on button "Select variable Blog URL" at bounding box center [814, 179] width 220 height 28
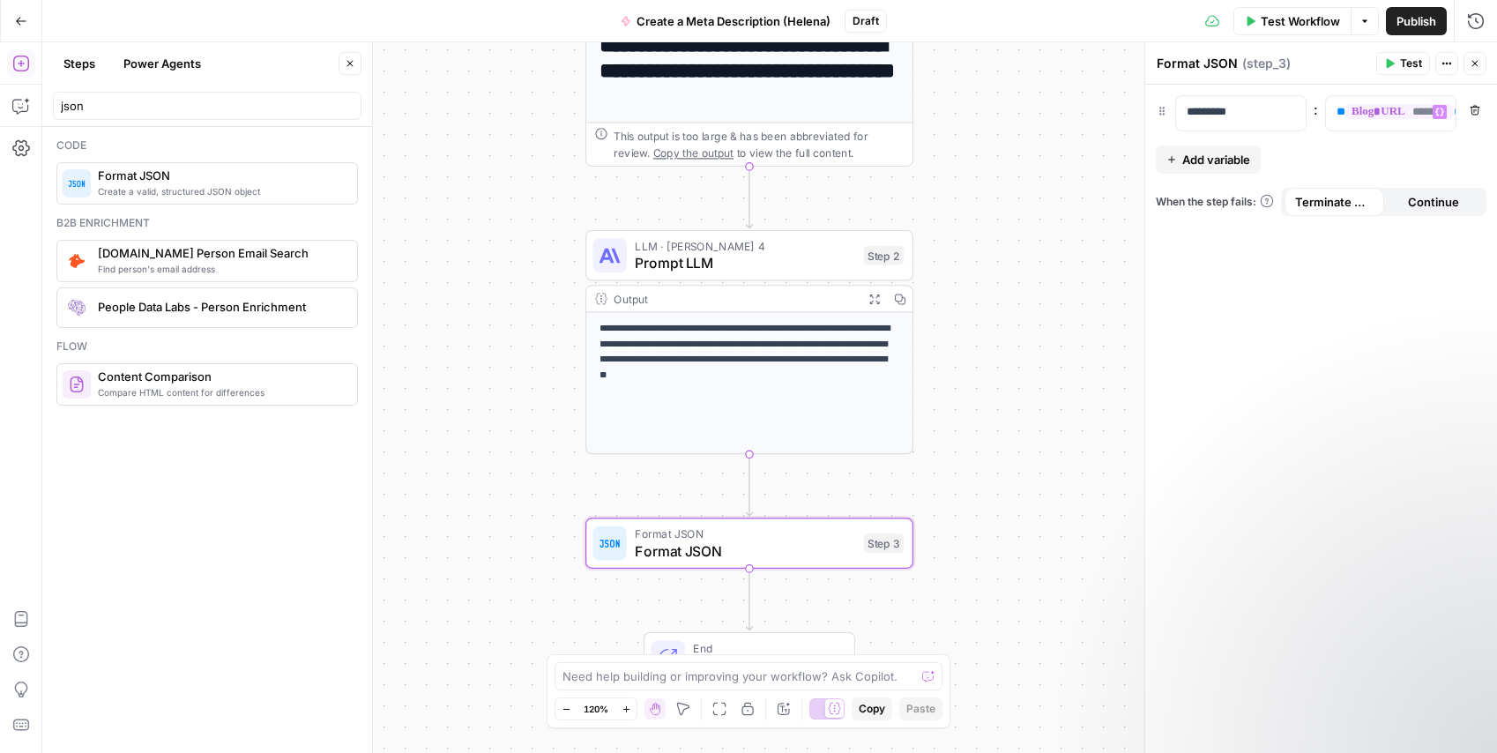
click at [1224, 166] on span "Add variable" at bounding box center [1216, 160] width 68 height 18
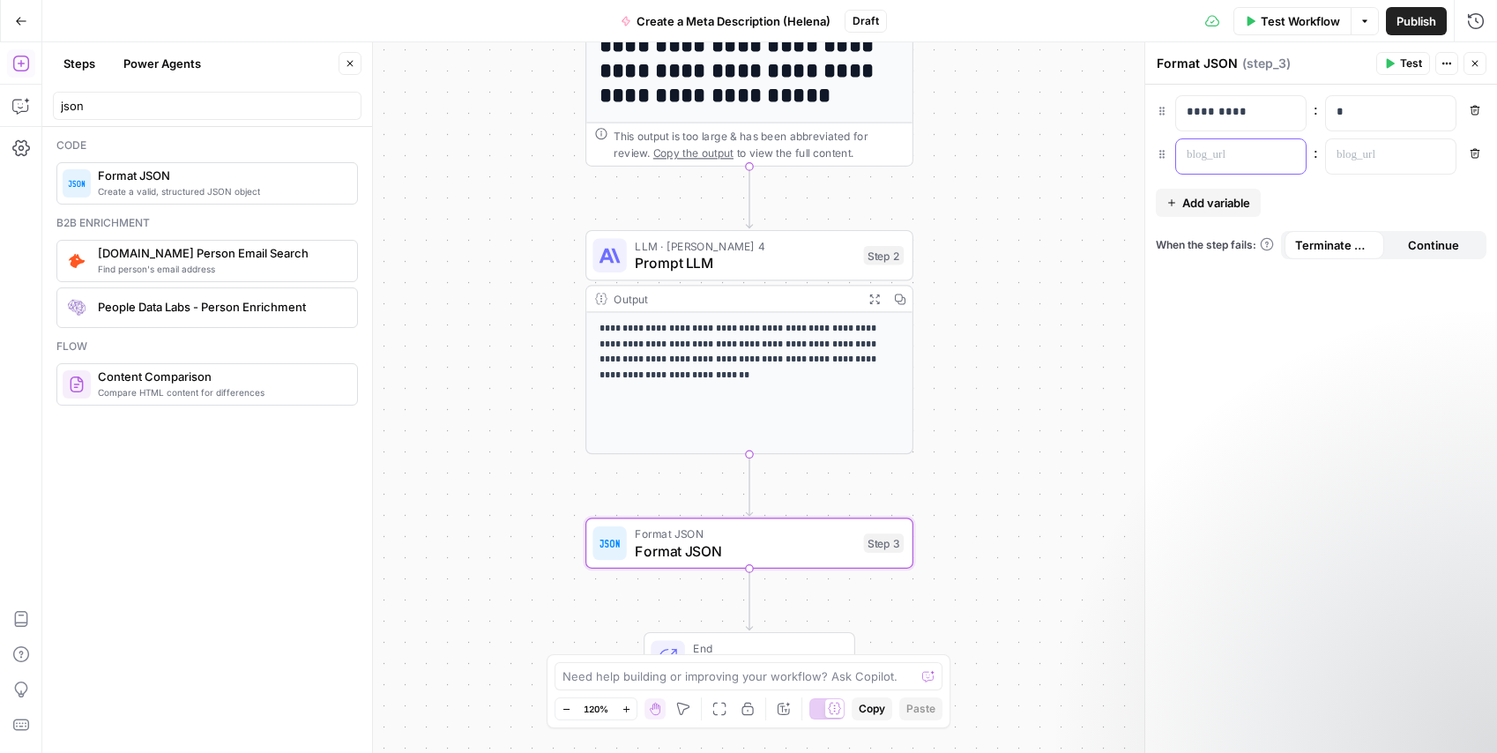
click at [1220, 164] on div at bounding box center [1226, 156] width 101 height 34
click at [1353, 155] on p at bounding box center [1377, 155] width 80 height 18
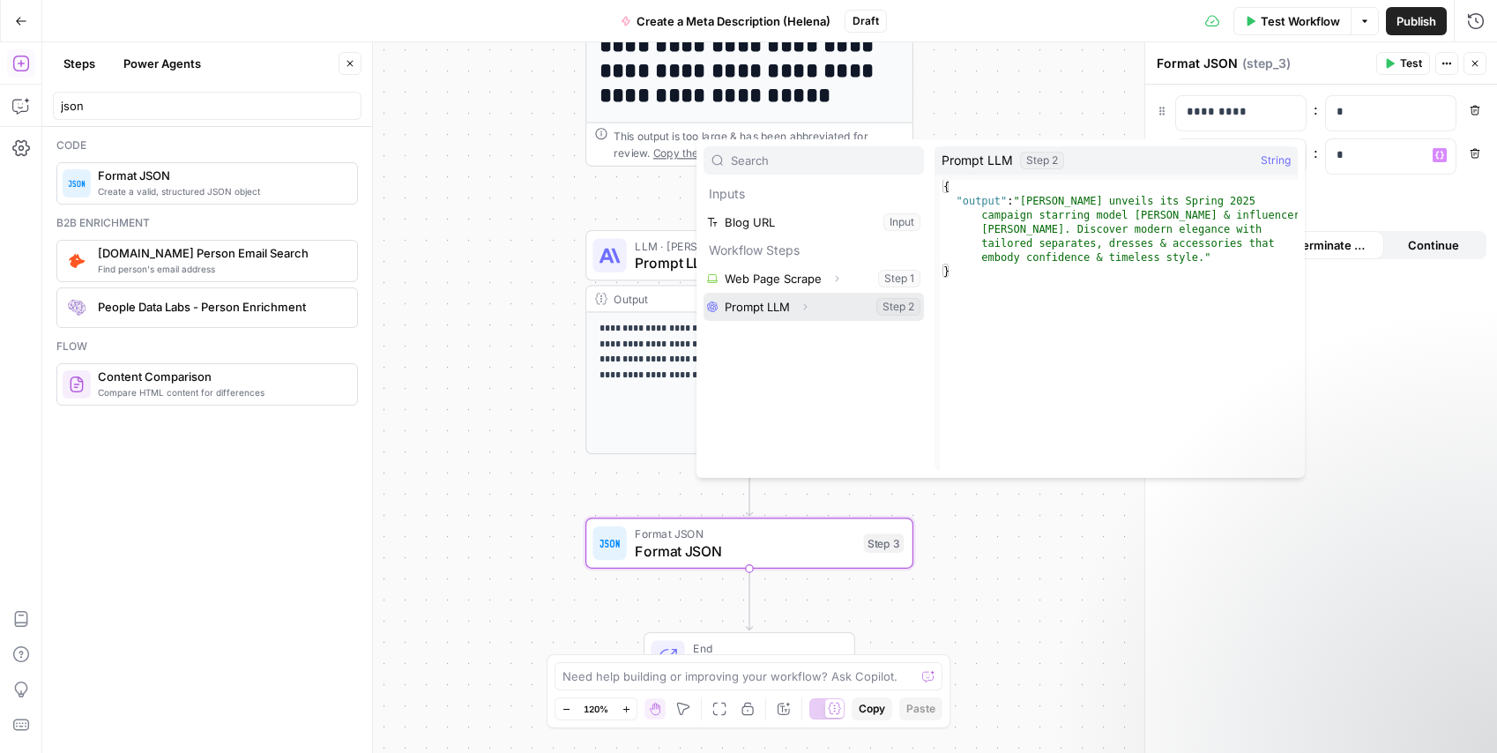
click at [769, 312] on button "Select variable Prompt LLM" at bounding box center [814, 307] width 220 height 28
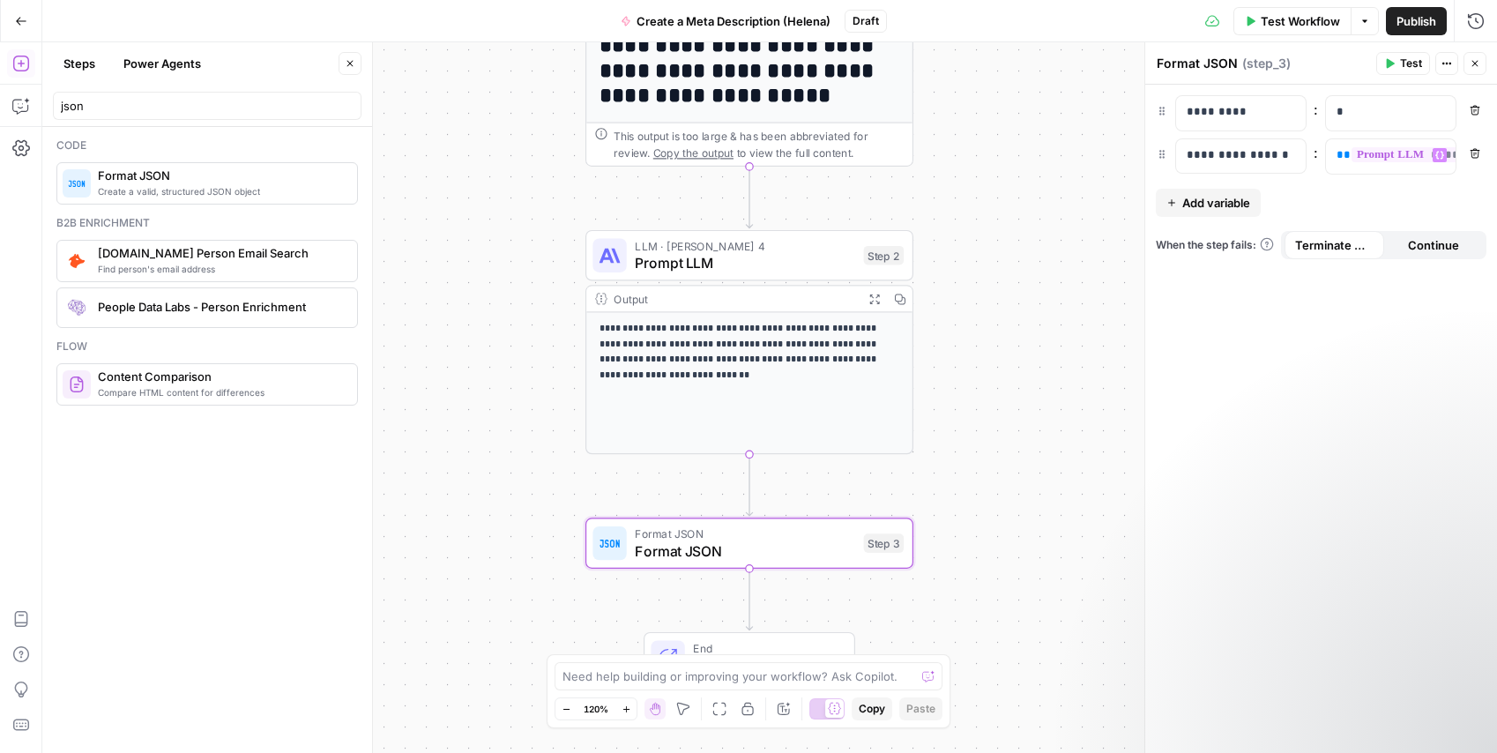
click at [1411, 65] on span "Test" at bounding box center [1411, 64] width 22 height 16
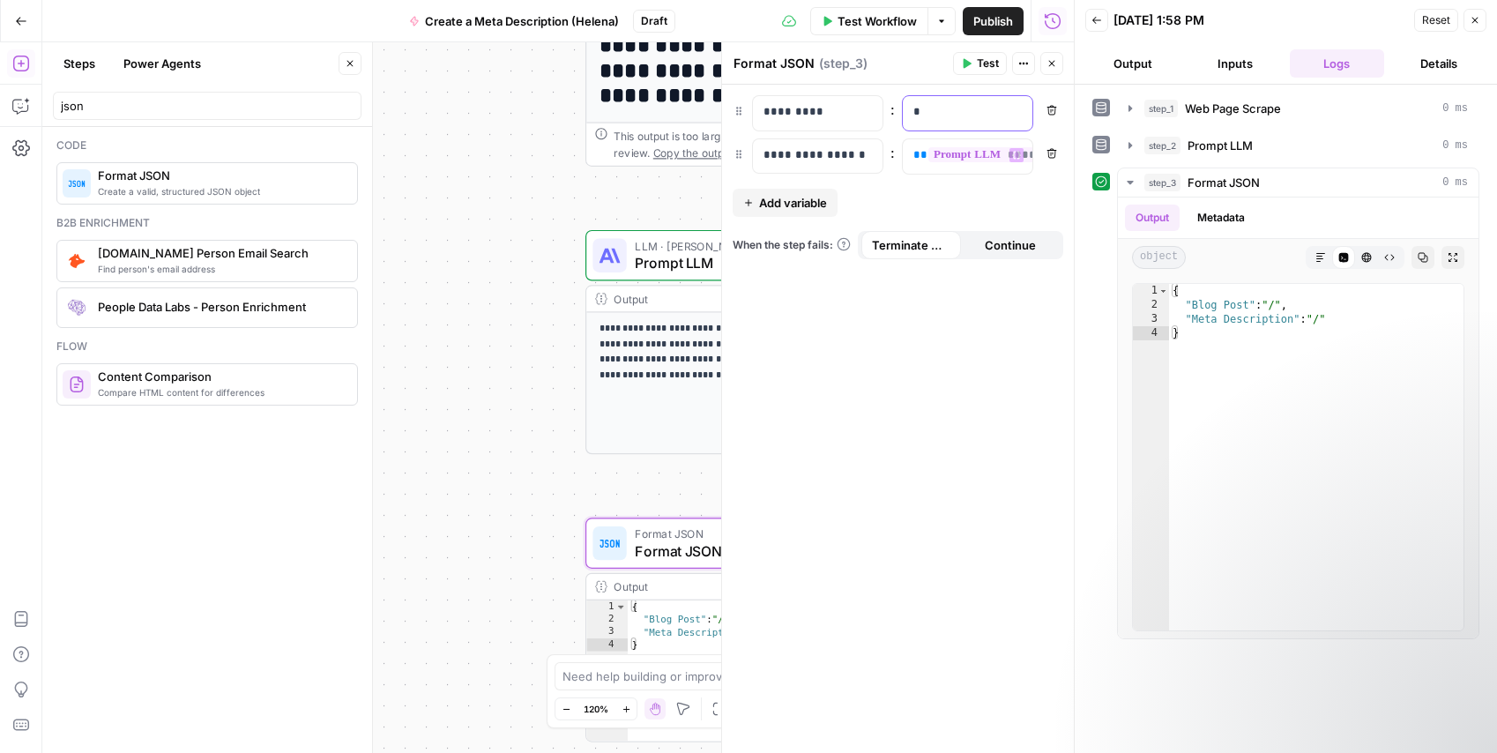
click at [969, 108] on p "*" at bounding box center [967, 112] width 108 height 18
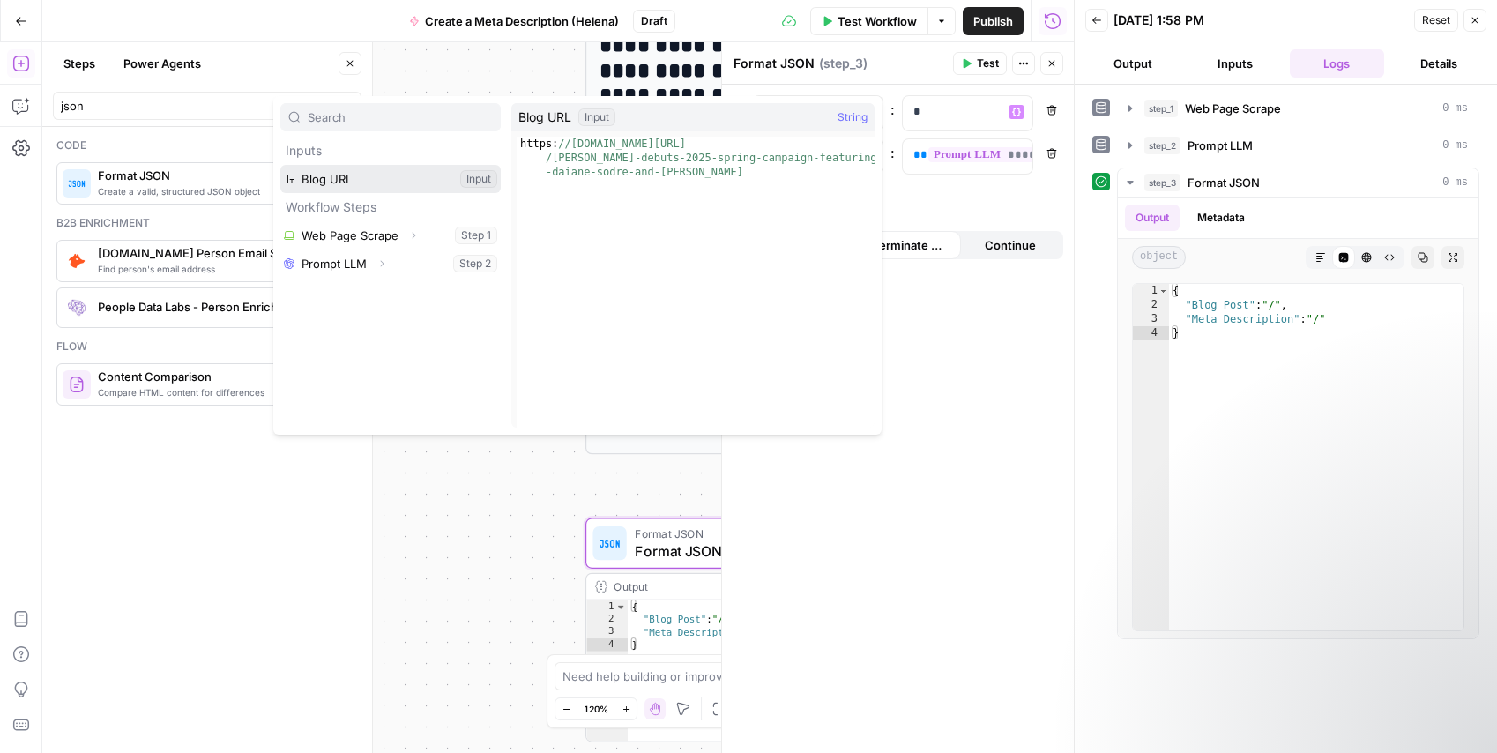
click at [366, 191] on button "Select variable Blog URL" at bounding box center [390, 179] width 220 height 28
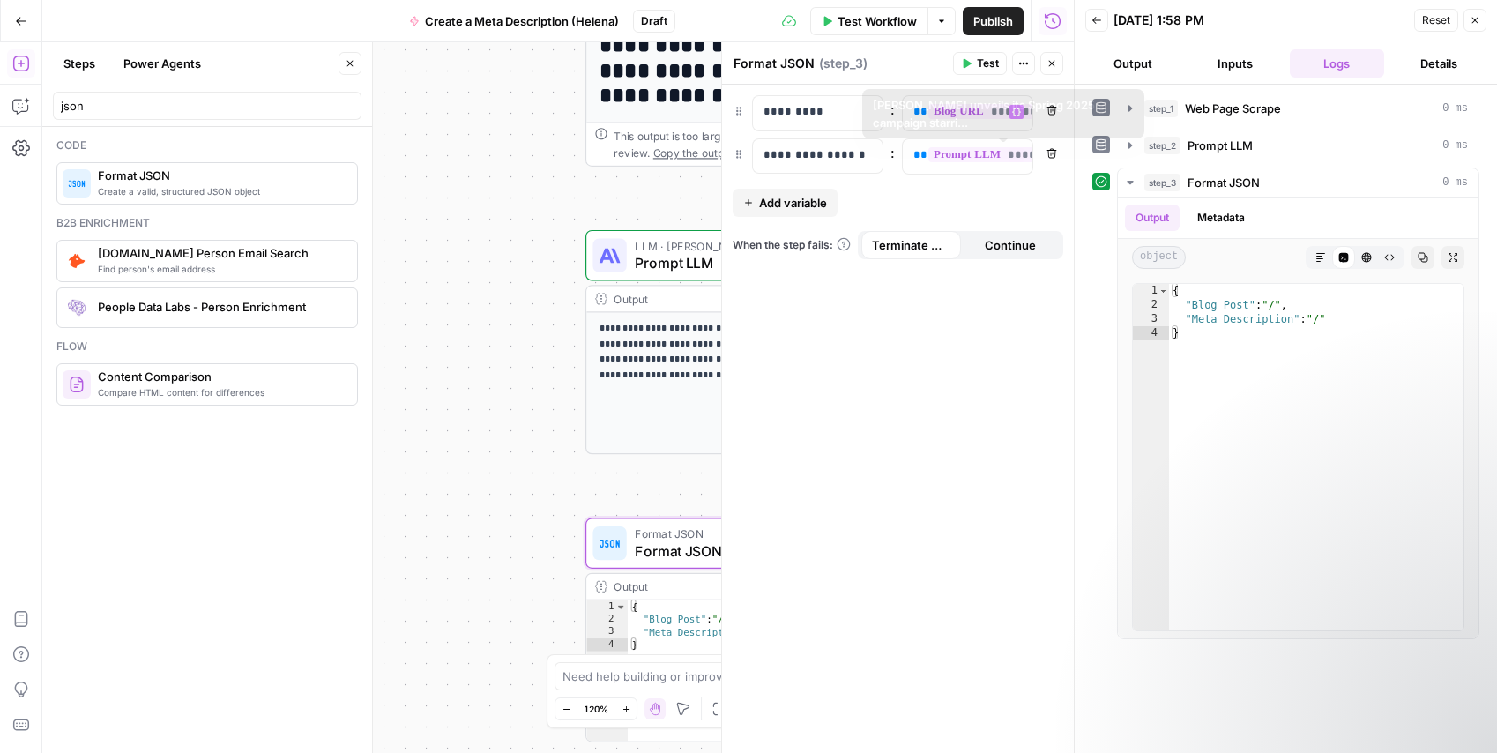
click at [995, 292] on div "**********" at bounding box center [898, 419] width 352 height 668
click at [977, 56] on span "Test" at bounding box center [988, 64] width 22 height 16
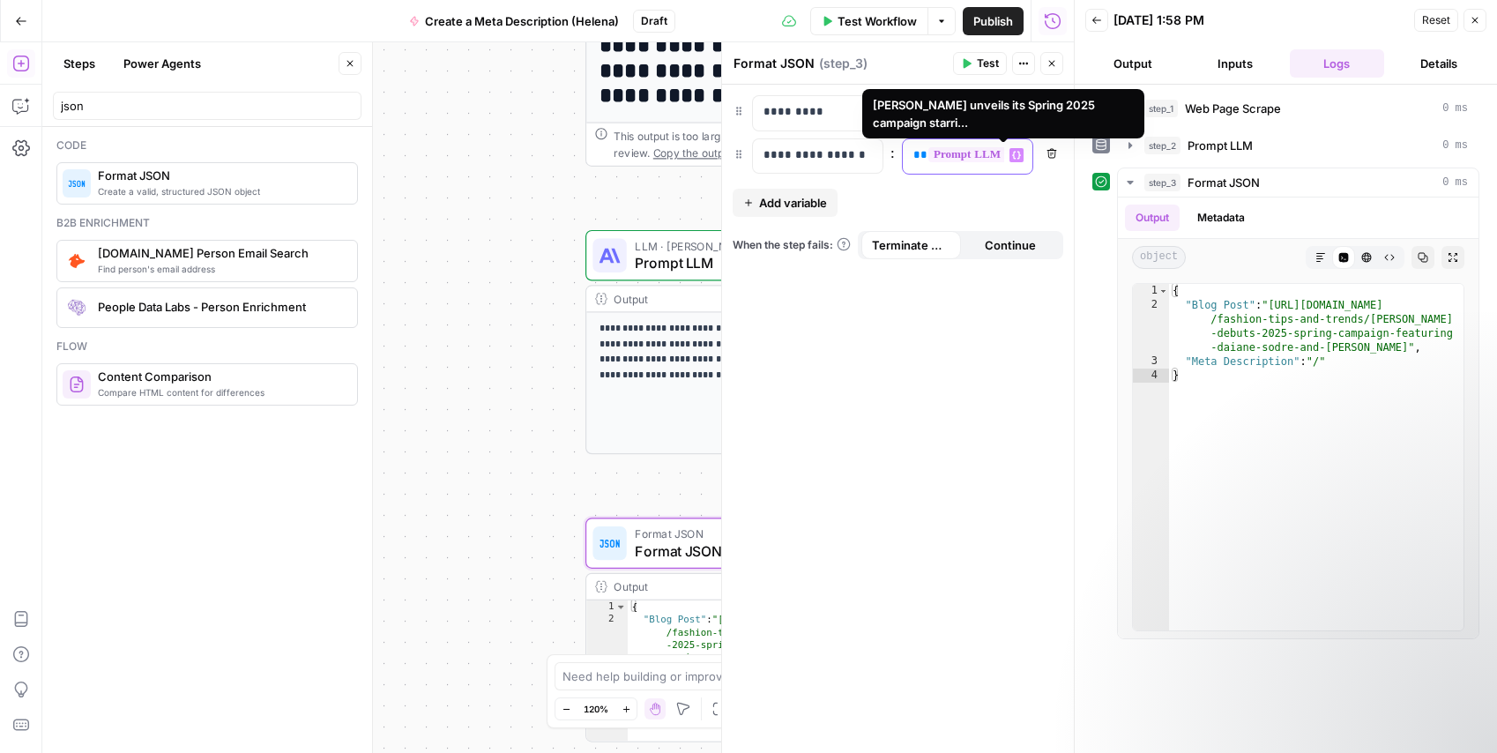
click at [977, 157] on span "**********" at bounding box center [1012, 154] width 169 height 15
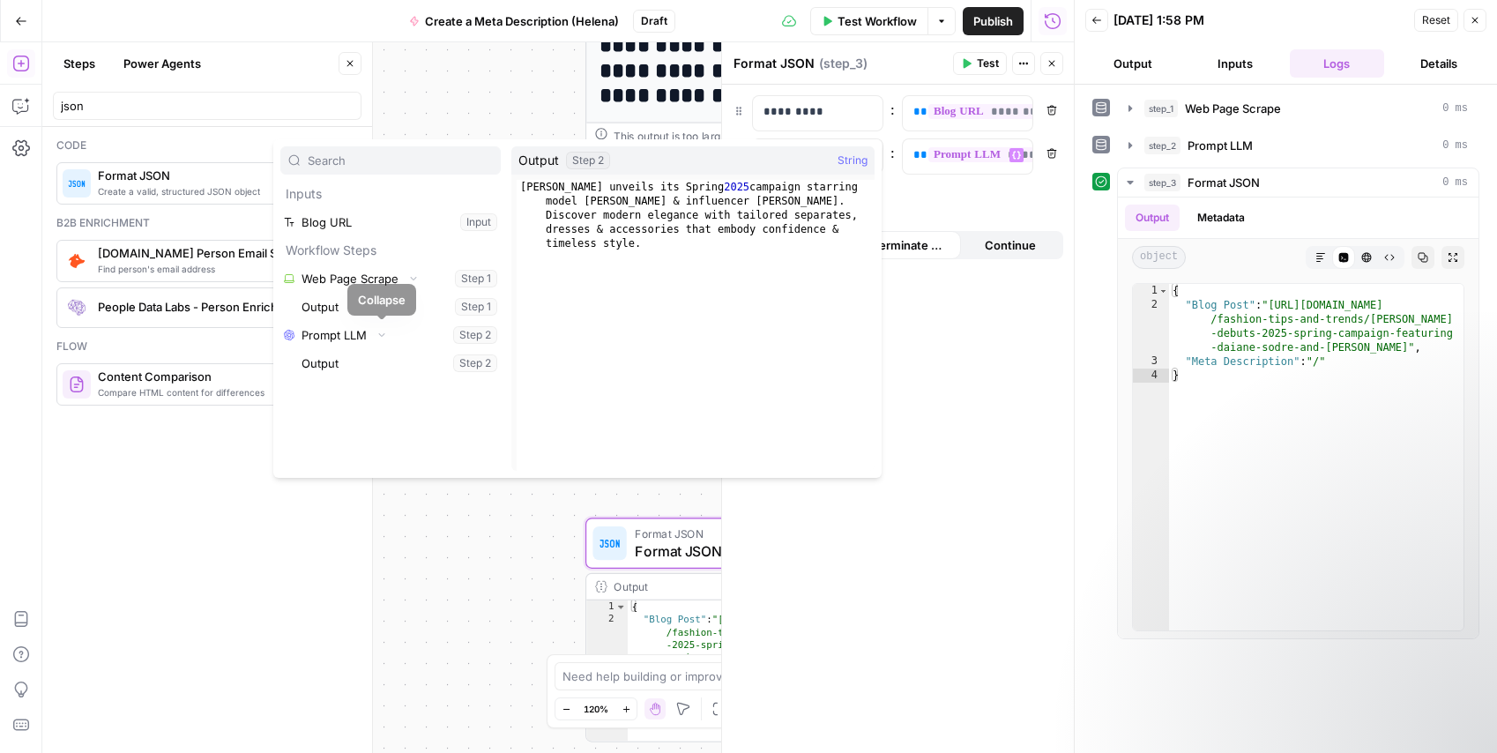
click at [372, 358] on button "Select variable Output" at bounding box center [399, 363] width 203 height 28
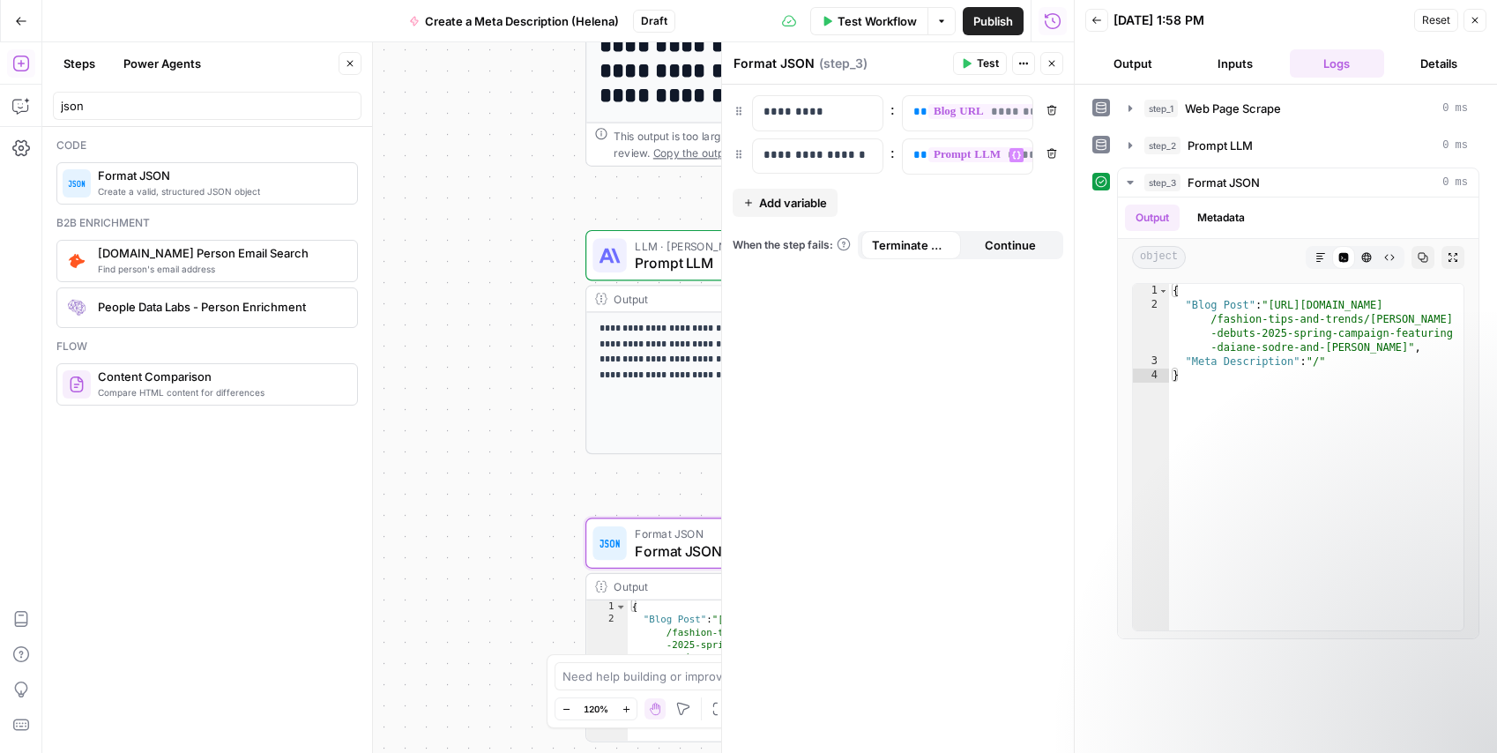
click at [995, 66] on div "Publish P" at bounding box center [992, 58] width 56 height 17
click at [888, 67] on div "Format JSON Format JSON ( step_3 )" at bounding box center [840, 63] width 215 height 19
click at [977, 62] on span "Test" at bounding box center [988, 64] width 22 height 16
click at [960, 160] on span "**********" at bounding box center [1012, 154] width 169 height 15
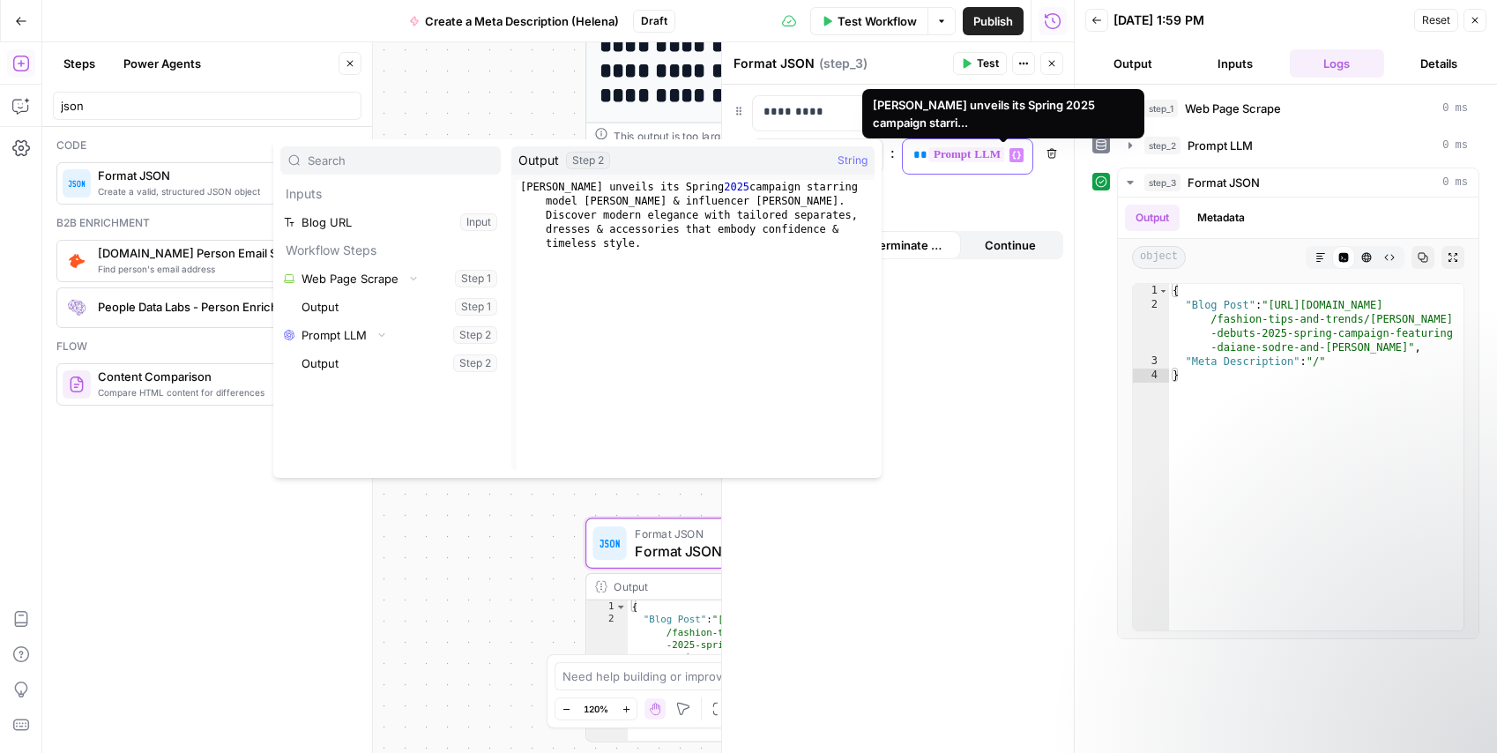
click at [980, 156] on span "**********" at bounding box center [1012, 154] width 169 height 15
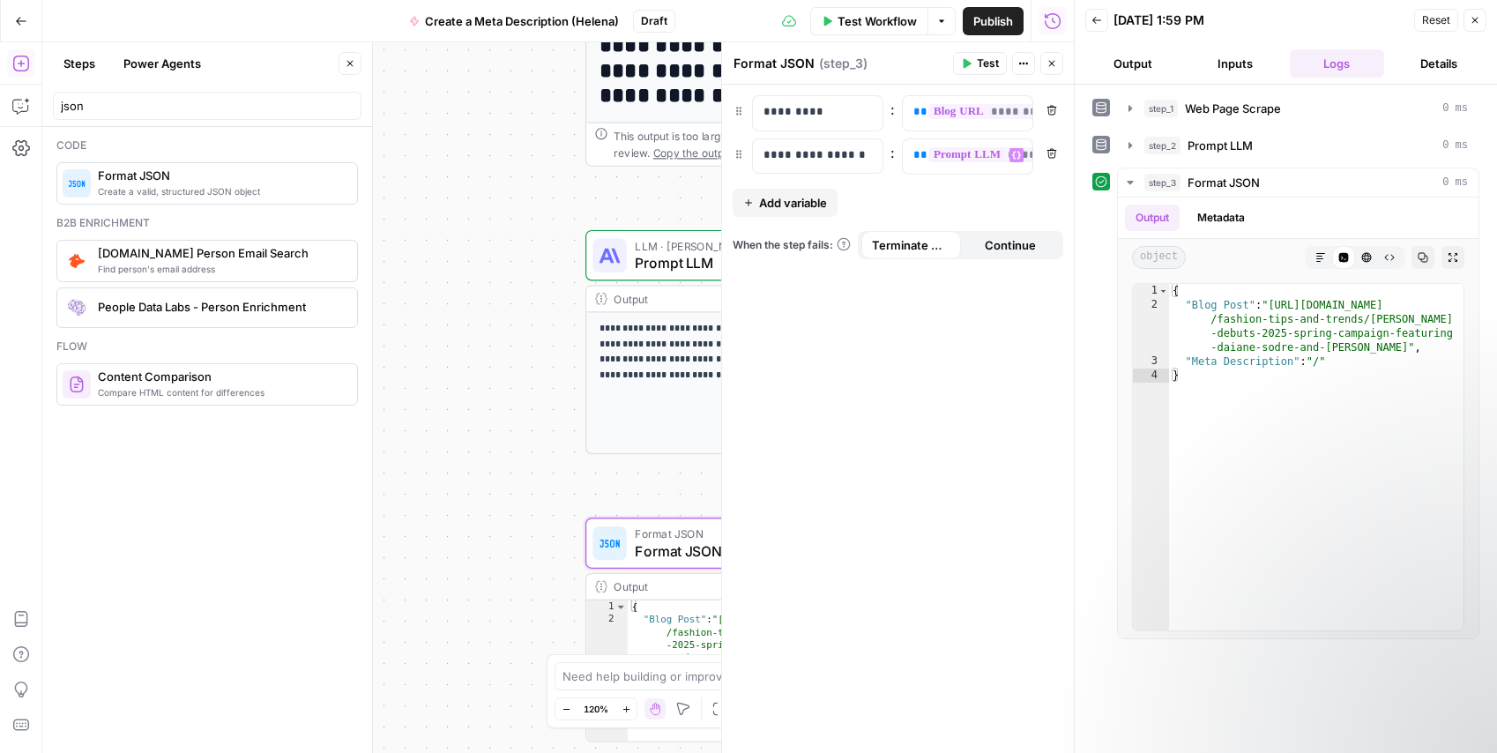
click at [1053, 151] on icon "button" at bounding box center [1052, 153] width 11 height 11
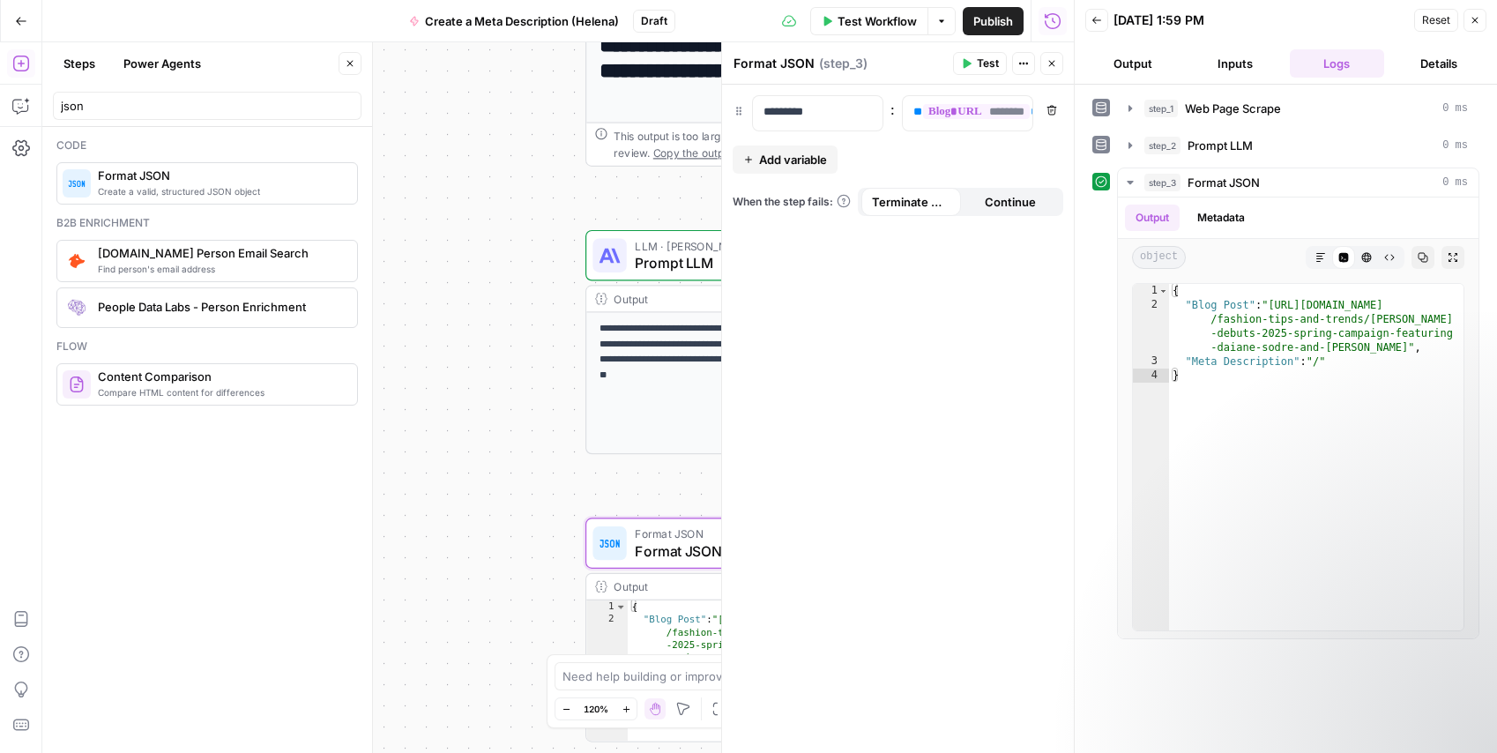
click at [772, 169] on button "Add variable" at bounding box center [785, 159] width 105 height 28
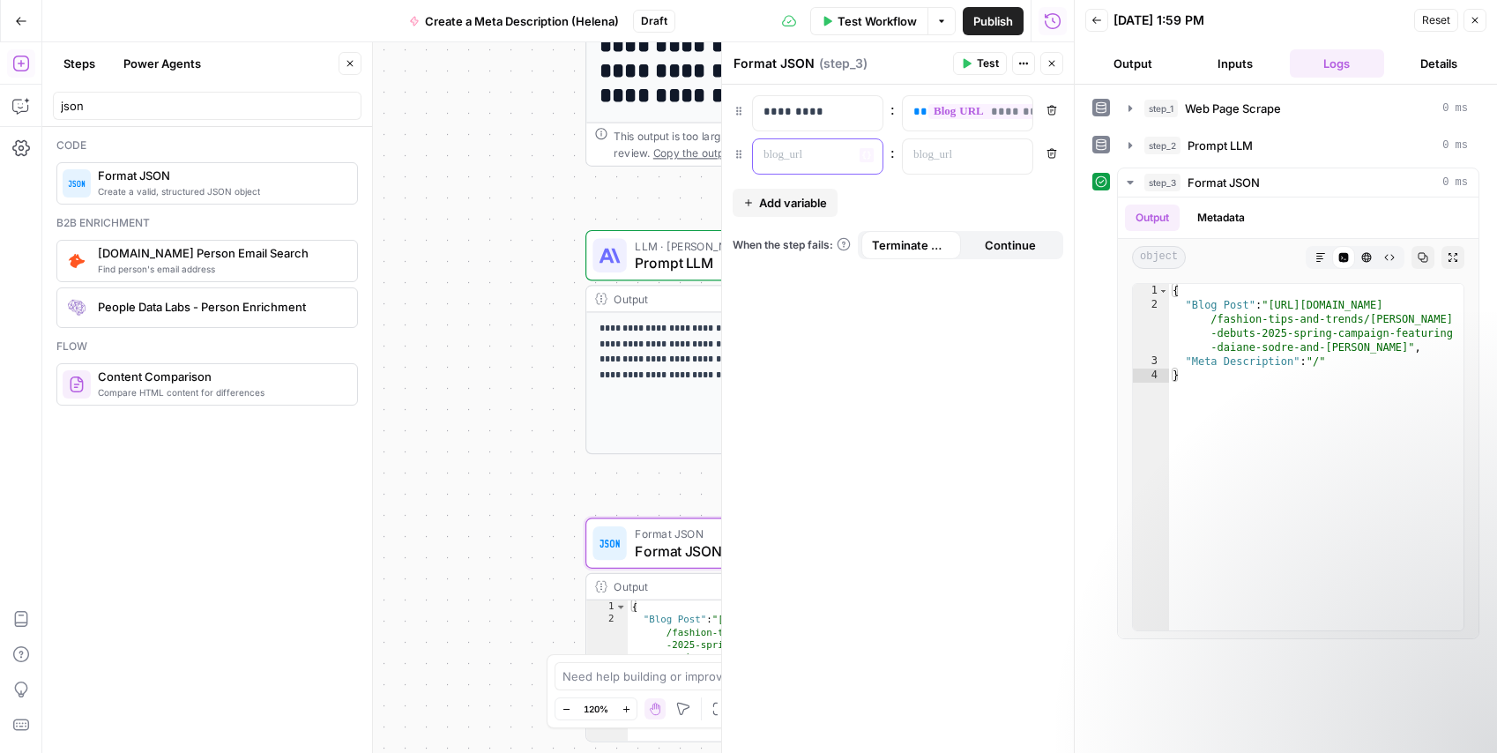
click at [796, 160] on p at bounding box center [804, 155] width 80 height 18
click at [943, 146] on p at bounding box center [953, 155] width 80 height 18
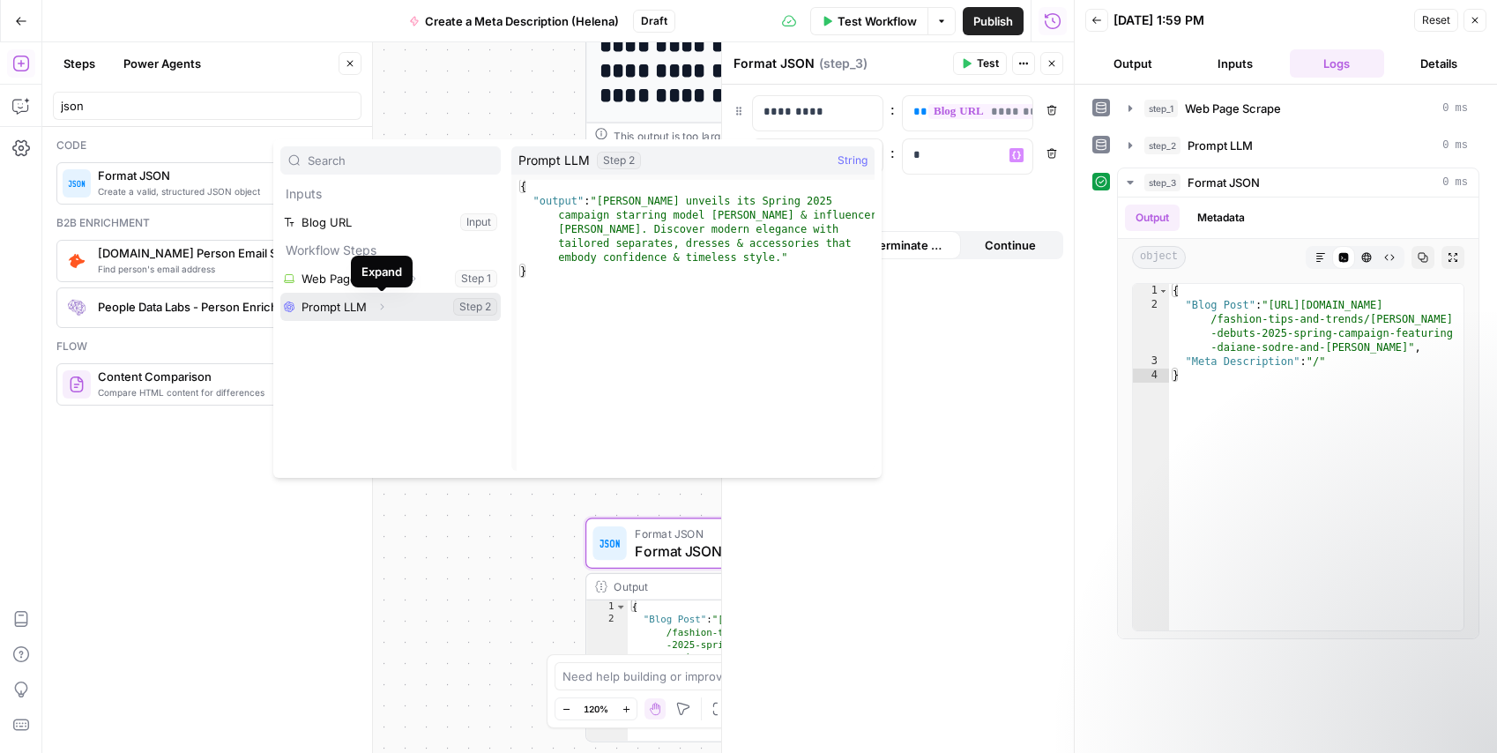
click at [361, 307] on button "Select variable Prompt LLM" at bounding box center [390, 307] width 220 height 28
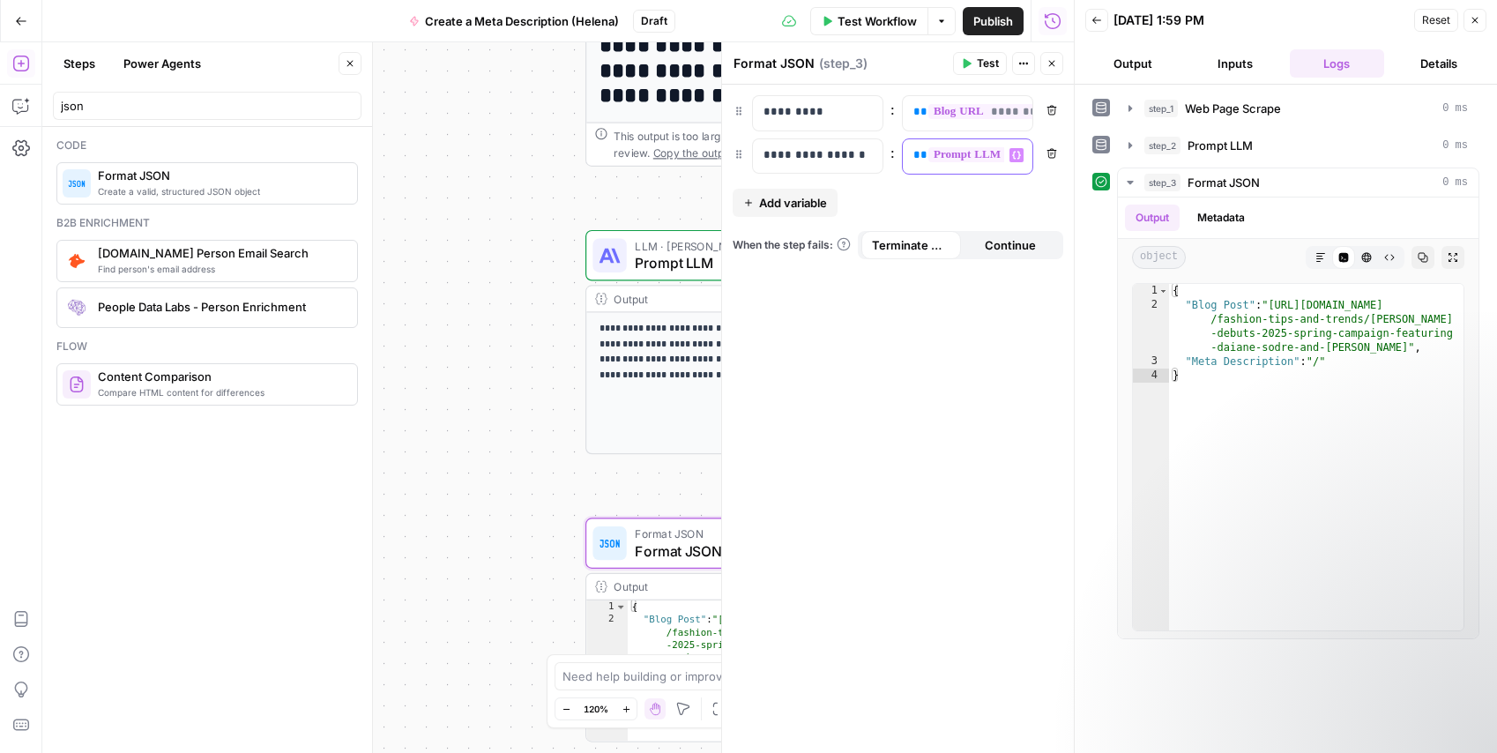
click at [954, 159] on span "**********" at bounding box center [1012, 154] width 169 height 15
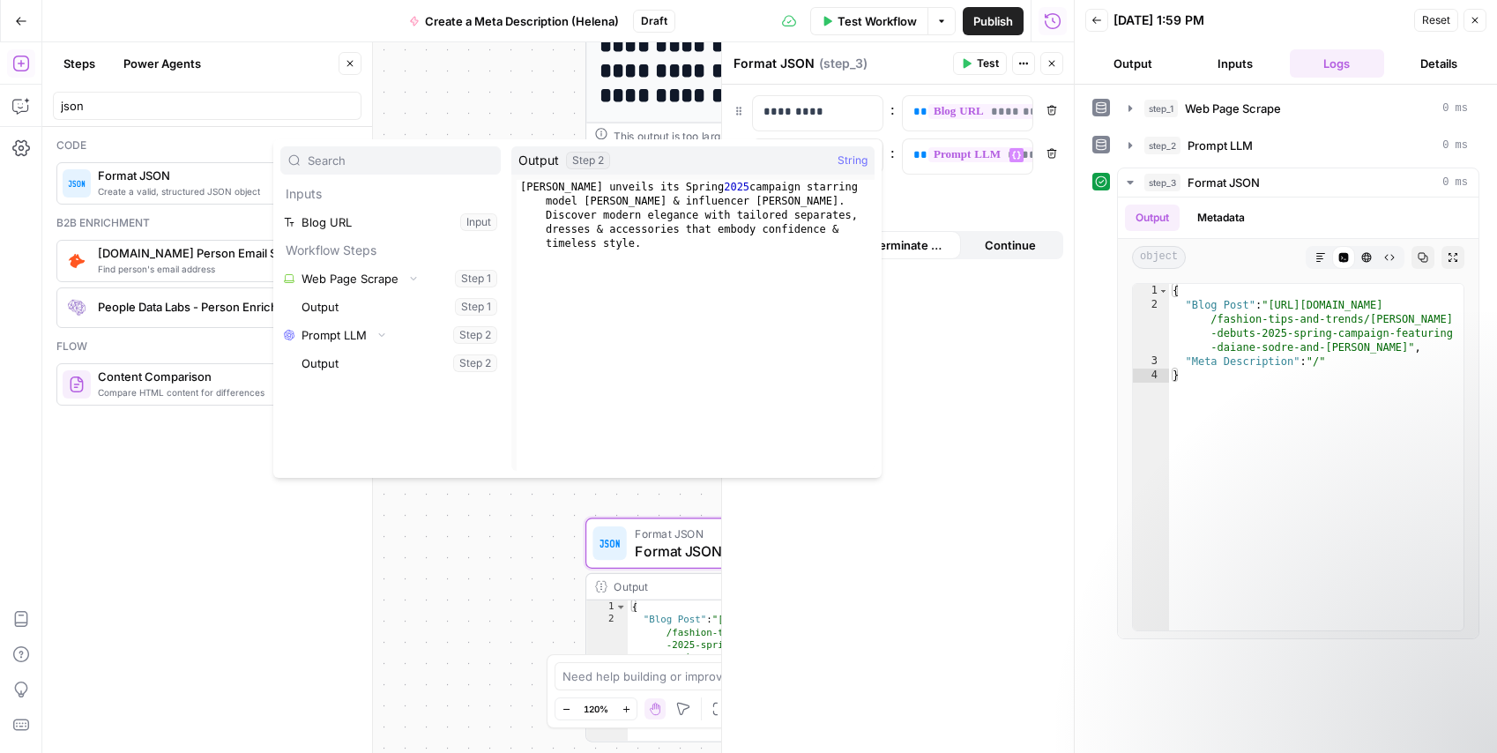
click at [336, 362] on button "Select variable Output" at bounding box center [399, 363] width 203 height 28
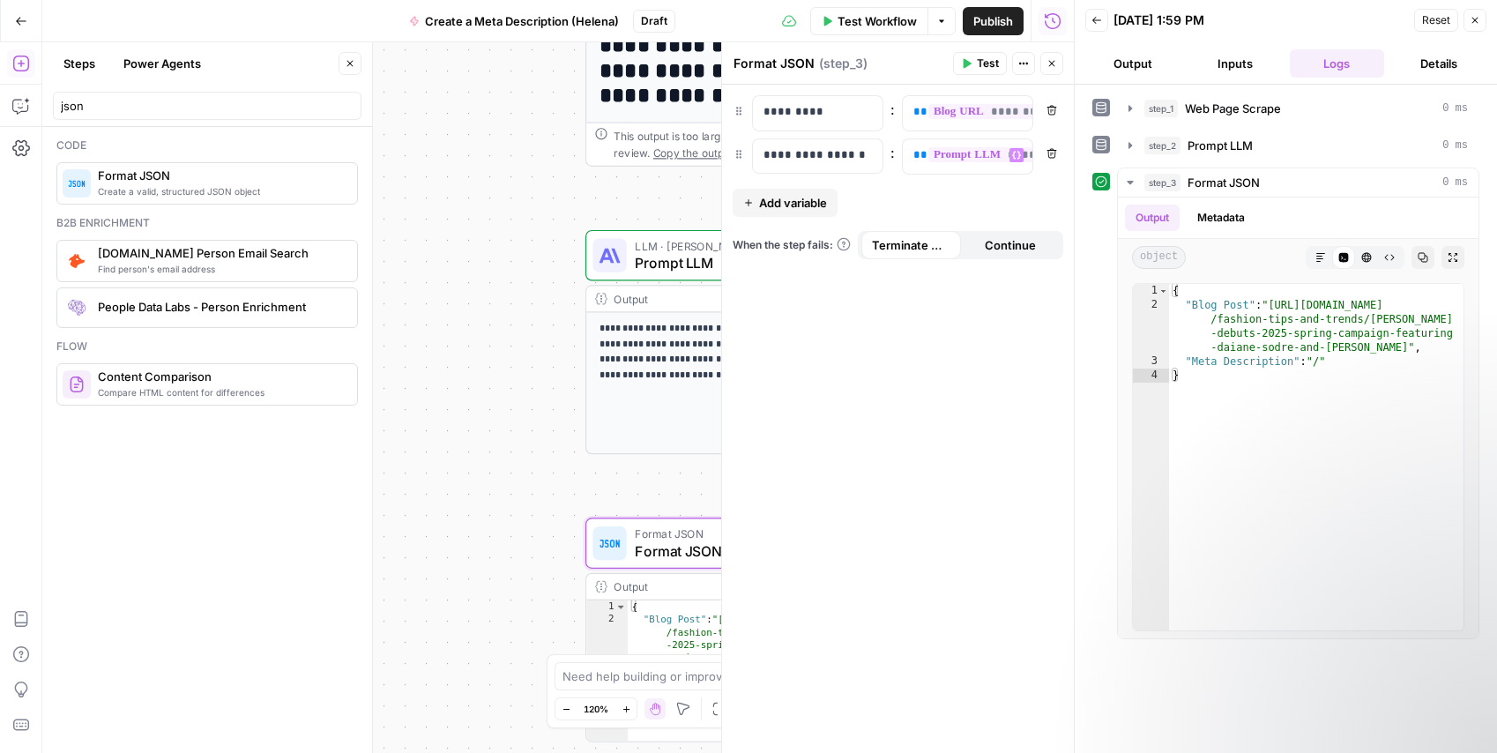
click at [980, 342] on div "**********" at bounding box center [898, 419] width 352 height 668
click at [1015, 153] on icon "button" at bounding box center [1016, 155] width 9 height 9
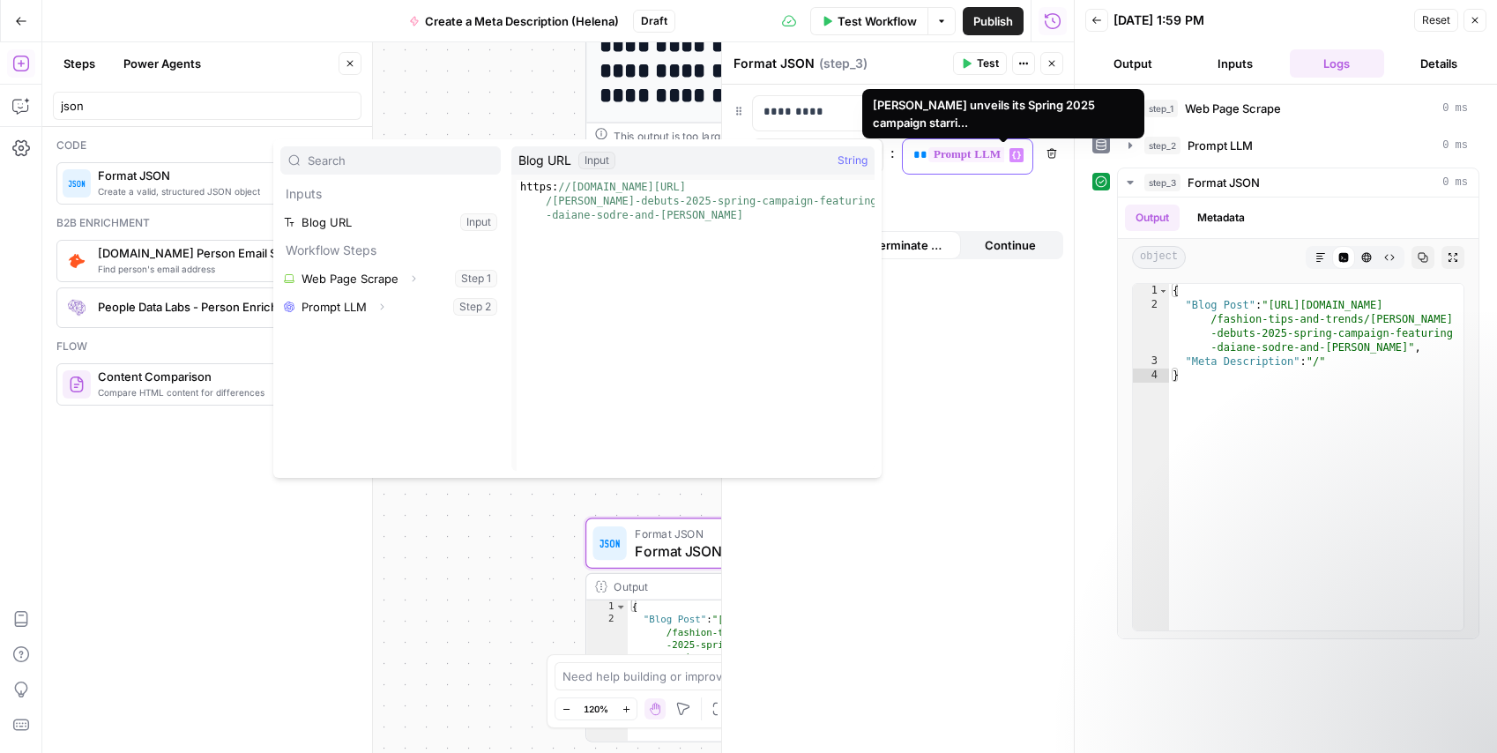
click at [995, 153] on span "**********" at bounding box center [1012, 154] width 169 height 15
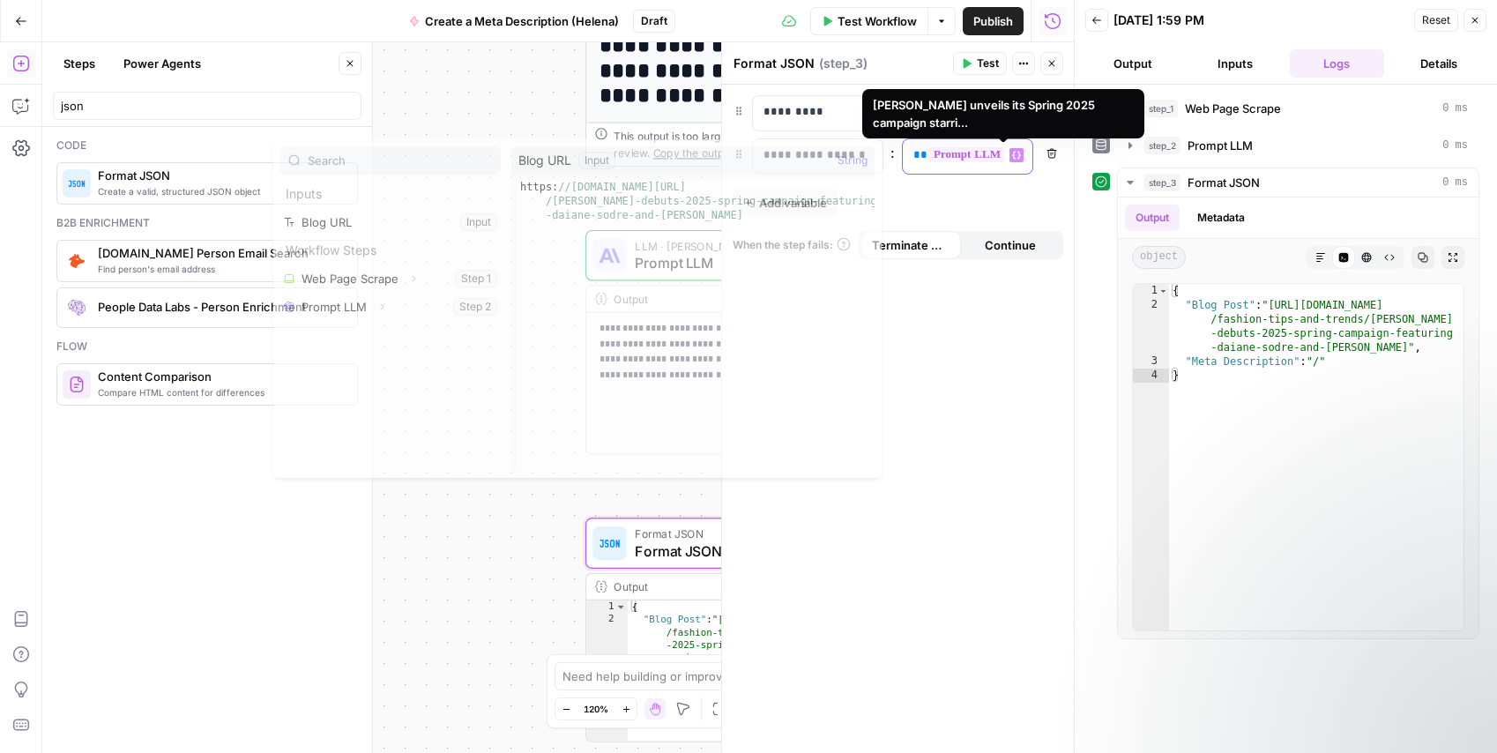
click at [995, 153] on span "**********" at bounding box center [1012, 154] width 169 height 15
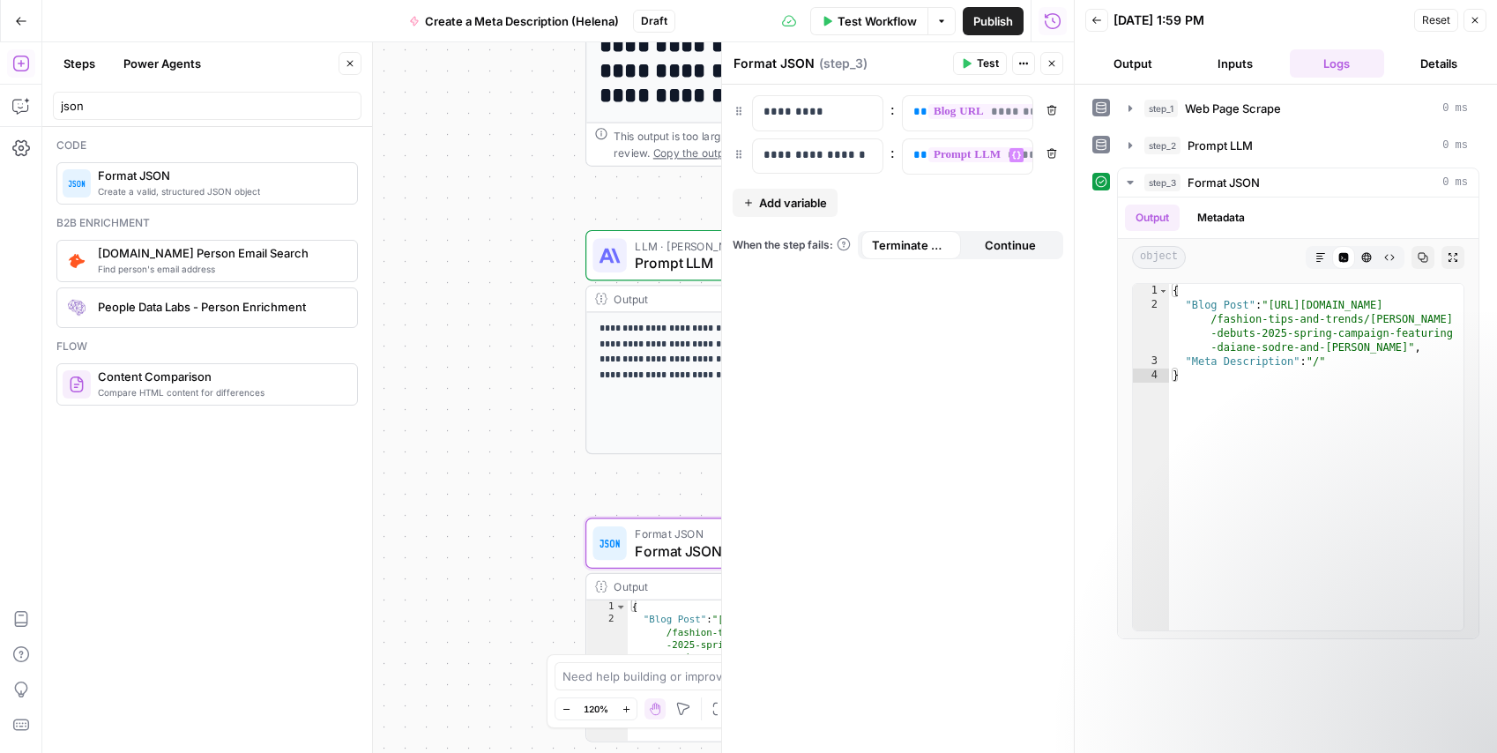
click at [1048, 151] on icon "button" at bounding box center [1052, 153] width 10 height 10
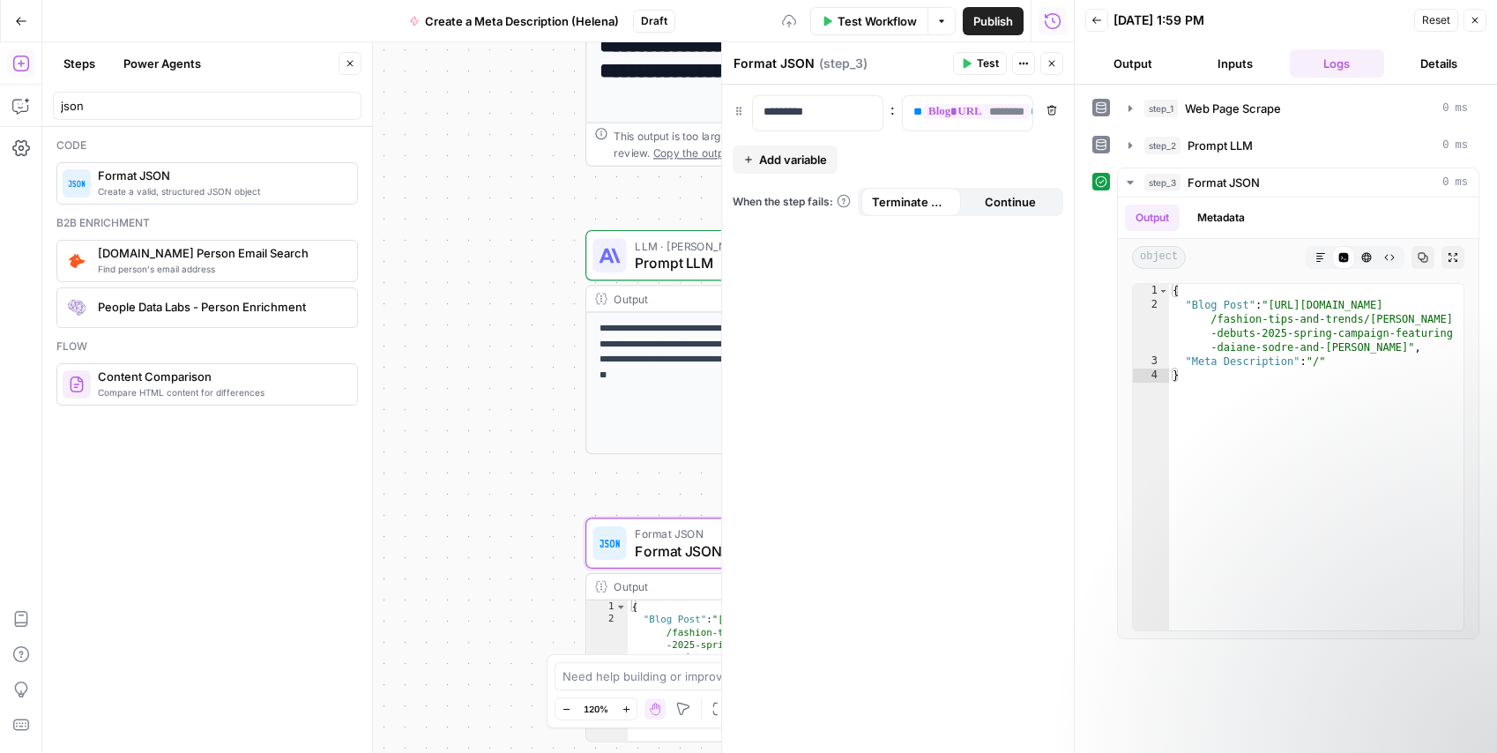
click at [800, 160] on span "Add variable" at bounding box center [793, 160] width 68 height 18
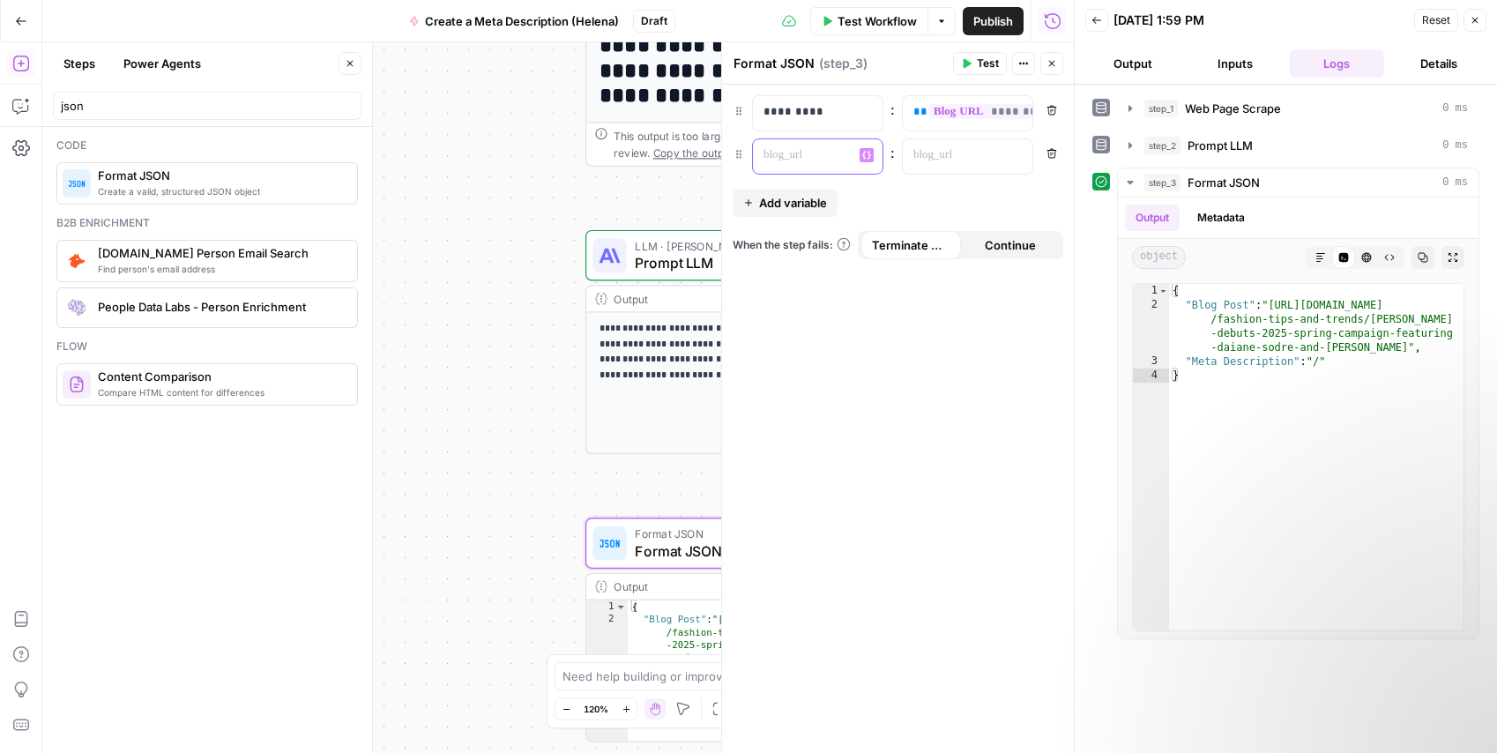
drag, startPoint x: 800, startPoint y: 160, endPoint x: 831, endPoint y: 153, distance: 32.7
click at [831, 153] on p at bounding box center [804, 155] width 80 height 18
click at [977, 156] on p at bounding box center [953, 155] width 80 height 18
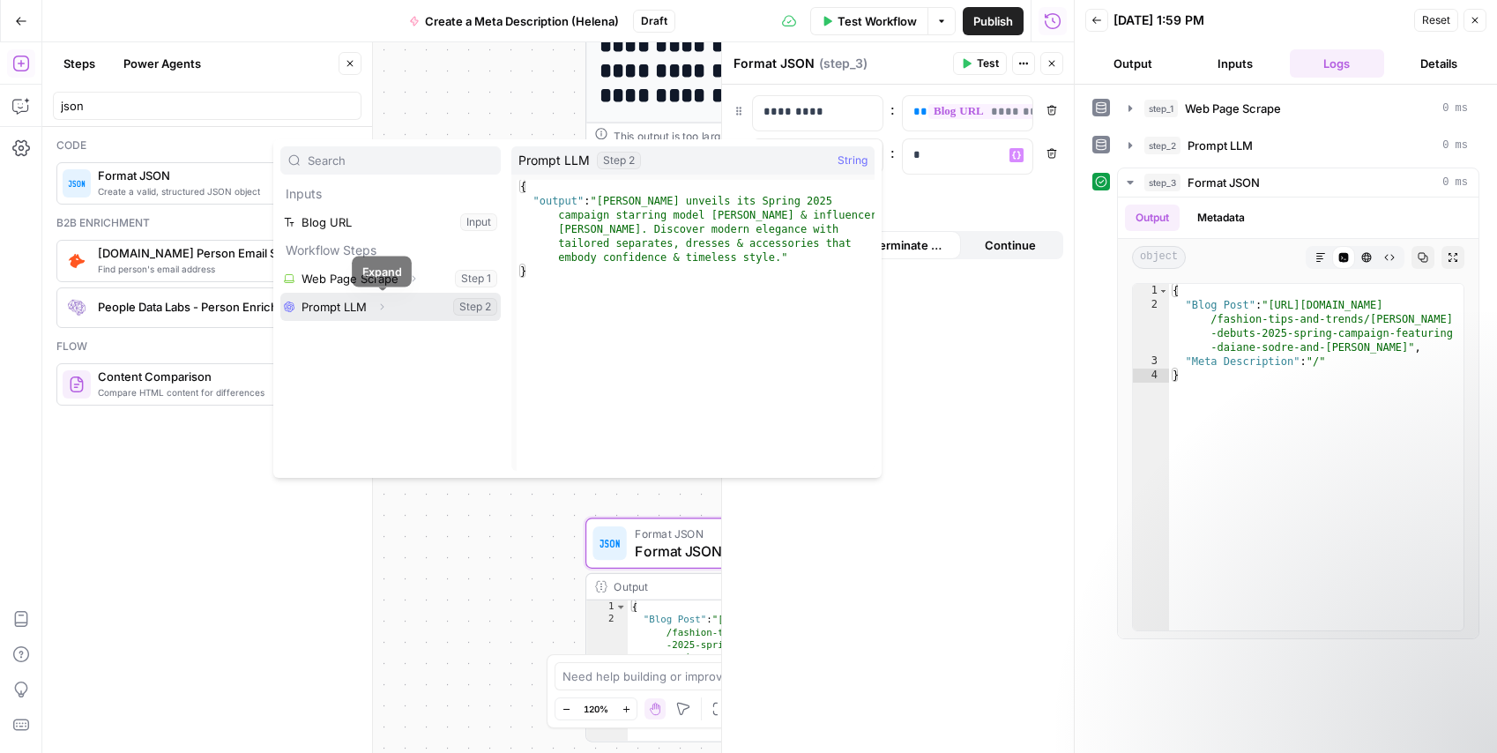
click at [384, 303] on icon "button" at bounding box center [381, 307] width 11 height 11
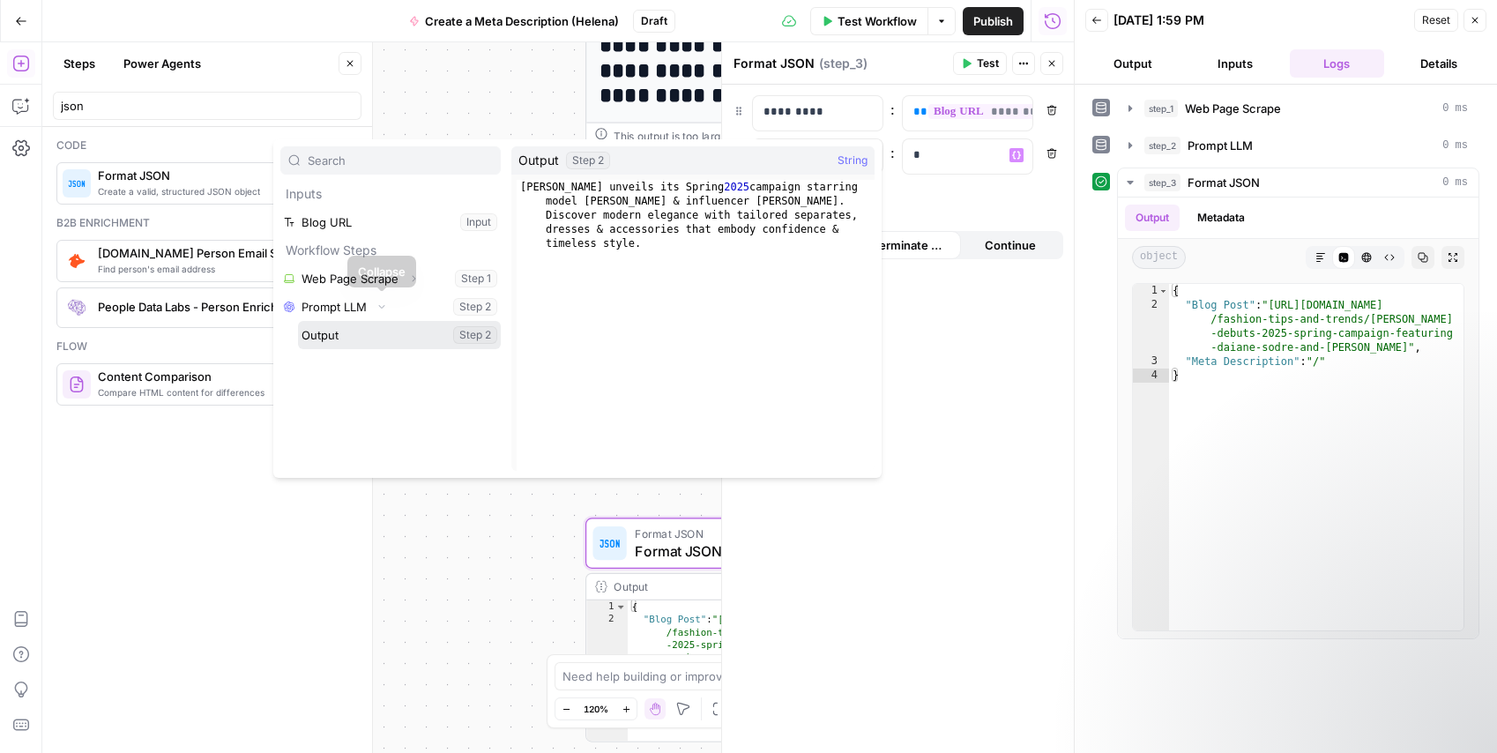
click at [380, 334] on button "Select variable Output" at bounding box center [399, 335] width 203 height 28
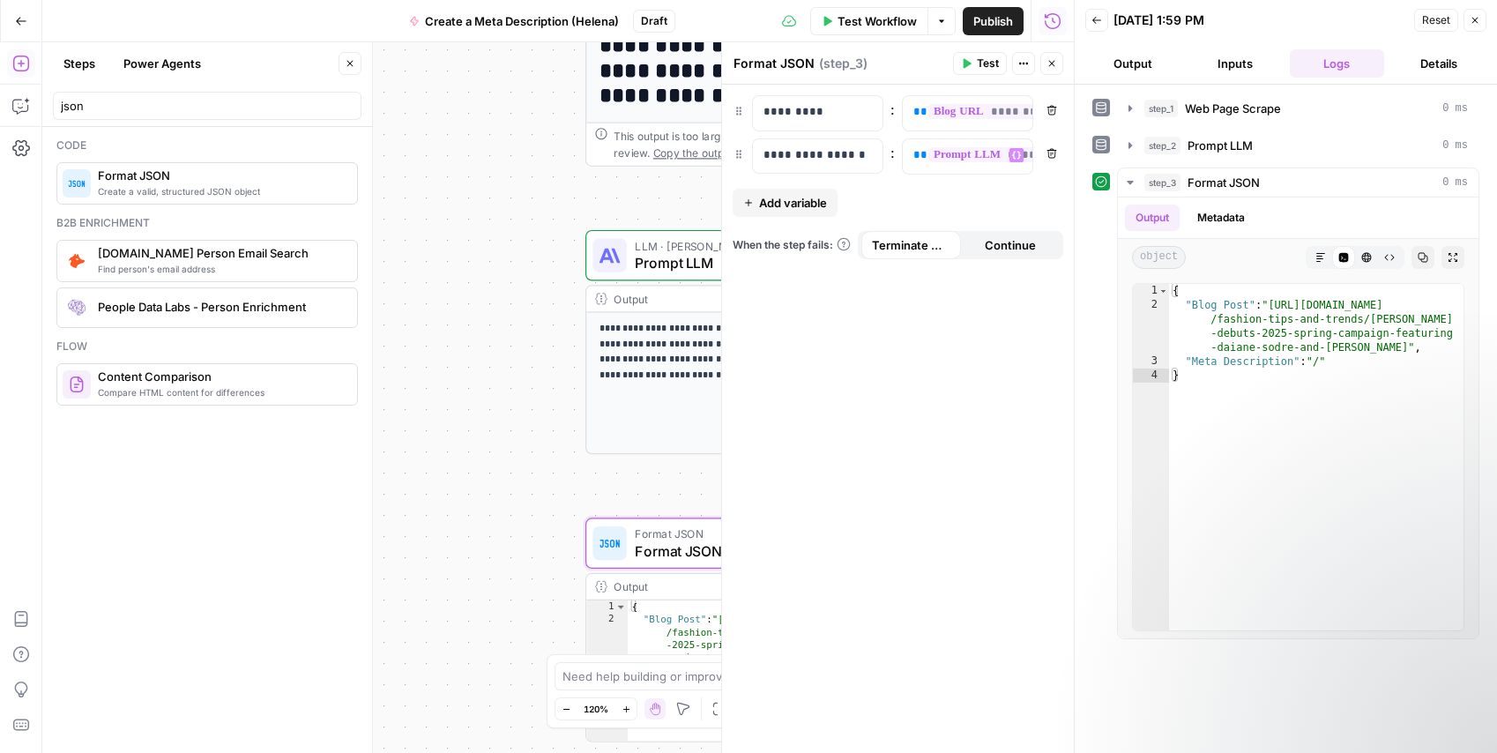
click at [985, 71] on span "Test" at bounding box center [988, 64] width 22 height 16
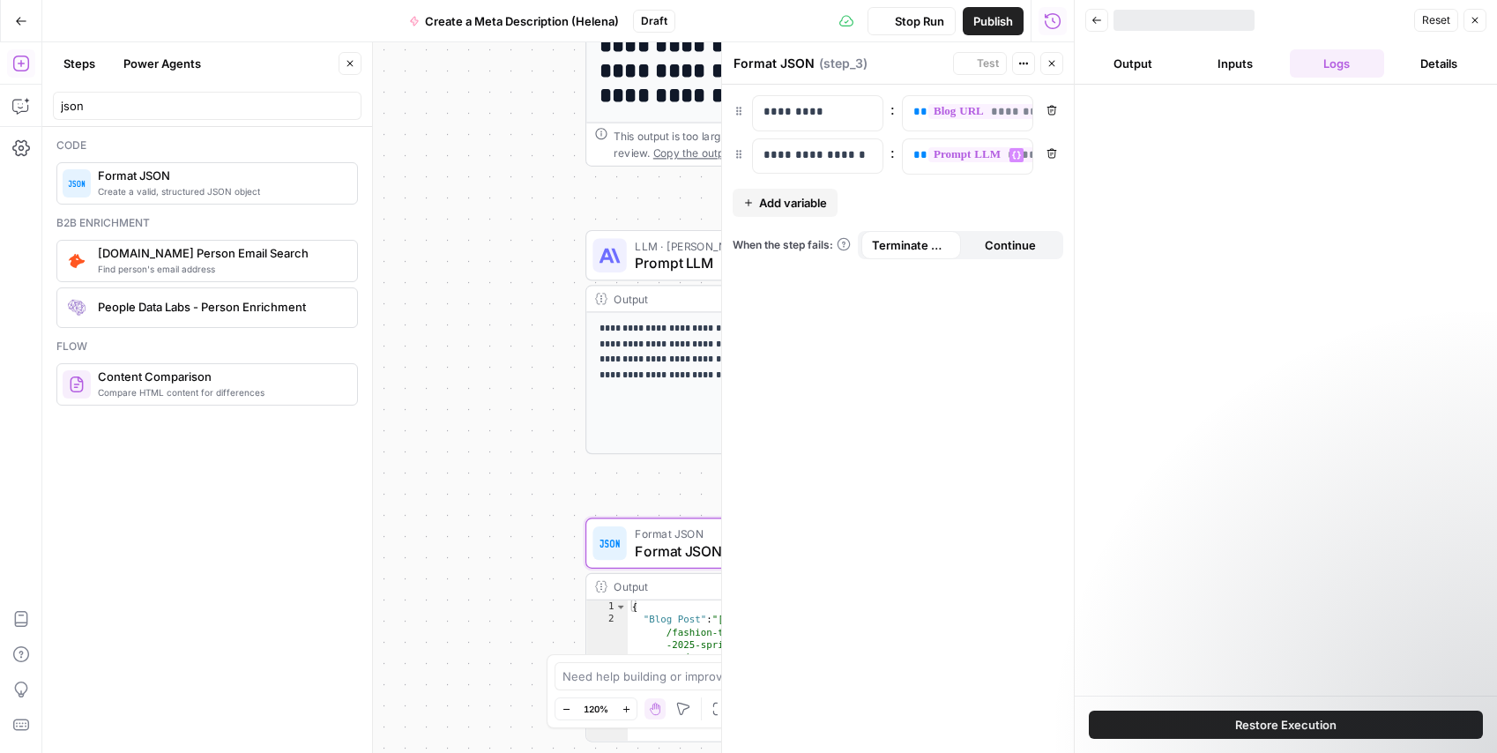
click at [987, 371] on div "**********" at bounding box center [898, 419] width 352 height 668
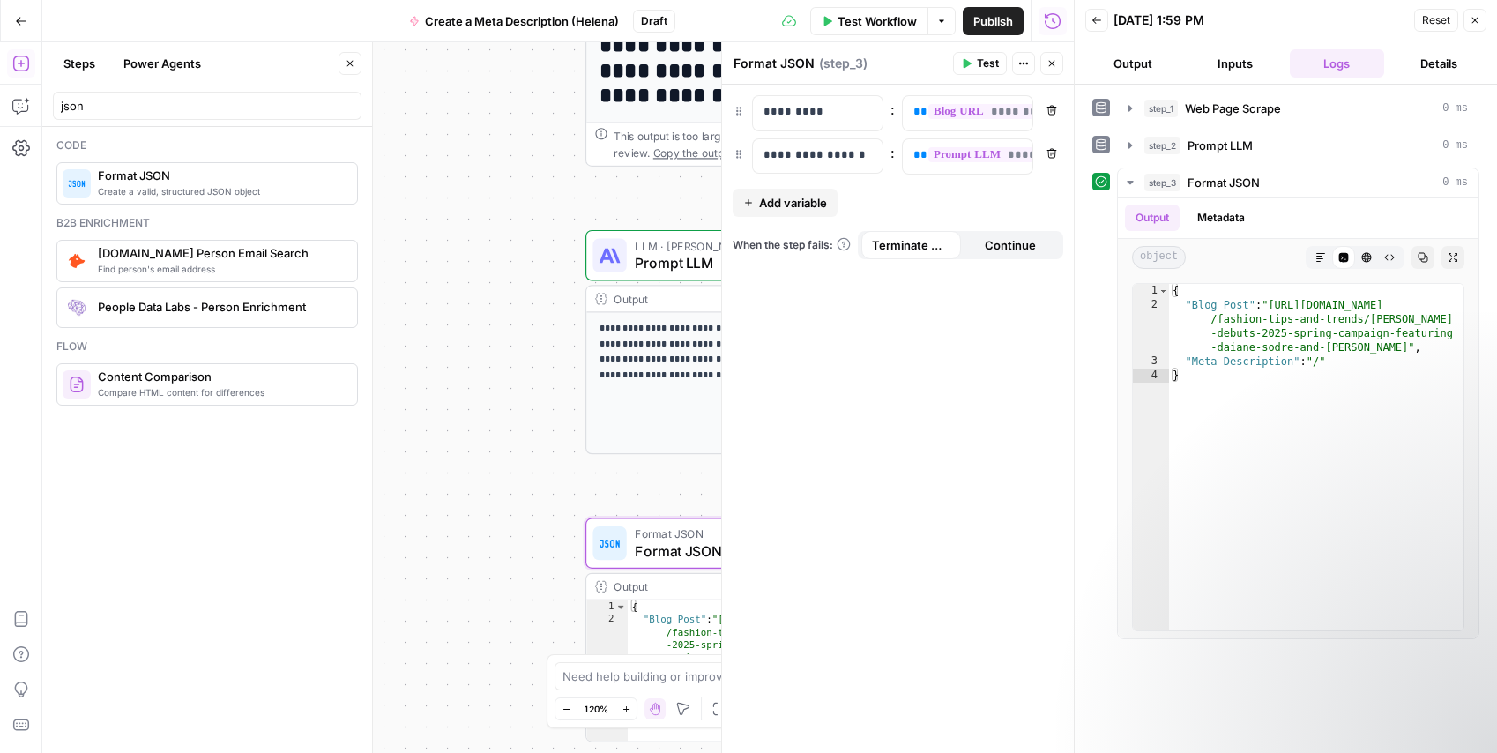
click at [972, 71] on button "Test" at bounding box center [980, 63] width 54 height 23
click at [1053, 66] on icon "button" at bounding box center [1052, 63] width 11 height 11
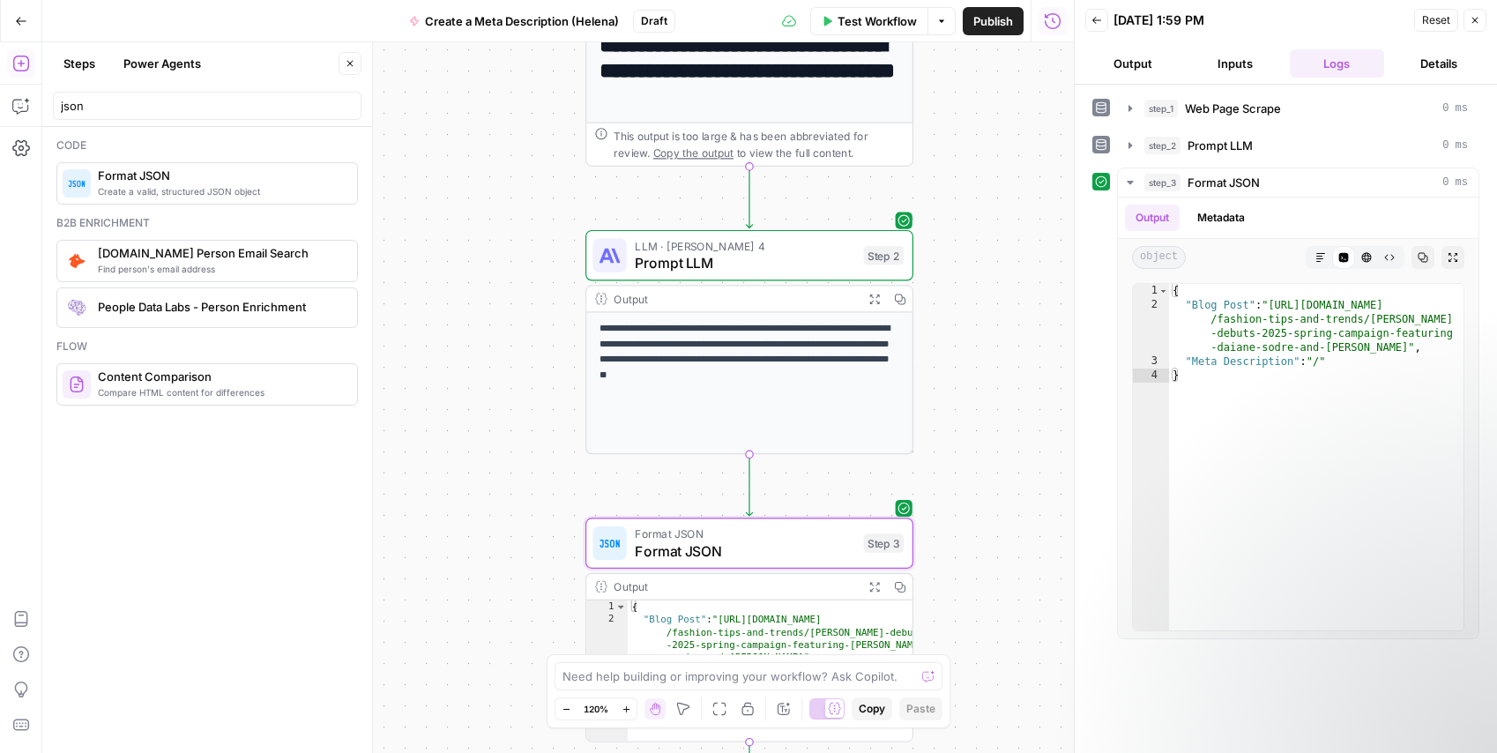
drag, startPoint x: 998, startPoint y: 135, endPoint x: 934, endPoint y: 63, distance: 96.8
click at [998, 135] on div "**********" at bounding box center [558, 397] width 1032 height 711
click at [867, 20] on span "Test Workflow" at bounding box center [877, 21] width 79 height 18
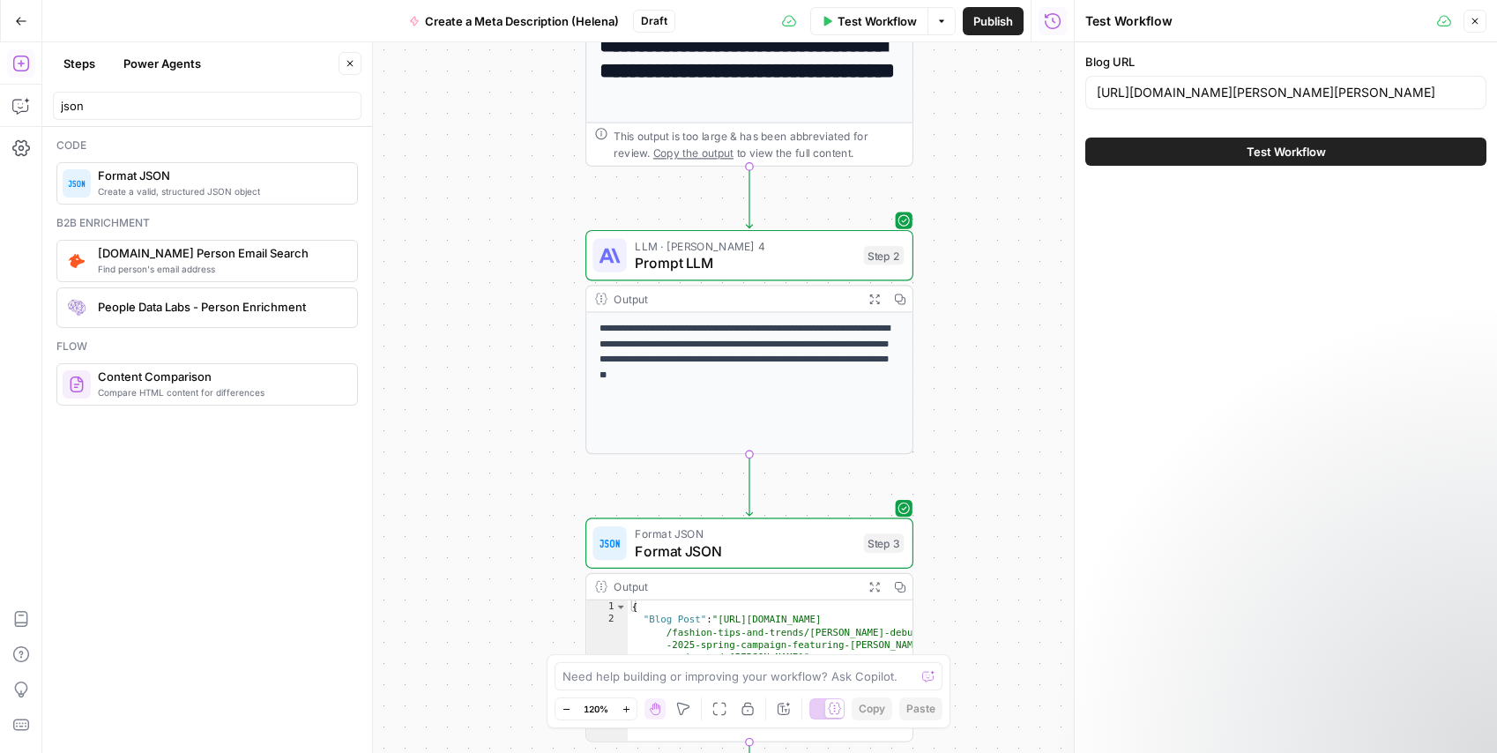
click at [1218, 151] on button "Test Workflow" at bounding box center [1285, 152] width 401 height 28
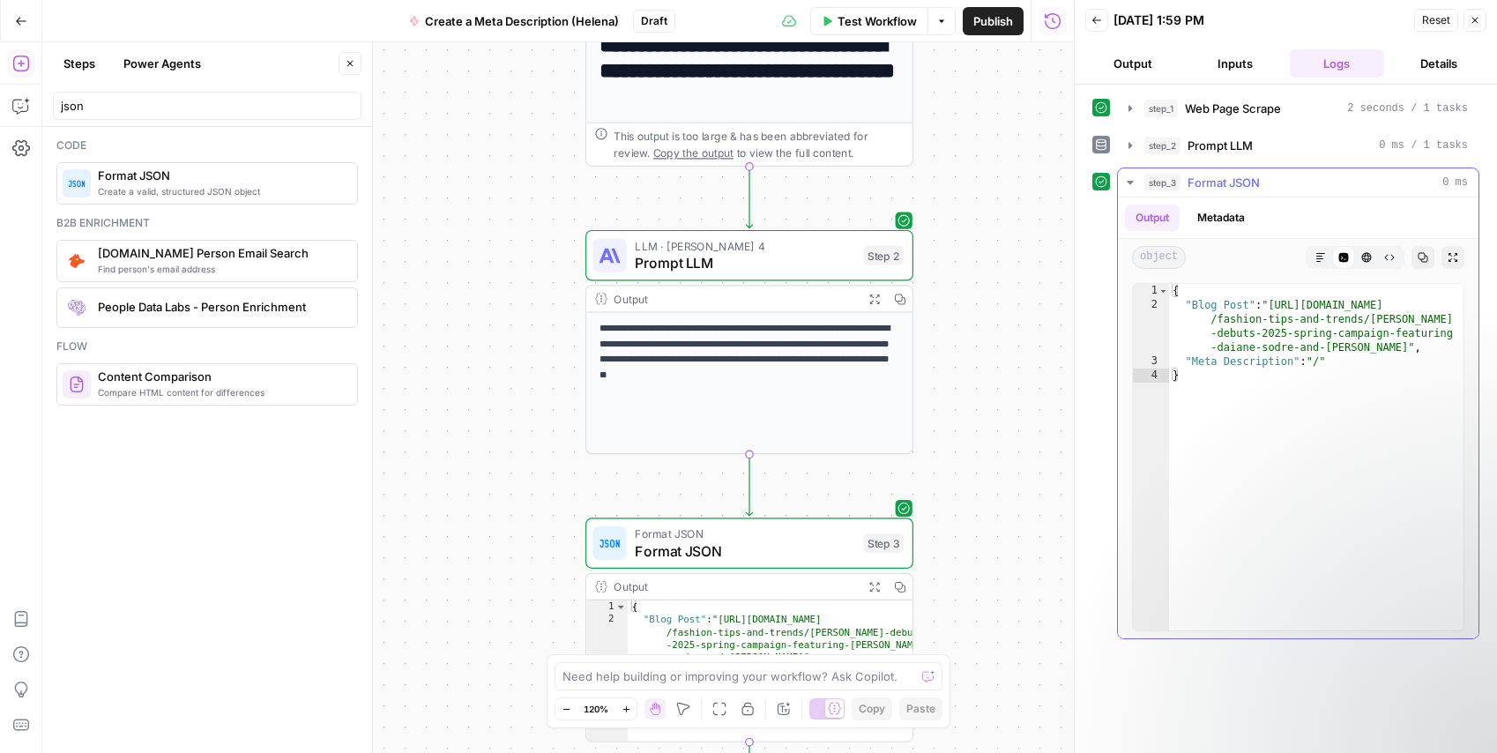
click at [1391, 371] on div "{ "Blog Post" : "[URL][DOMAIN_NAME] /fashion-tips-and-trends/[PERSON_NAME] -deb…" at bounding box center [1316, 471] width 294 height 375
click at [1377, 357] on div "{ "Blog Post" : "[URL][DOMAIN_NAME] /fashion-tips-and-trends/[PERSON_NAME] -deb…" at bounding box center [1316, 471] width 294 height 375
type textarea "**********"
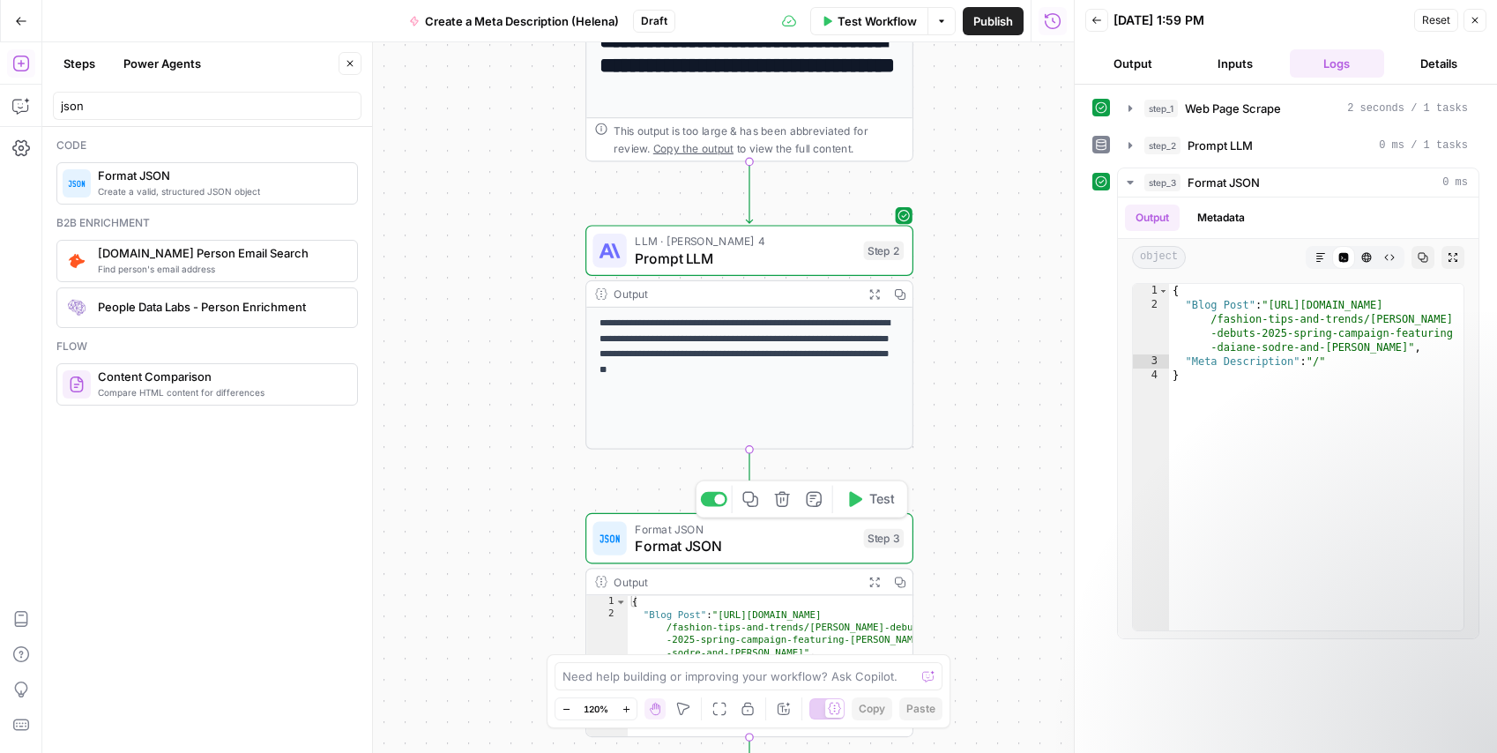
click at [786, 541] on span "Format JSON" at bounding box center [745, 545] width 220 height 21
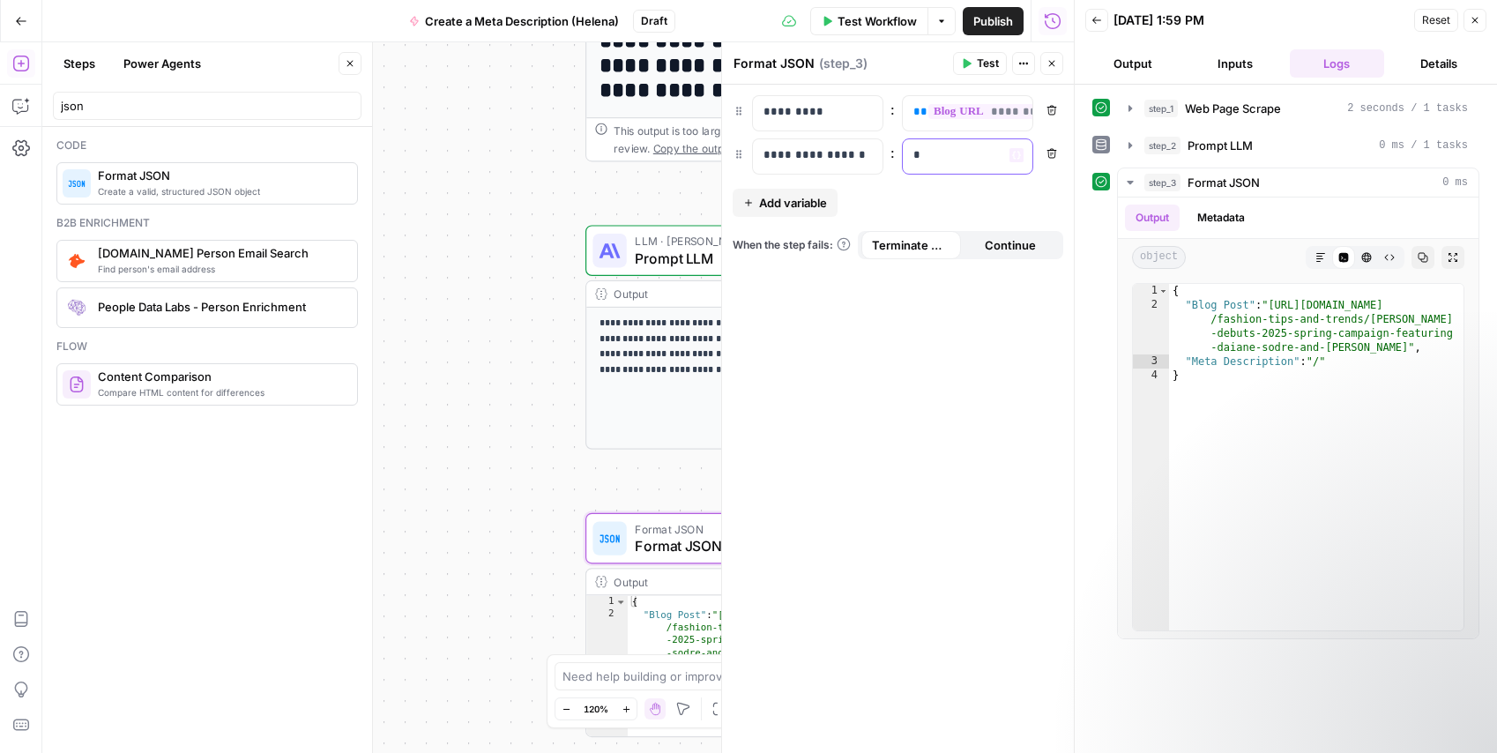
click at [965, 150] on p "*" at bounding box center [953, 155] width 80 height 18
click at [1007, 157] on div "* Variables Menu" at bounding box center [968, 156] width 130 height 34
click at [1012, 157] on icon "button" at bounding box center [1016, 155] width 9 height 9
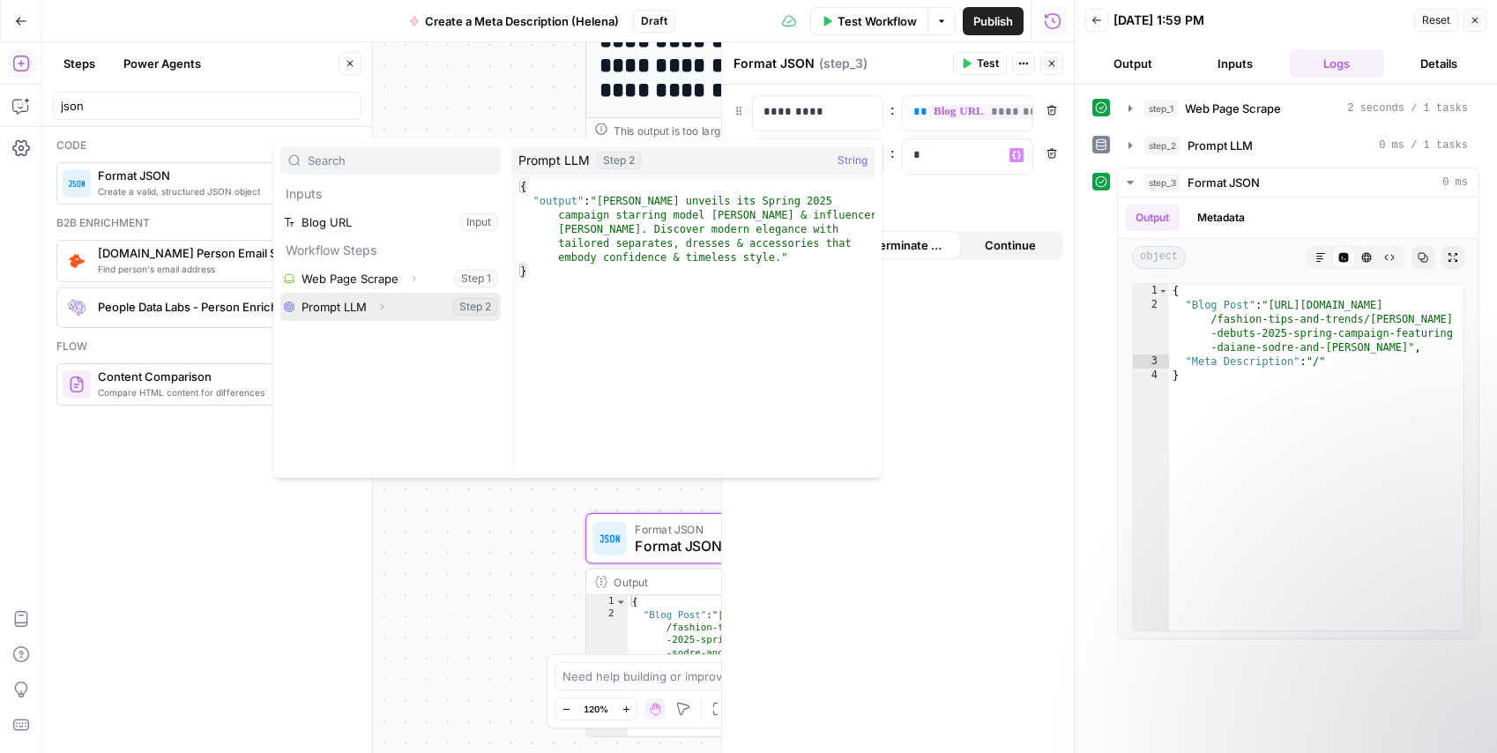
click at [343, 309] on button "Select variable Prompt LLM" at bounding box center [390, 307] width 220 height 28
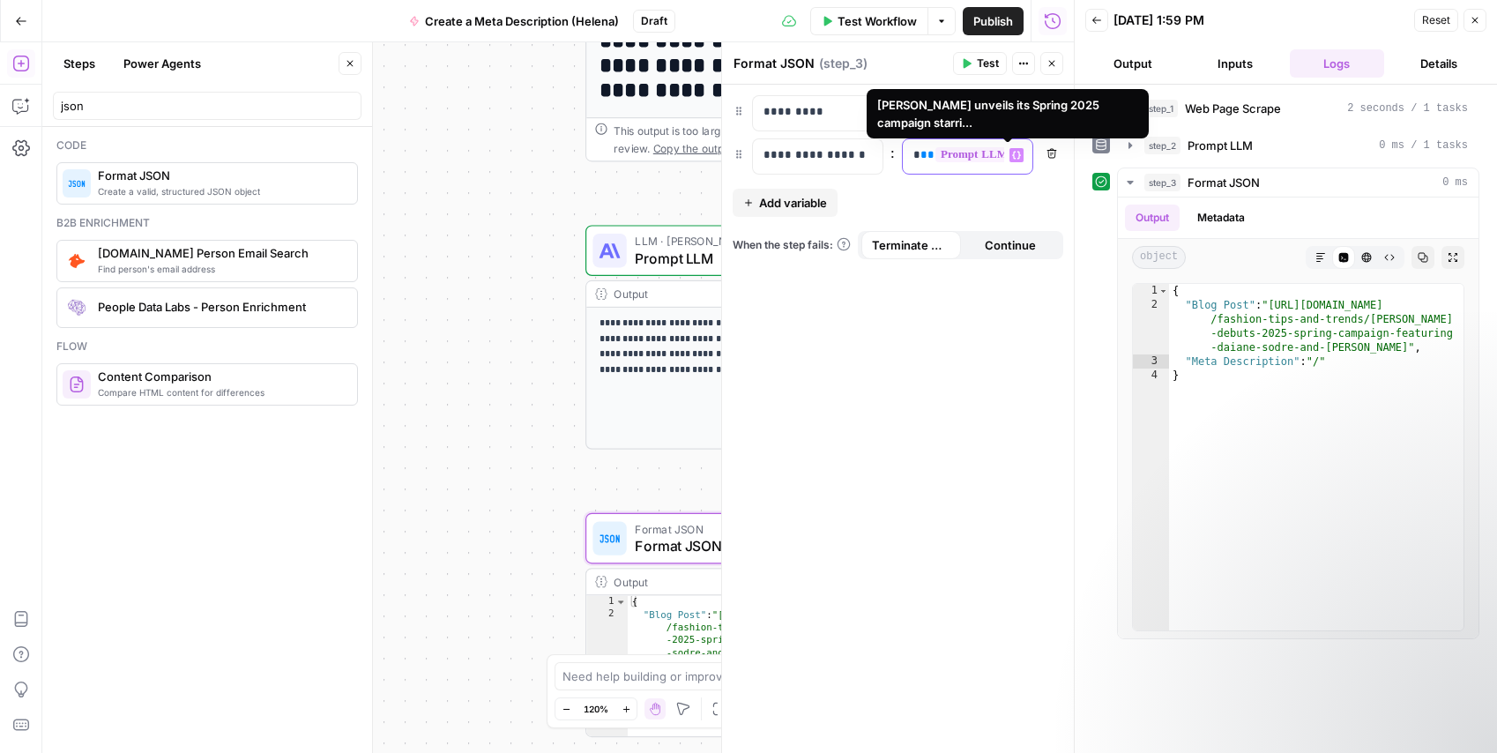
click at [921, 156] on span "**" at bounding box center [928, 154] width 14 height 11
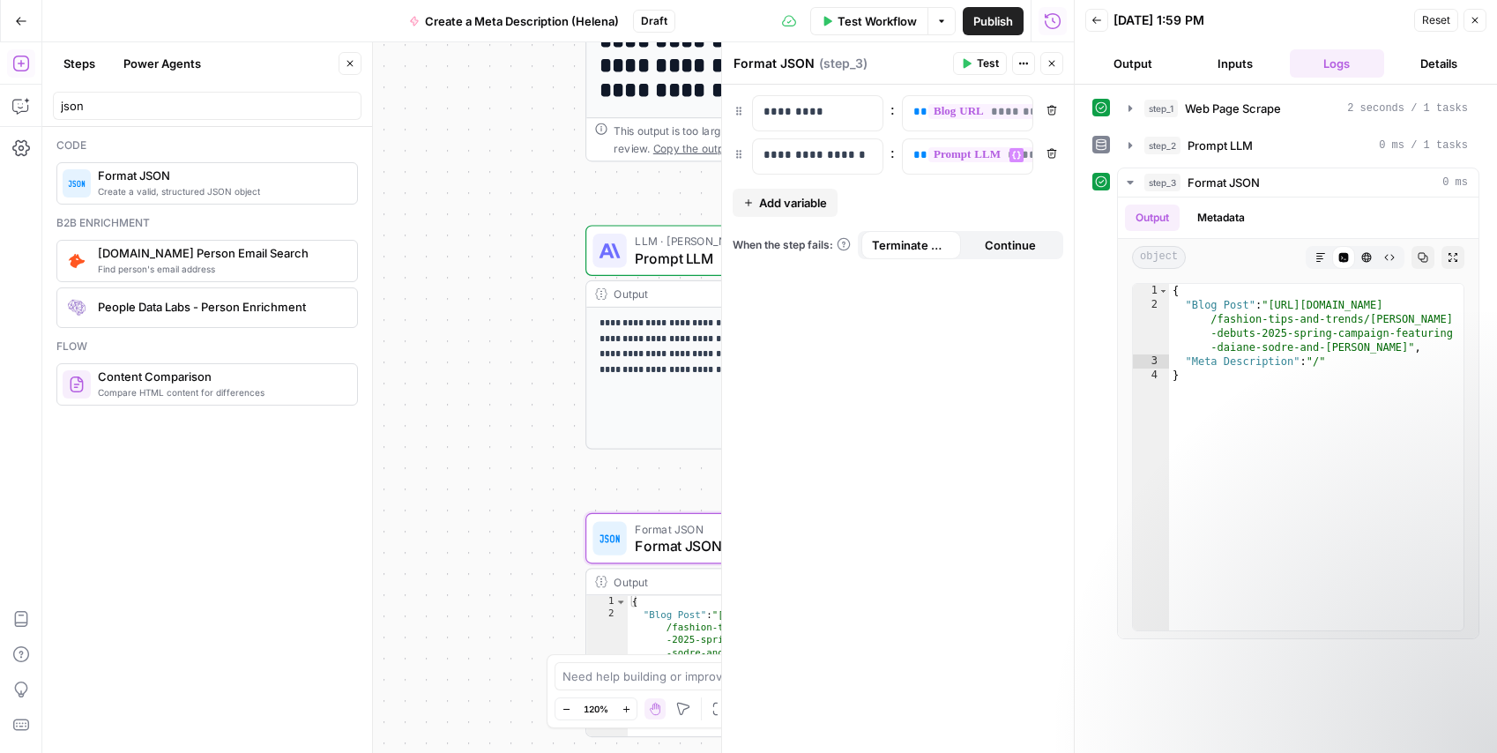
click at [967, 441] on div "**********" at bounding box center [898, 419] width 352 height 668
click at [973, 63] on button "Test" at bounding box center [980, 63] width 54 height 23
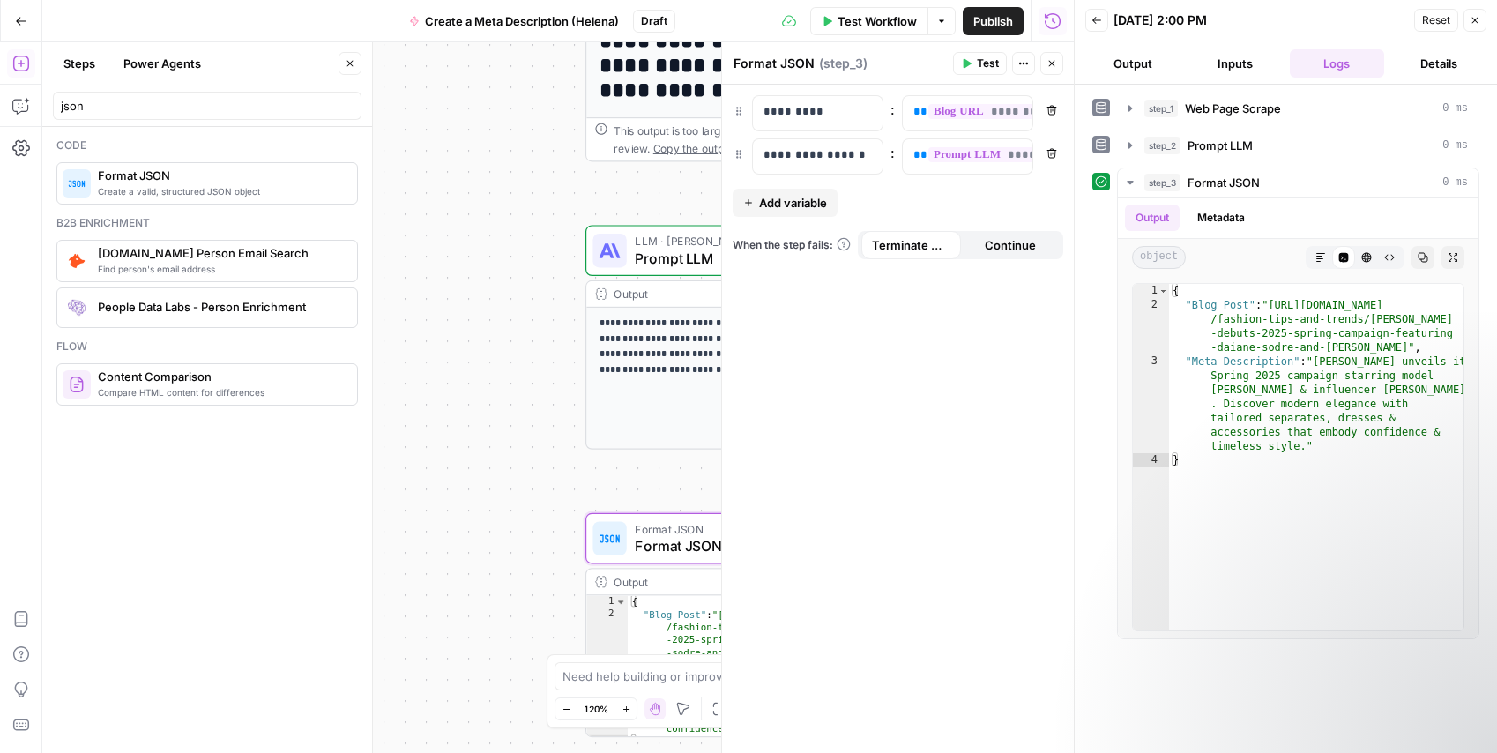
click at [1473, 16] on icon "button" at bounding box center [1475, 20] width 11 height 11
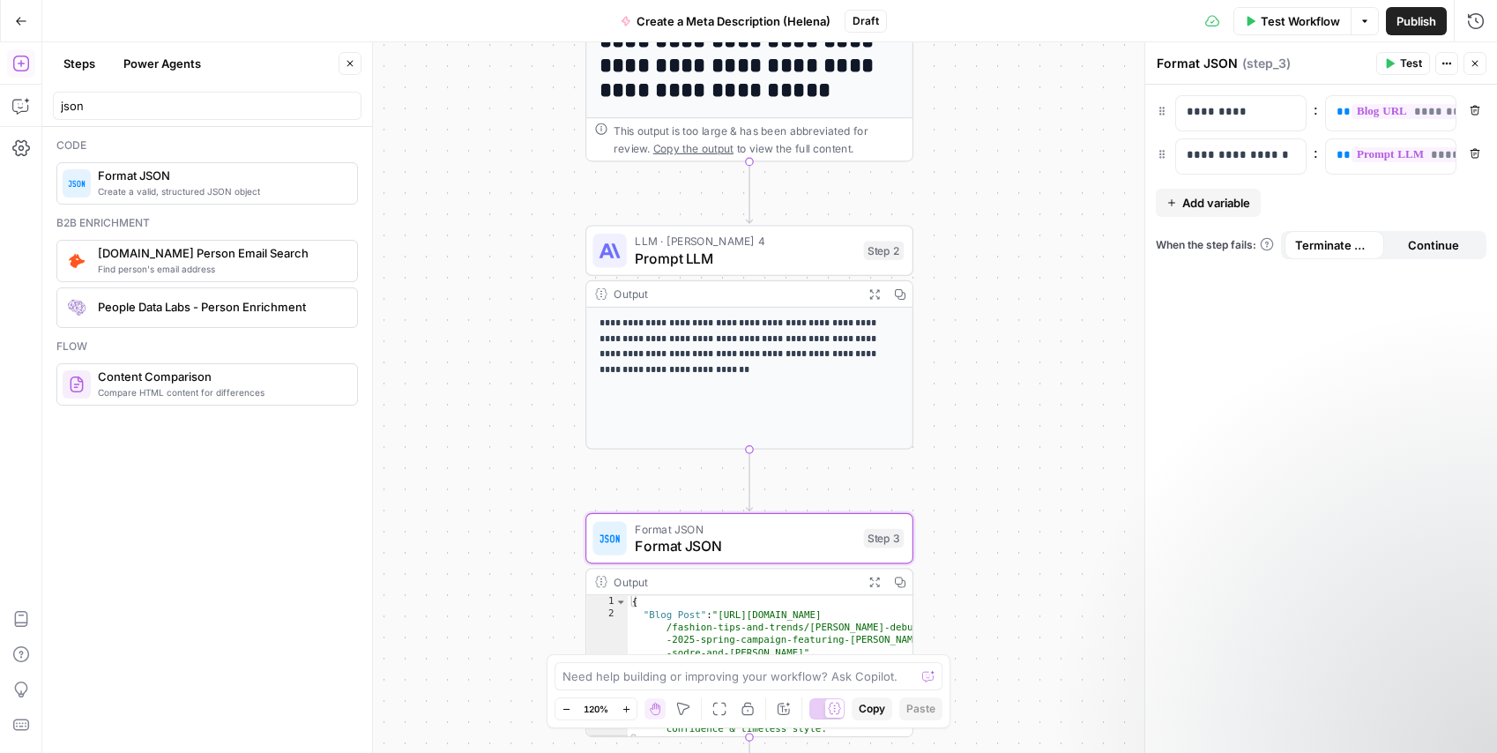
click at [1281, 26] on span "Test Workflow" at bounding box center [1300, 21] width 79 height 18
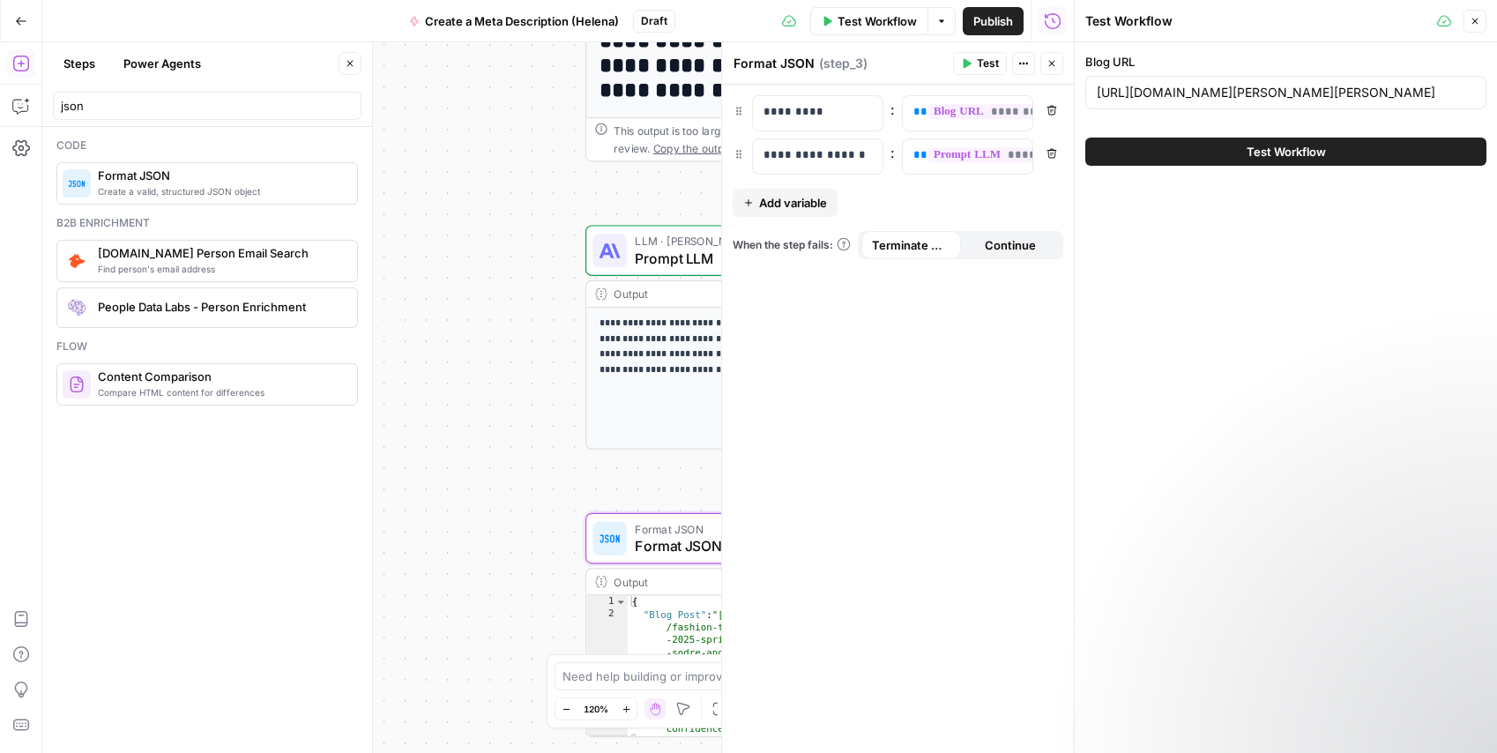
click at [1241, 144] on button "Test Workflow" at bounding box center [1285, 152] width 401 height 28
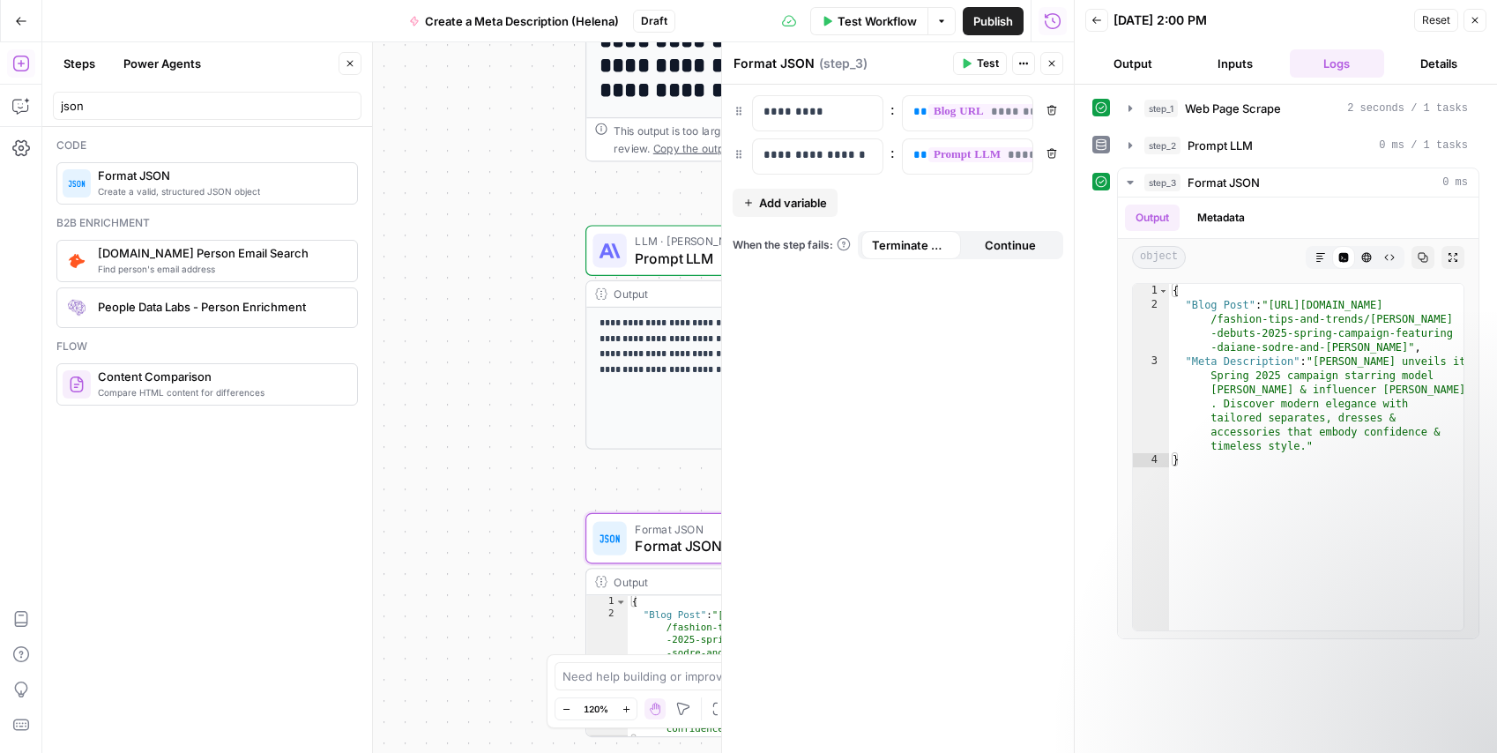
drag, startPoint x: 470, startPoint y: 352, endPoint x: 874, endPoint y: 153, distance: 450.3
click at [470, 352] on div "**********" at bounding box center [558, 397] width 1032 height 711
click at [1483, 19] on button "Close" at bounding box center [1475, 20] width 23 height 23
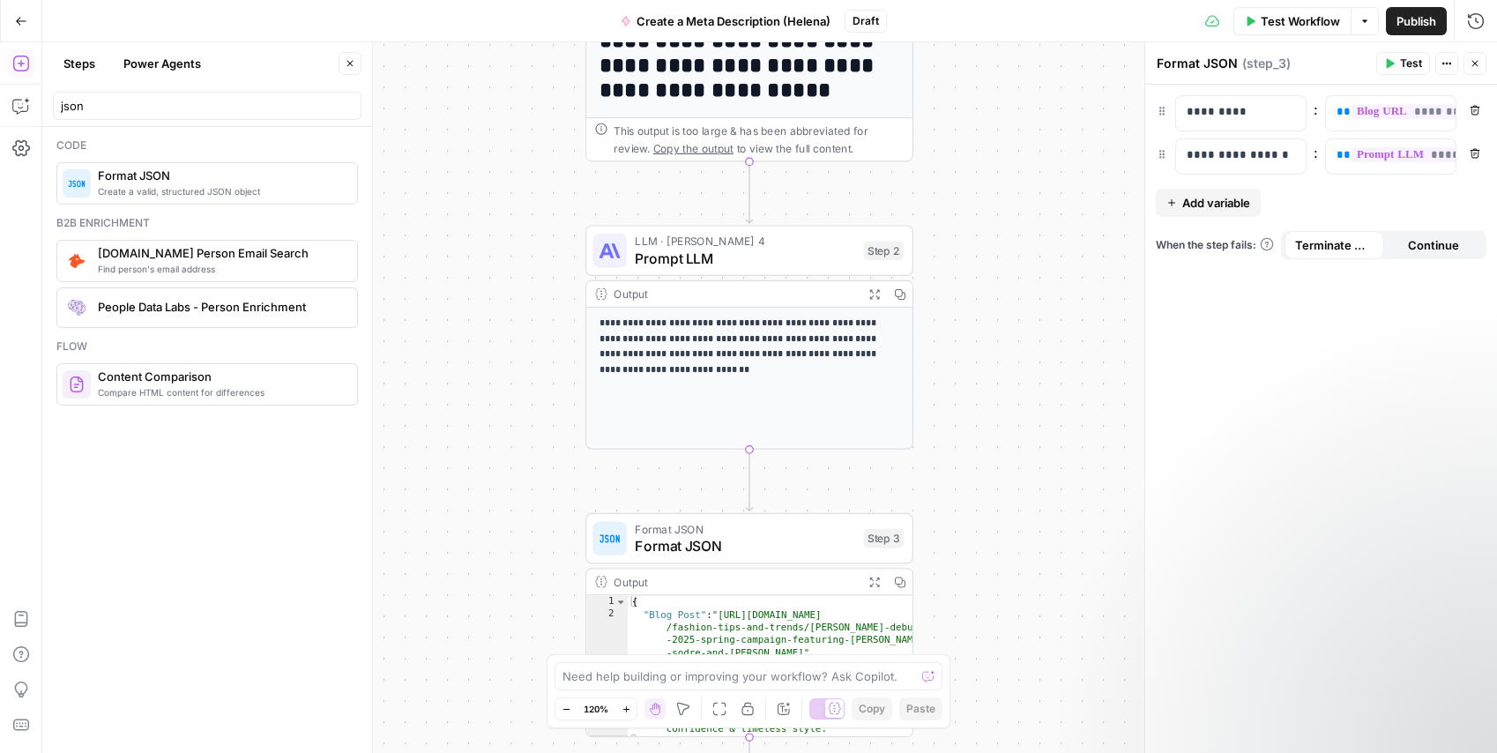
click at [1417, 21] on span "Publish" at bounding box center [1417, 21] width 40 height 18
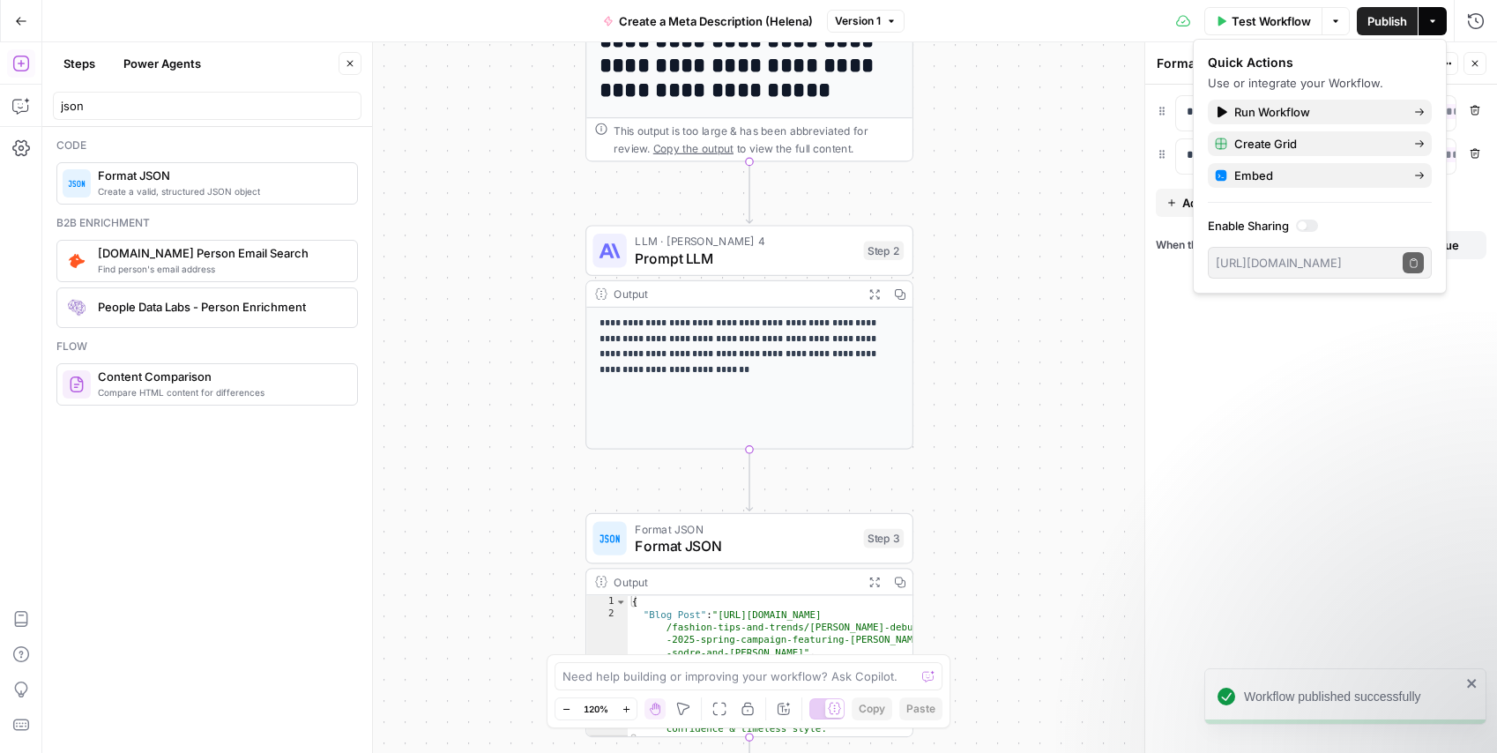
click at [359, 178] on div "Code Create a valid, structured JSON object Format JSON B2b enrichment Find per…" at bounding box center [207, 440] width 330 height 626
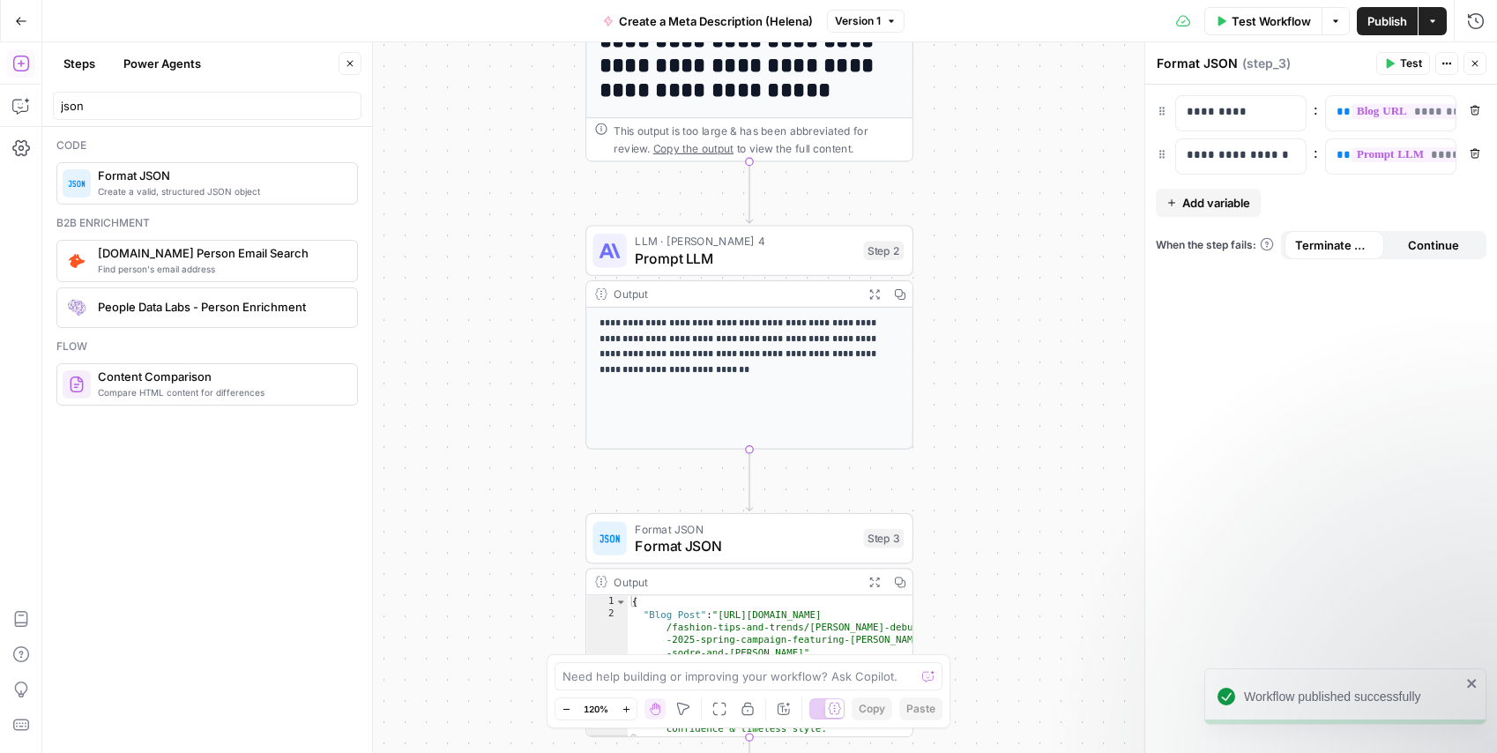
click at [26, 27] on button "Go Back" at bounding box center [21, 21] width 32 height 32
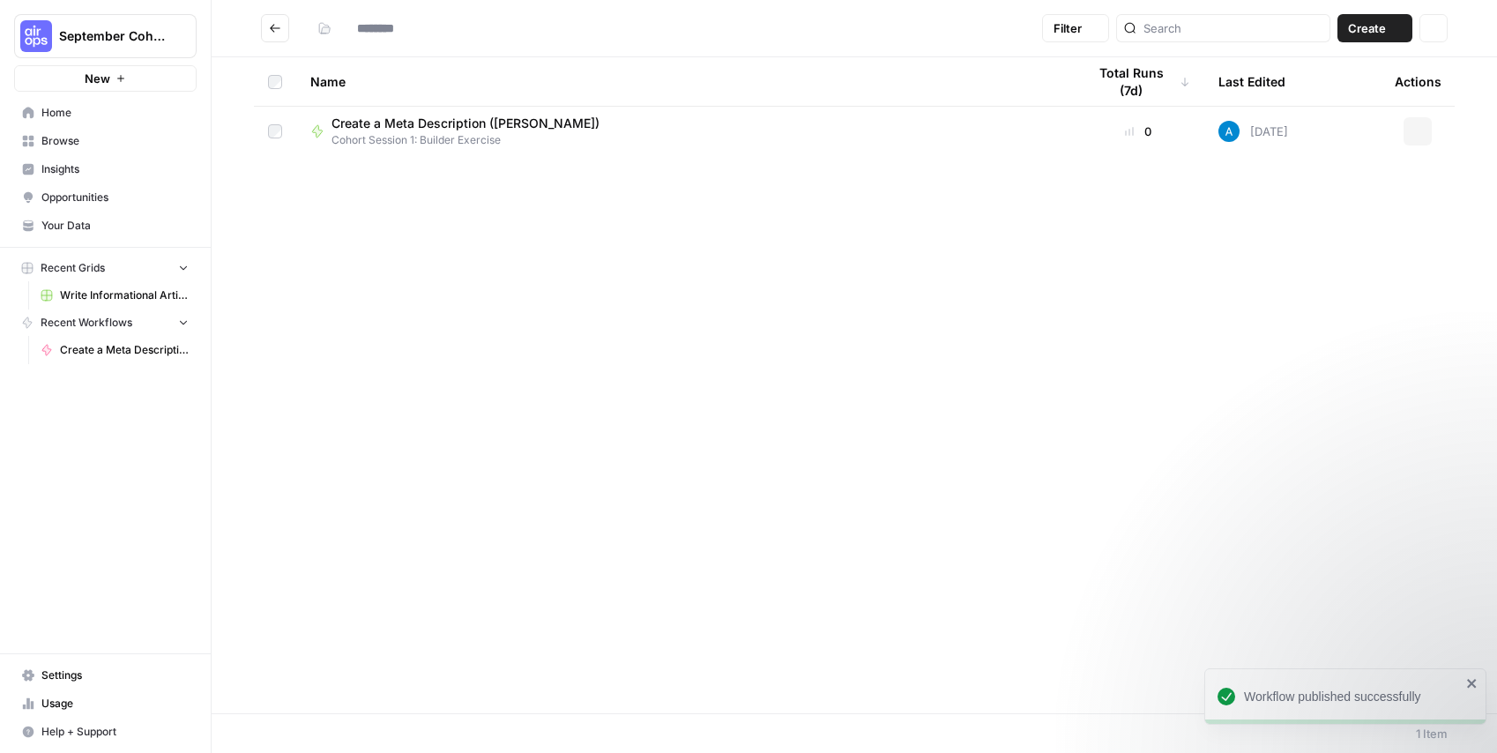
type input "**********"
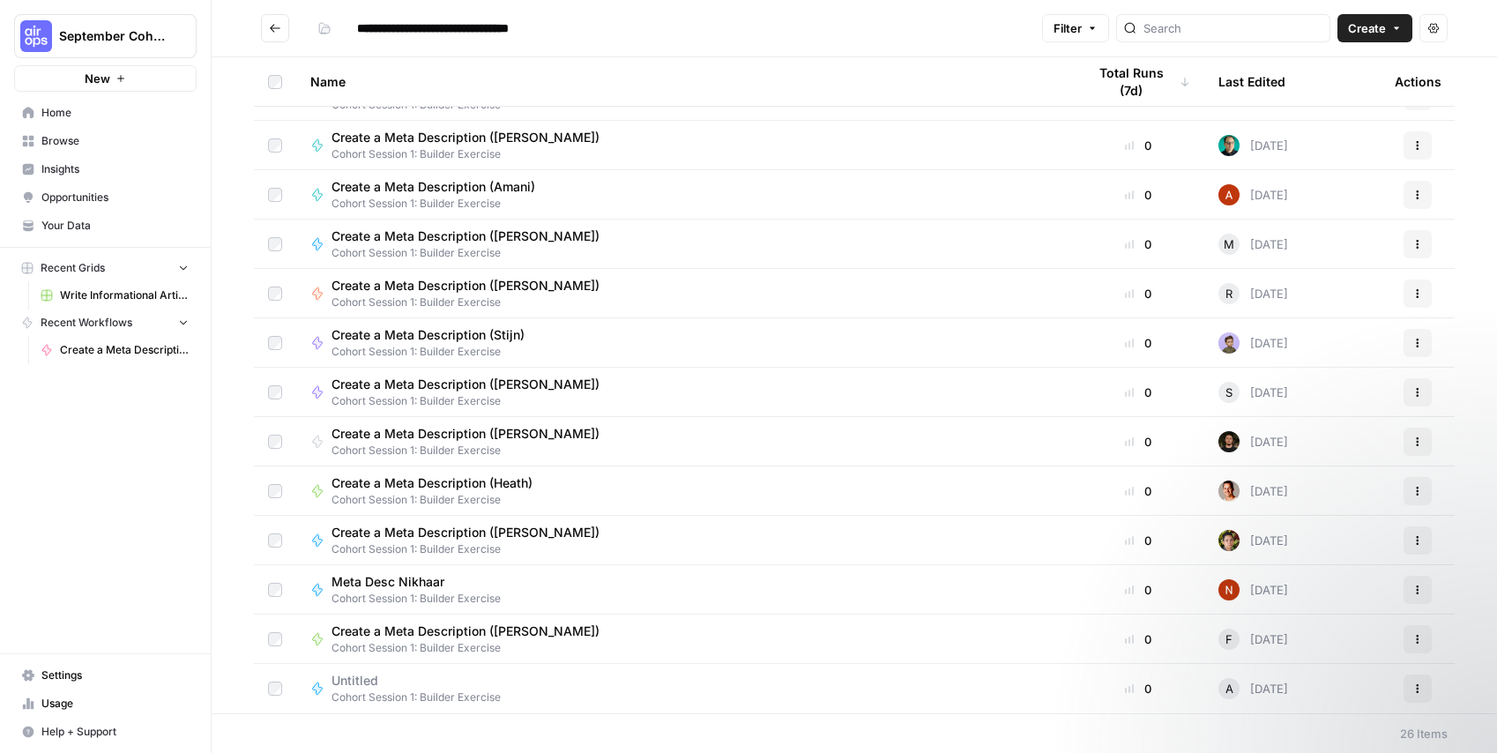
scroll to position [677, 0]
